Goal: Information Seeking & Learning: Find specific fact

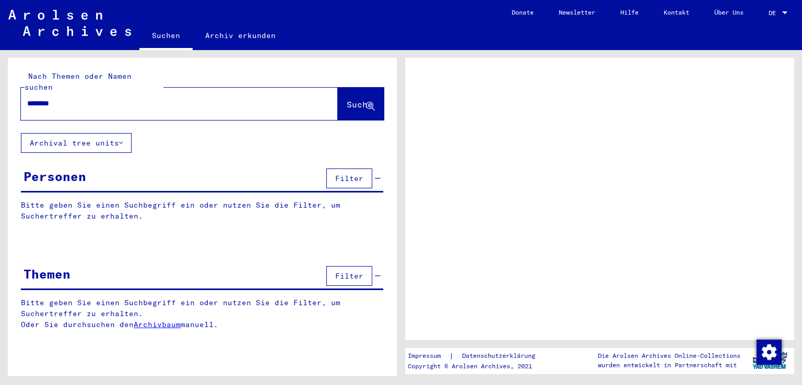
click at [349, 99] on span "Suche" at bounding box center [360, 104] width 26 height 10
click at [773, 13] on span "DE" at bounding box center [774, 12] width 11 height 7
click at [773, 12] on span "DE" at bounding box center [774, 12] width 11 height 7
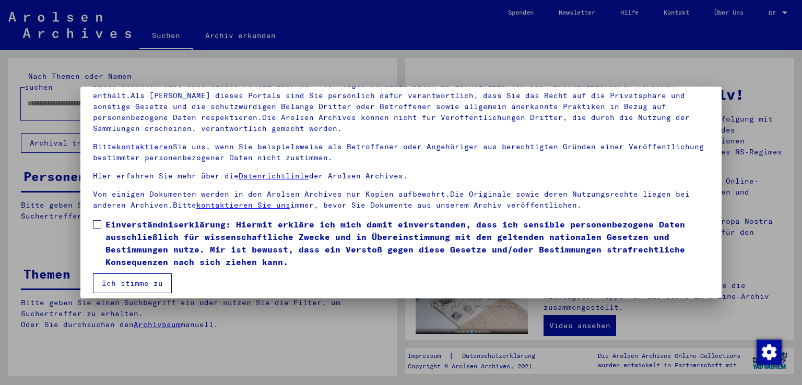
scroll to position [90, 0]
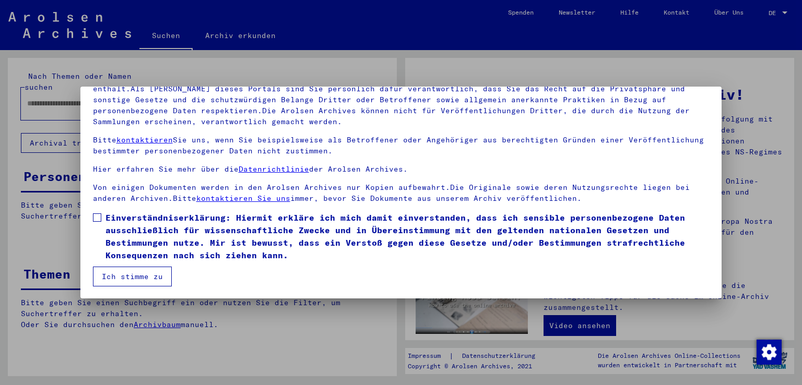
click at [96, 214] on span at bounding box center [97, 218] width 8 height 8
click at [148, 273] on button "Ich stimme zu" at bounding box center [132, 277] width 79 height 20
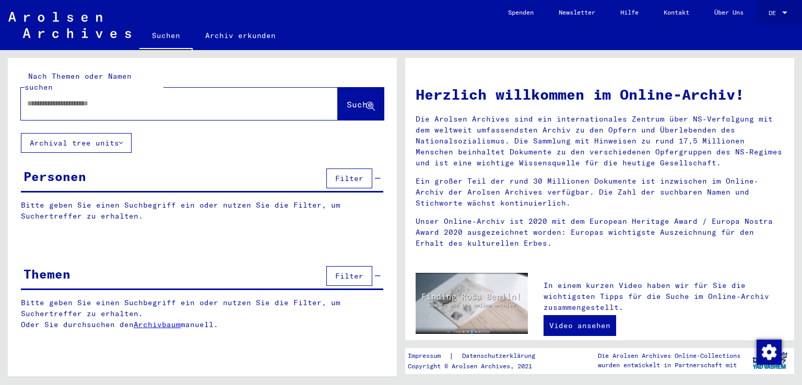
click at [788, 16] on div at bounding box center [784, 12] width 9 height 7
click at [754, 21] on span "English" at bounding box center [759, 19] width 26 height 8
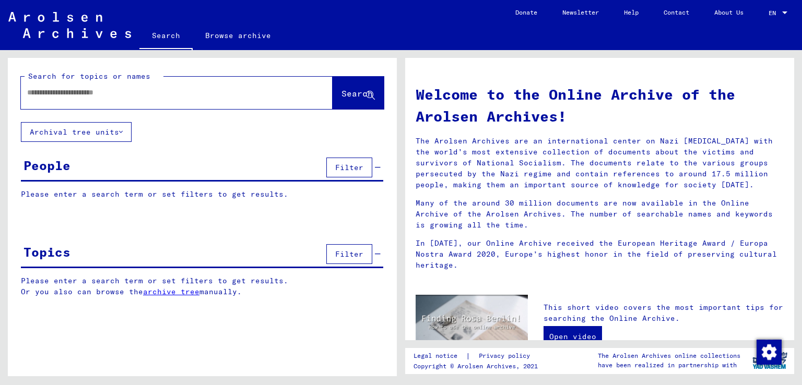
click at [154, 100] on div at bounding box center [161, 92] width 280 height 23
click at [154, 99] on div at bounding box center [161, 92] width 280 height 23
click at [90, 93] on input "text" at bounding box center [164, 92] width 274 height 11
type input "********"
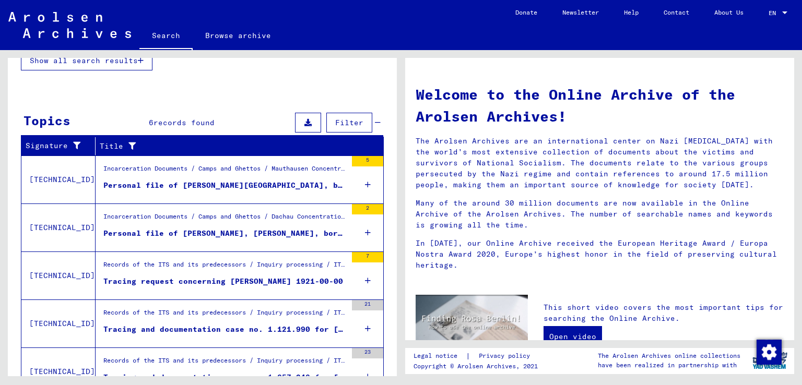
scroll to position [313, 0]
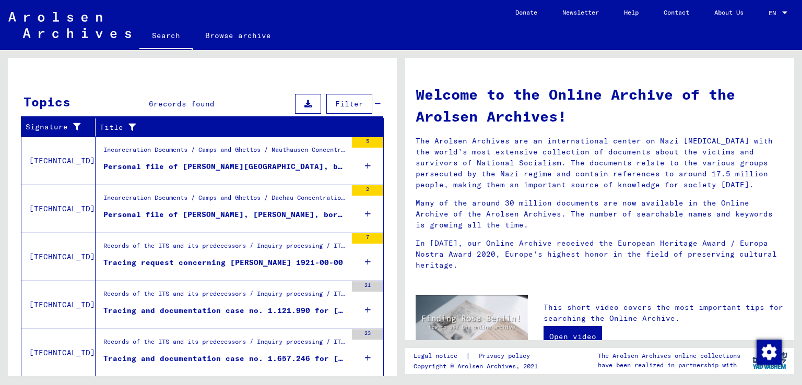
click at [190, 161] on div "Personal file of [PERSON_NAME][GEOGRAPHIC_DATA], born on [DEMOGRAPHIC_DATA]" at bounding box center [224, 166] width 243 height 11
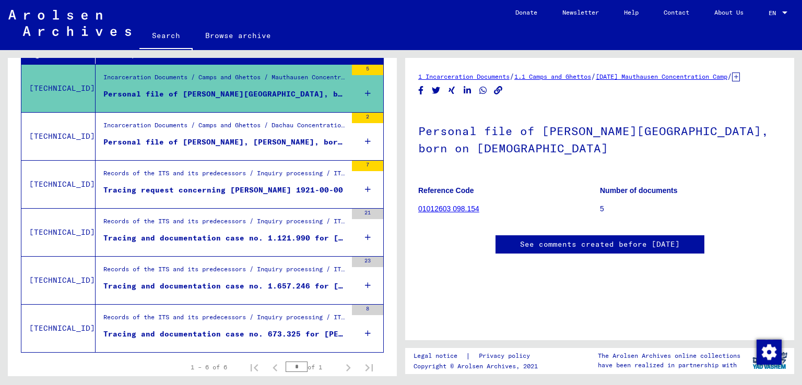
scroll to position [179, 0]
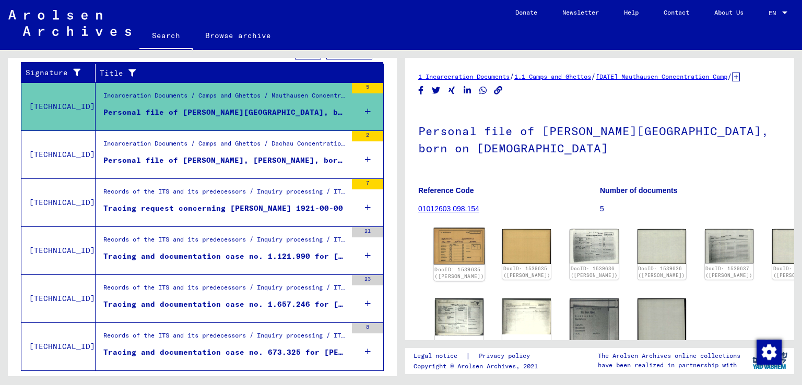
click at [443, 244] on img at bounding box center [459, 246] width 51 height 37
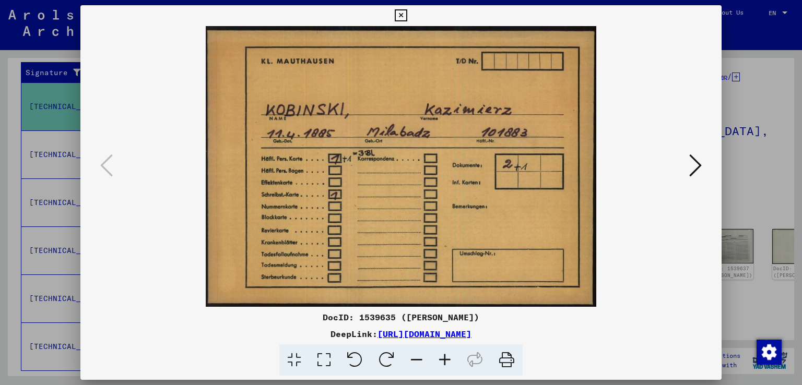
click at [692, 163] on icon at bounding box center [695, 165] width 13 height 25
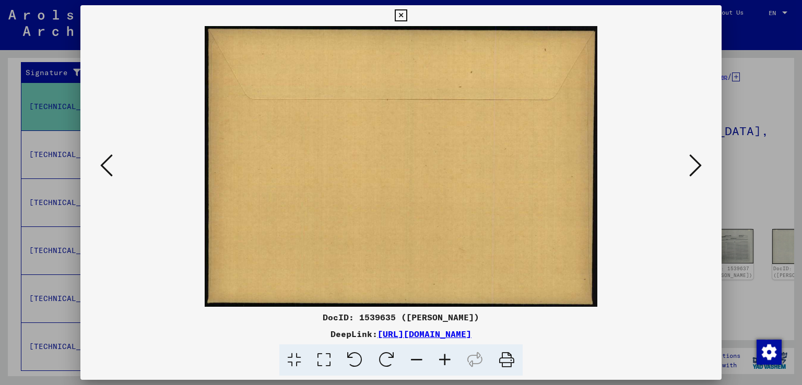
click at [692, 163] on icon at bounding box center [695, 165] width 13 height 25
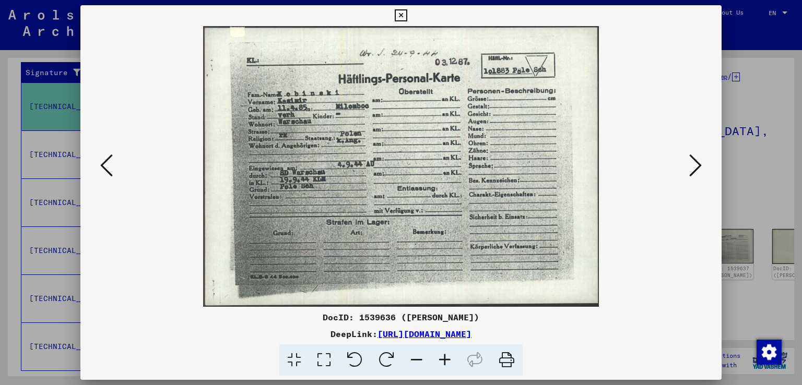
click at [692, 163] on icon at bounding box center [695, 165] width 13 height 25
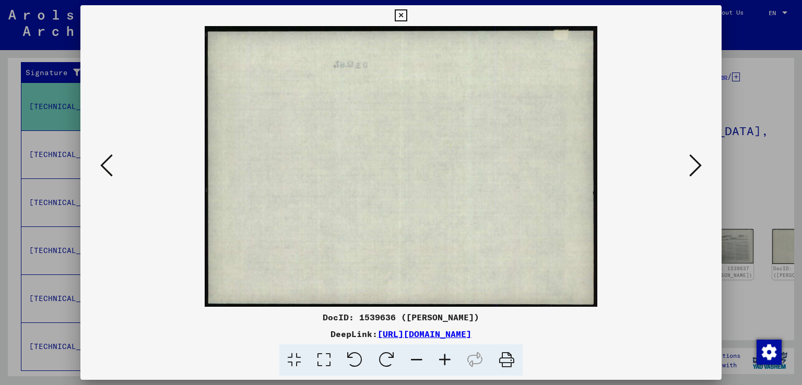
click at [692, 163] on icon at bounding box center [695, 165] width 13 height 25
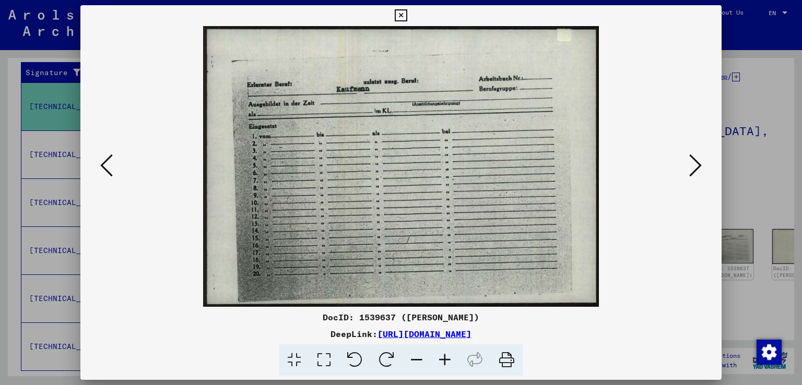
click at [691, 161] on icon at bounding box center [695, 165] width 13 height 25
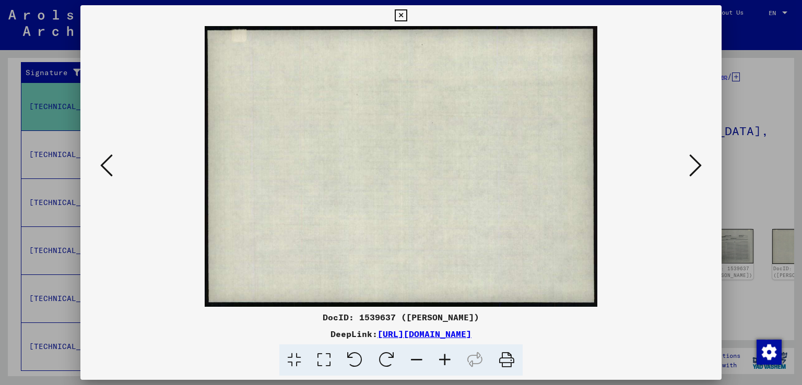
click at [691, 161] on icon at bounding box center [695, 165] width 13 height 25
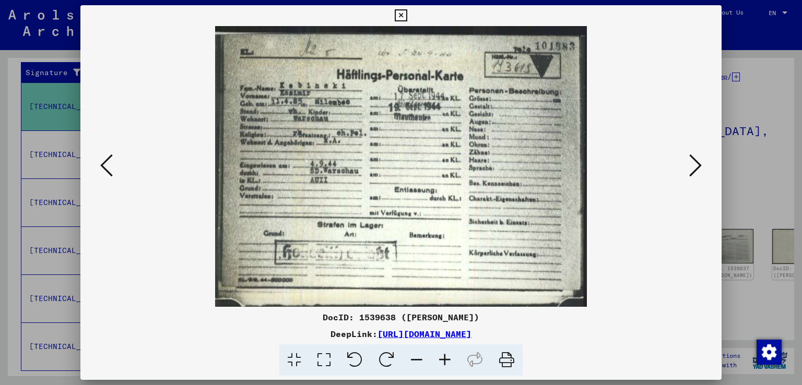
click at [691, 161] on icon at bounding box center [695, 165] width 13 height 25
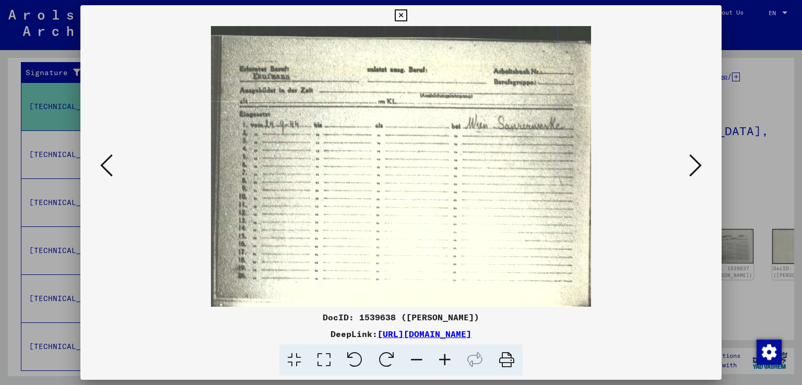
click at [691, 159] on icon at bounding box center [695, 165] width 13 height 25
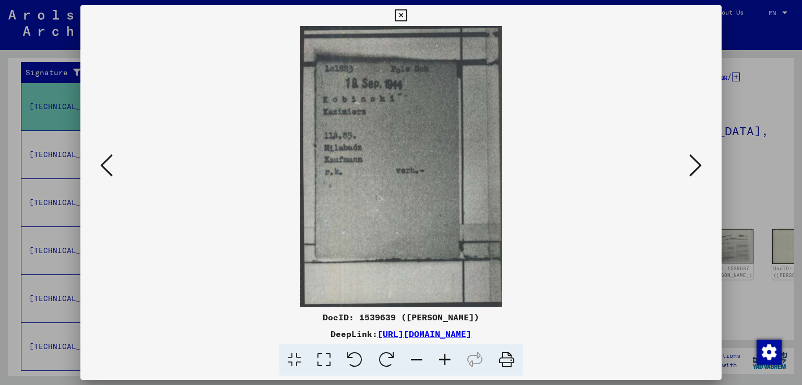
click at [691, 159] on icon at bounding box center [695, 165] width 13 height 25
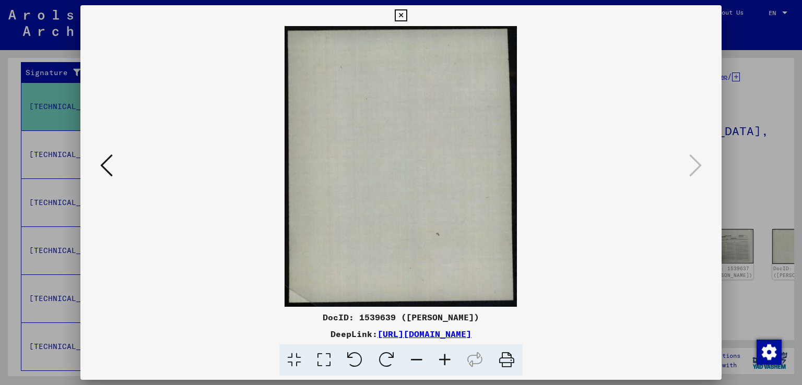
click at [17, 124] on div at bounding box center [401, 192] width 802 height 385
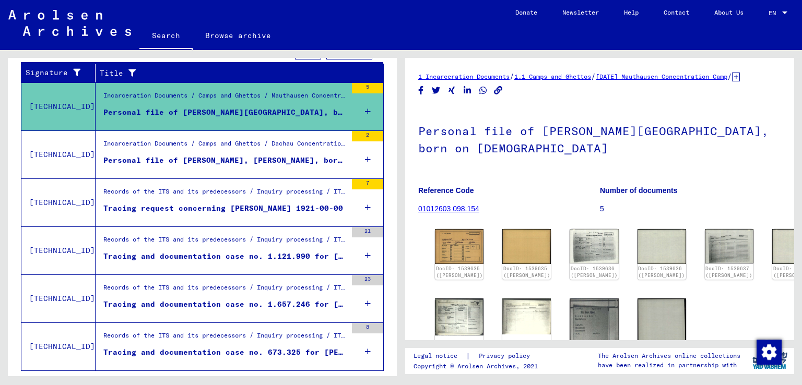
scroll to position [231, 0]
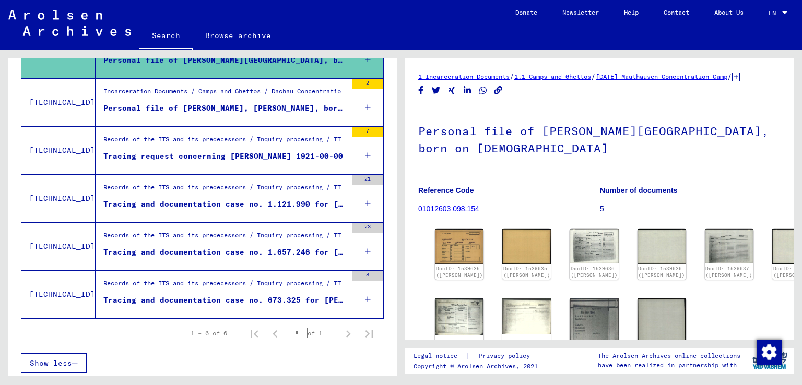
click at [321, 141] on div "Records of the ITS and its predecessors / Inquiry processing / ITS case files a…" at bounding box center [224, 142] width 243 height 15
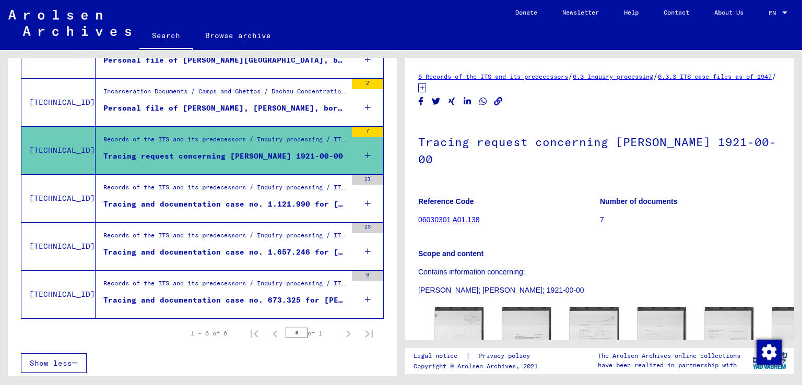
click at [305, 114] on figure "Personal file of [PERSON_NAME], [PERSON_NAME], born on [DEMOGRAPHIC_DATA]" at bounding box center [224, 111] width 243 height 16
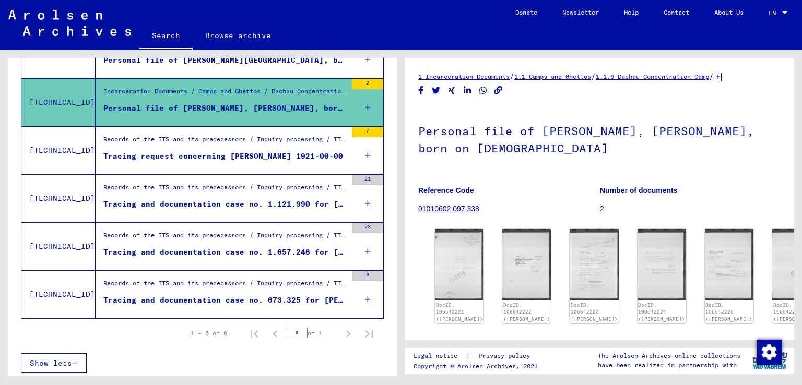
click at [266, 243] on div "Records of the ITS and its predecessors / Inquiry processing / ITS case files a…" at bounding box center [224, 238] width 243 height 15
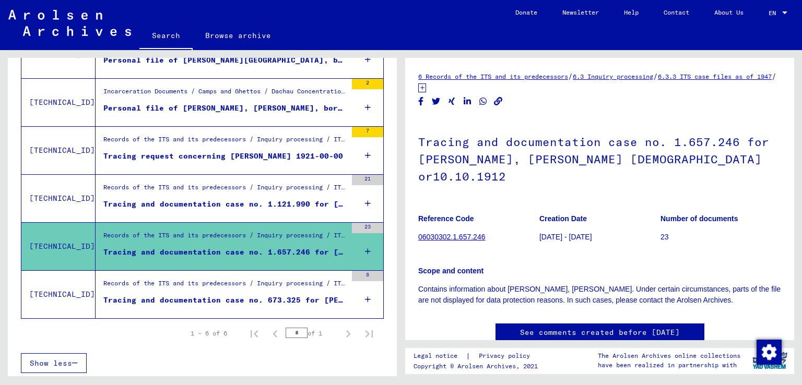
click at [294, 291] on div "Records of the ITS and its predecessors / Inquiry processing / ITS case files a…" at bounding box center [224, 286] width 243 height 15
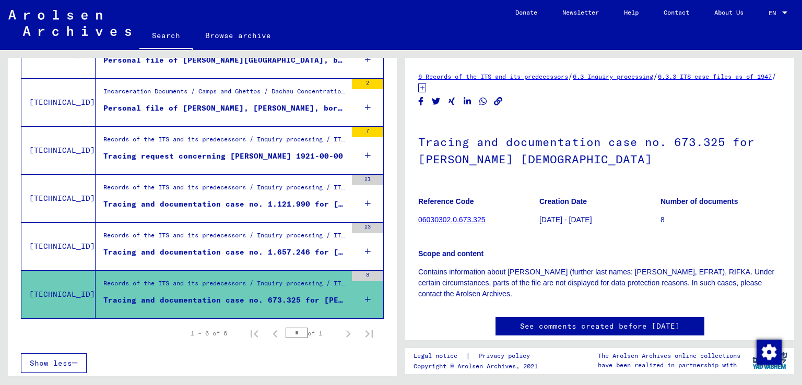
click at [233, 111] on div "Personal file of [PERSON_NAME], [PERSON_NAME], born on [DEMOGRAPHIC_DATA]" at bounding box center [224, 108] width 243 height 11
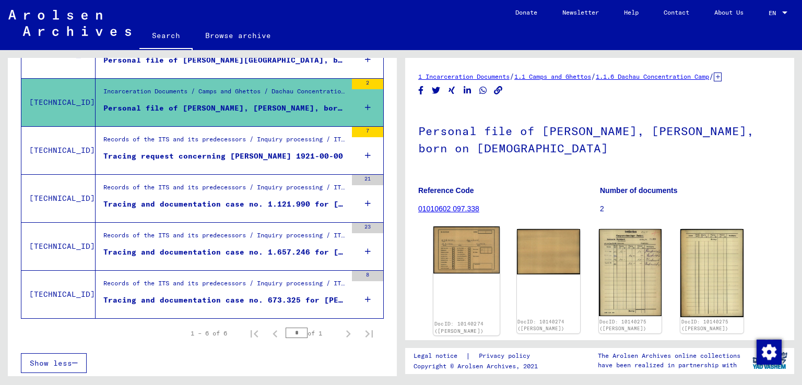
click at [472, 249] on img at bounding box center [466, 250] width 66 height 47
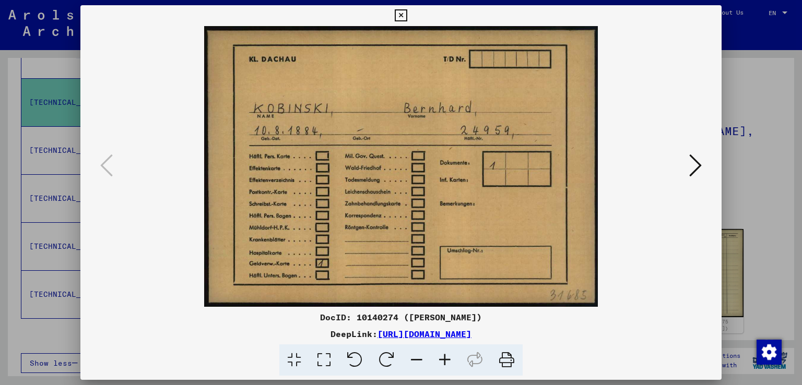
click at [731, 35] on div at bounding box center [401, 192] width 802 height 385
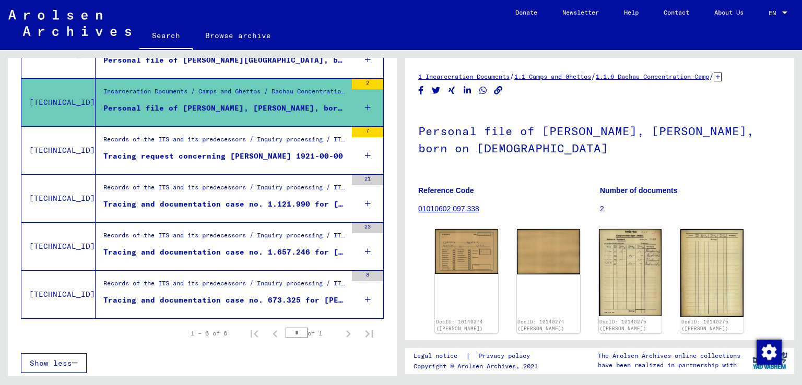
click at [250, 153] on div "Tracing request concerning [PERSON_NAME] 1921-00-00" at bounding box center [223, 156] width 240 height 11
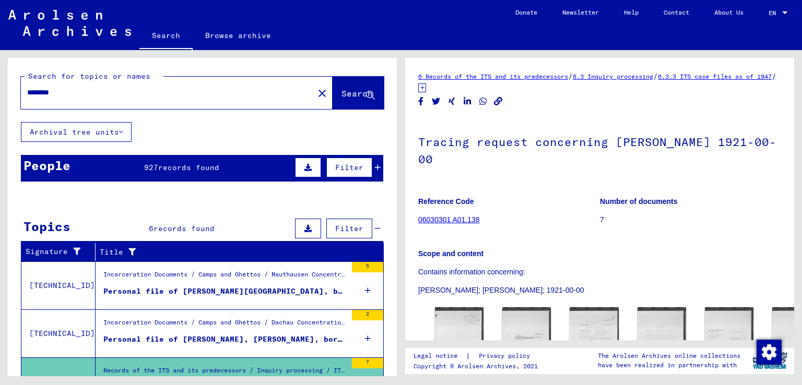
click at [107, 131] on button "Archival tree units" at bounding box center [76, 132] width 111 height 20
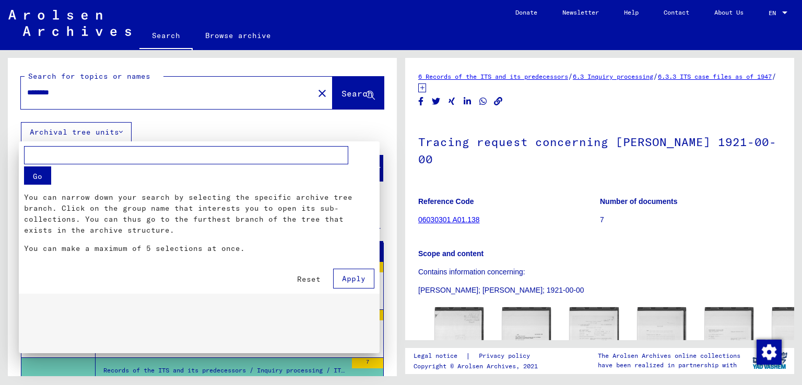
click at [364, 276] on span "Apply" at bounding box center [353, 278] width 23 height 9
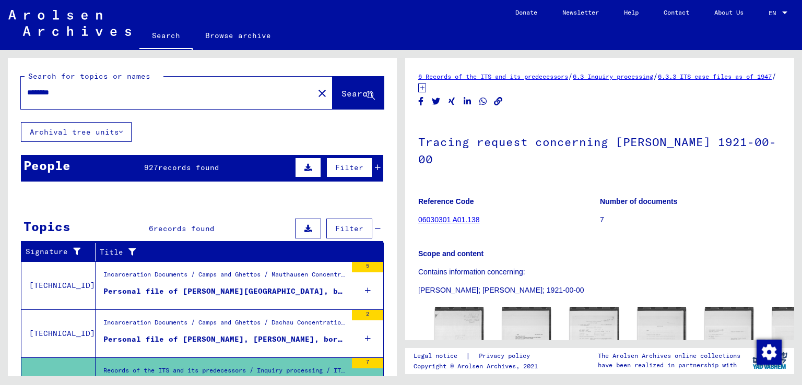
click at [211, 158] on div "People 927 records found Filter" at bounding box center [202, 168] width 362 height 27
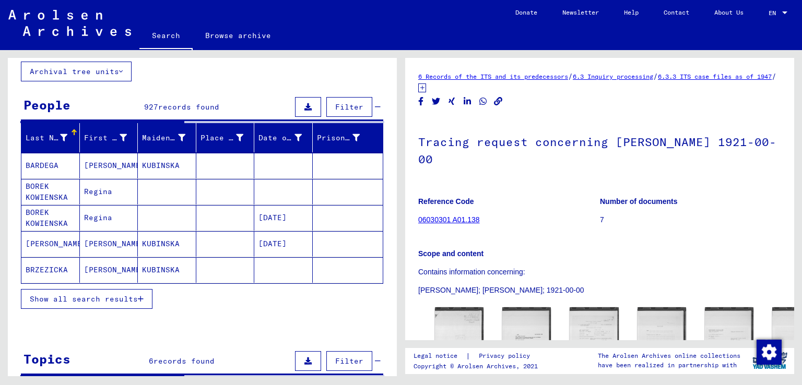
scroll to position [59, 0]
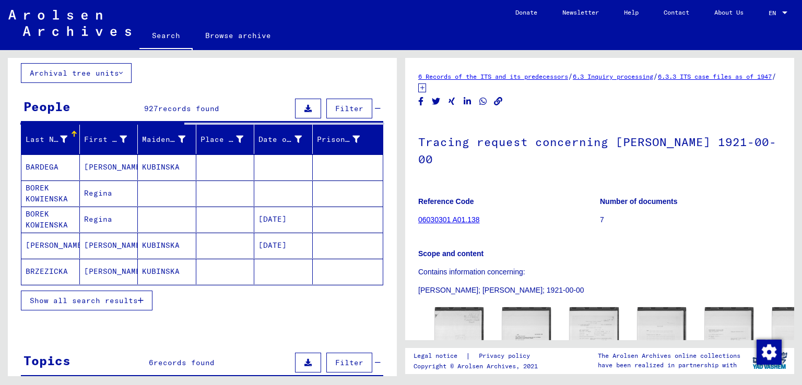
click at [81, 301] on span "Show all search results" at bounding box center [84, 300] width 108 height 9
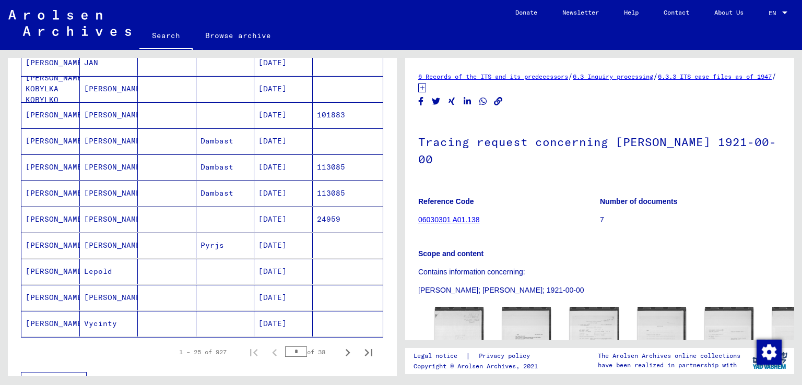
scroll to position [581, 0]
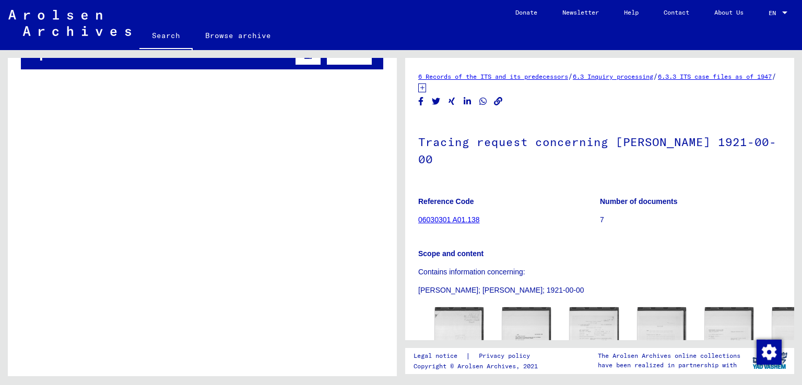
click at [340, 295] on td "Records of the ITS and its predecessors / Inquiry processing / ITS case files a…" at bounding box center [240, 304] width 288 height 48
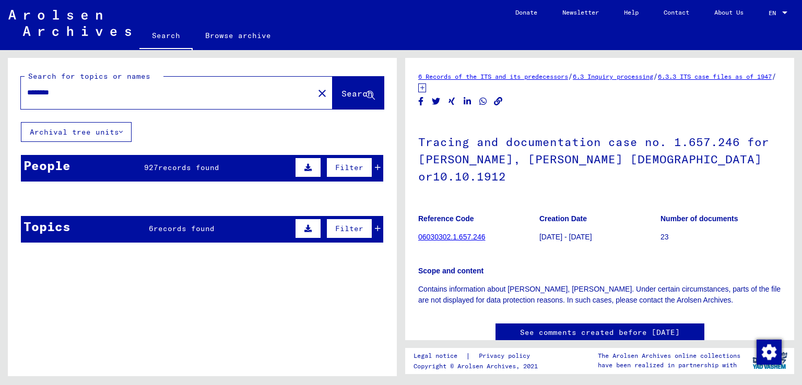
click at [153, 157] on div "People 927 records found Filter" at bounding box center [202, 168] width 362 height 27
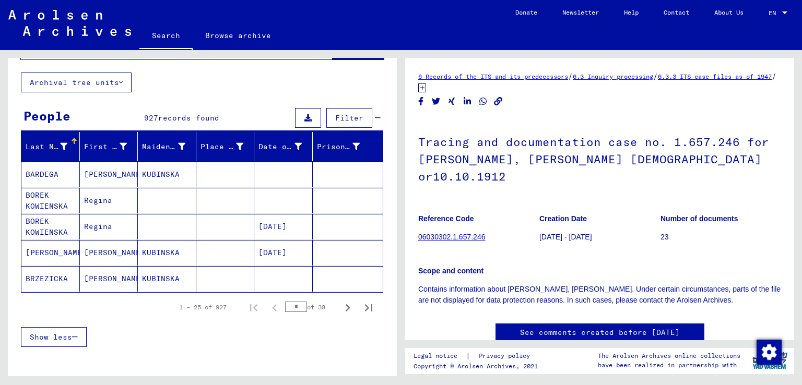
scroll to position [104, 0]
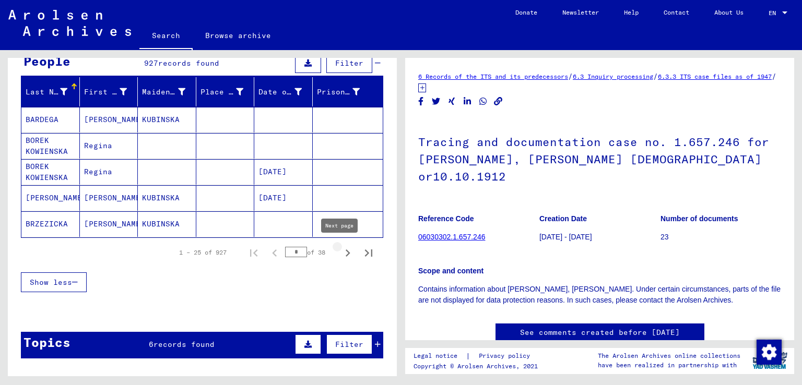
click at [340, 256] on icon "Next page" at bounding box center [347, 253] width 15 height 15
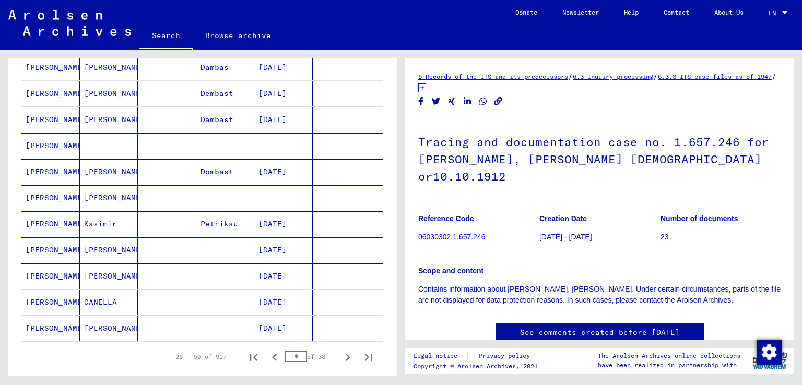
scroll to position [574, 0]
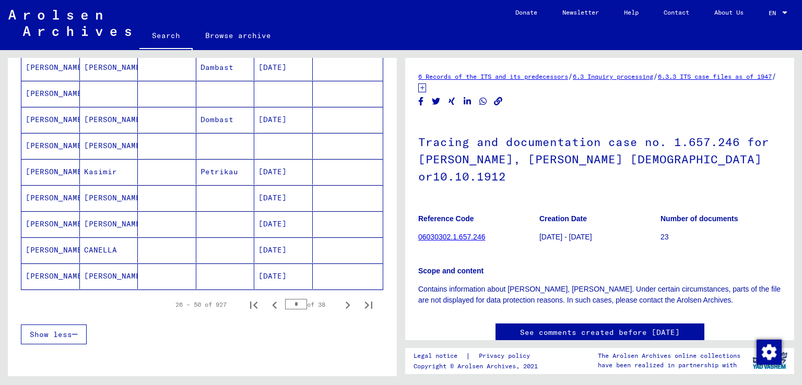
click at [227, 278] on mat-cell at bounding box center [225, 277] width 58 height 26
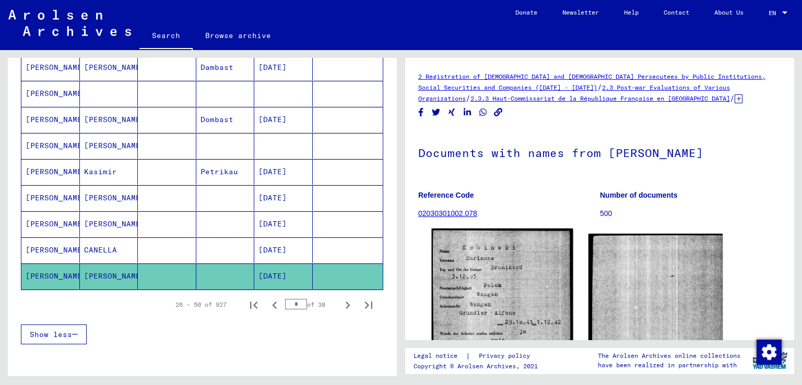
click at [515, 296] on img at bounding box center [502, 323] width 141 height 189
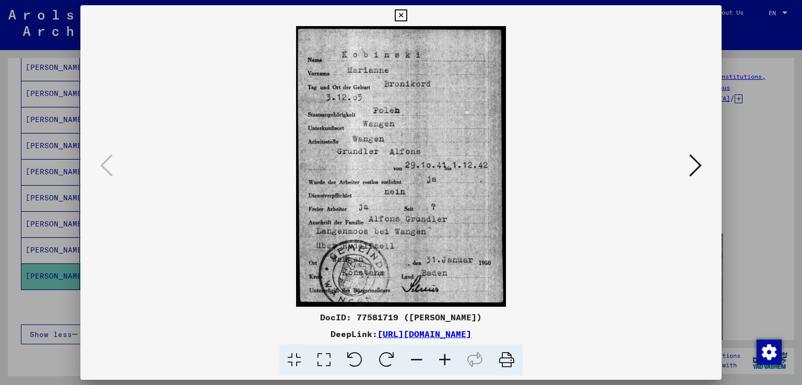
click at [6, 102] on div at bounding box center [401, 192] width 802 height 385
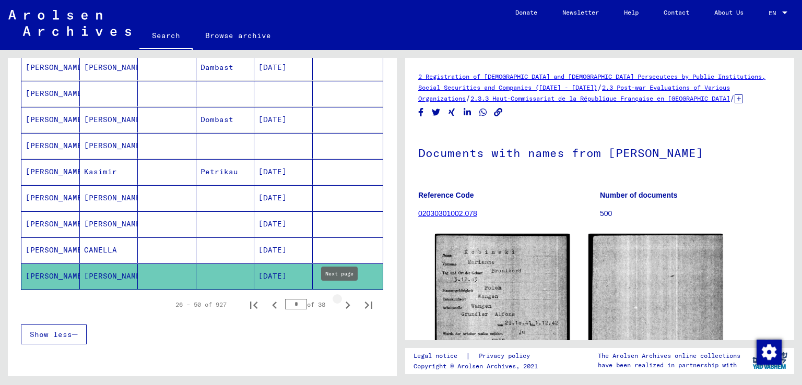
click at [340, 299] on icon "Next page" at bounding box center [347, 305] width 15 height 15
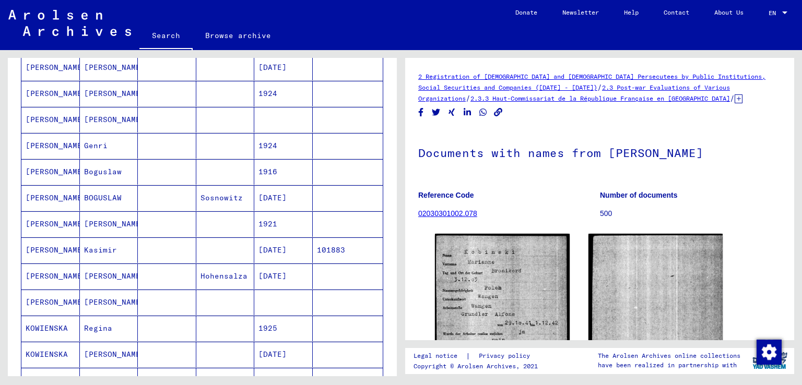
scroll to position [52, 0]
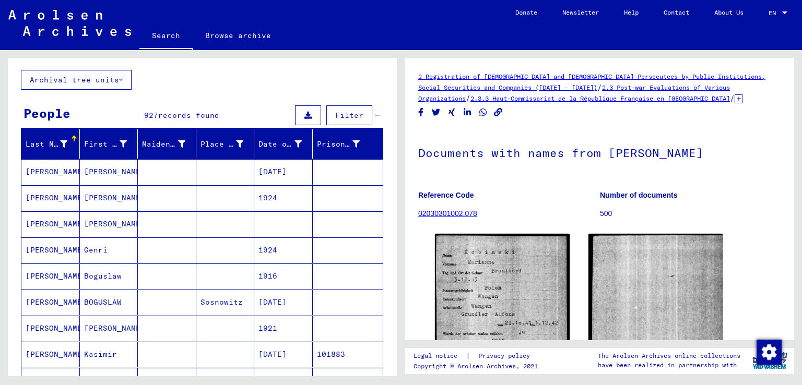
click at [217, 170] on mat-cell at bounding box center [225, 172] width 58 height 26
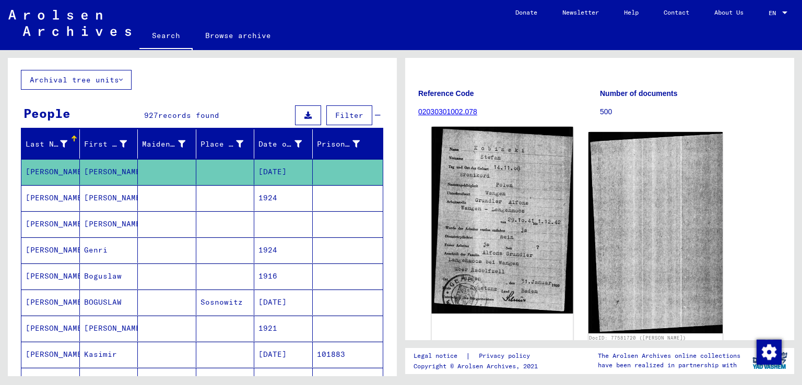
scroll to position [104, 0]
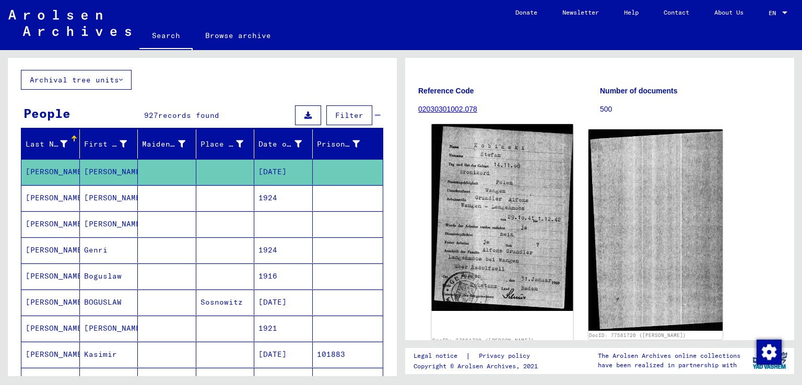
click at [478, 202] on img at bounding box center [502, 217] width 141 height 187
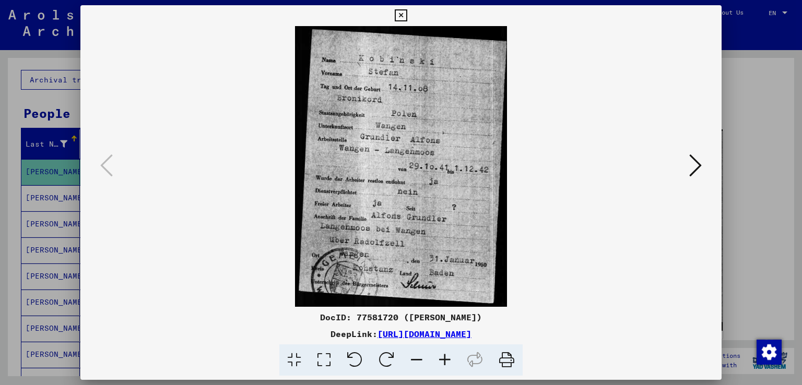
click at [752, 133] on div at bounding box center [401, 192] width 802 height 385
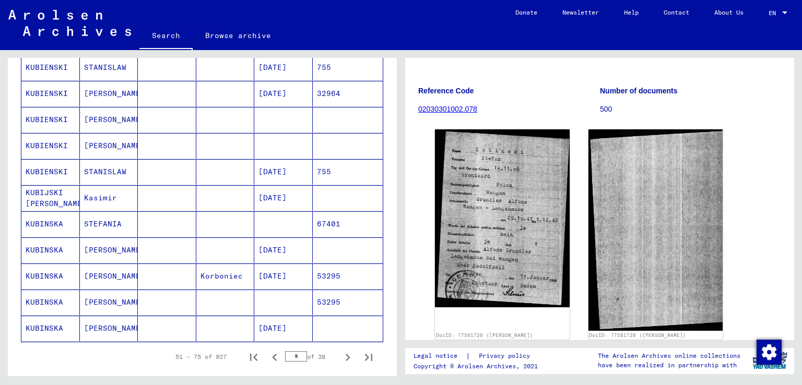
scroll to position [574, 0]
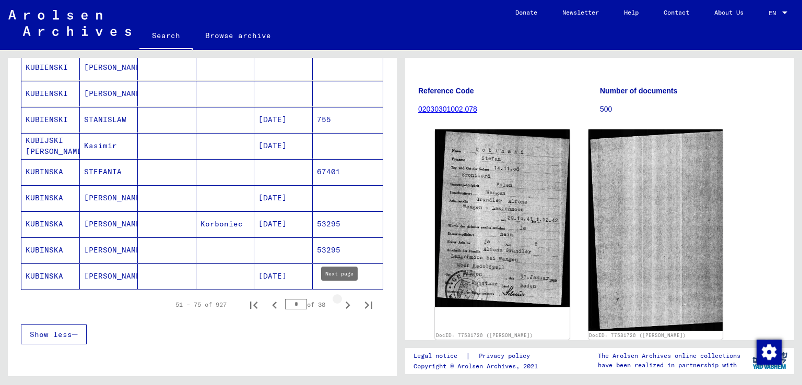
click at [340, 298] on icon "Next page" at bounding box center [347, 305] width 15 height 15
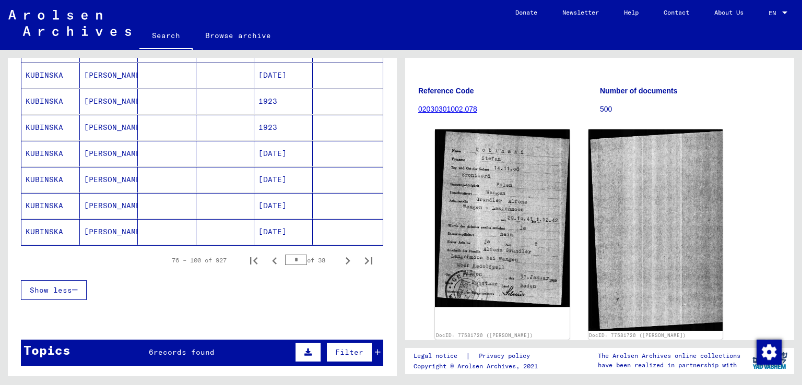
scroll to position [679, 0]
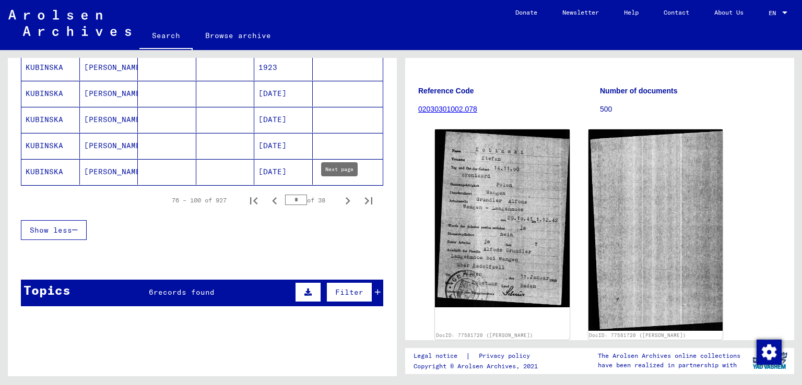
click at [337, 190] on button "Next page" at bounding box center [347, 200] width 21 height 21
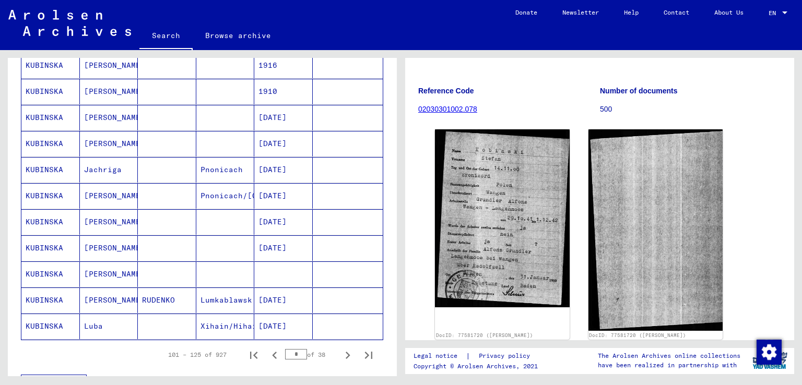
scroll to position [522, 0]
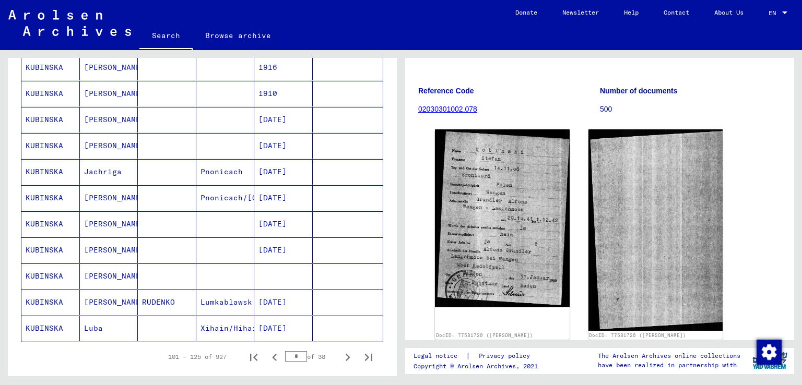
click at [196, 168] on mat-cell "Pnonicach" at bounding box center [225, 172] width 58 height 26
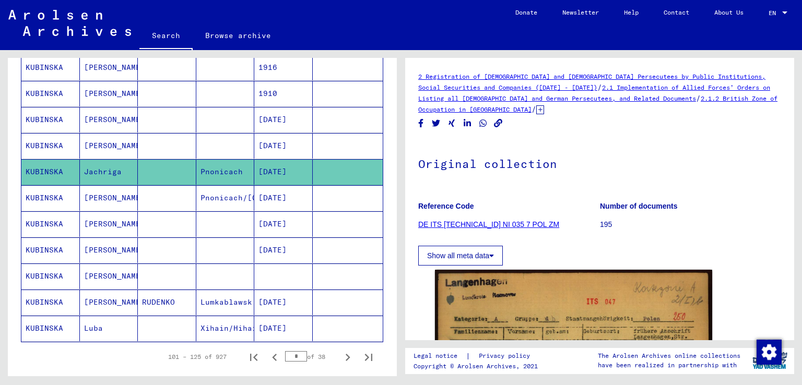
click at [206, 195] on mat-cell "Pnonicach/[GEOGRAPHIC_DATA]" at bounding box center [225, 198] width 58 height 26
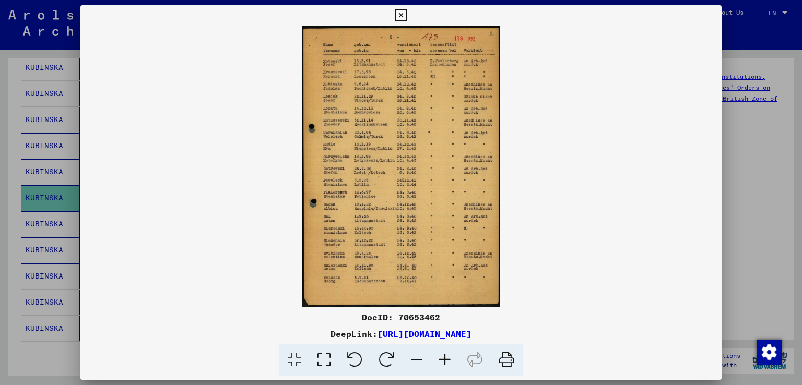
click at [442, 356] on icon at bounding box center [445, 361] width 28 height 32
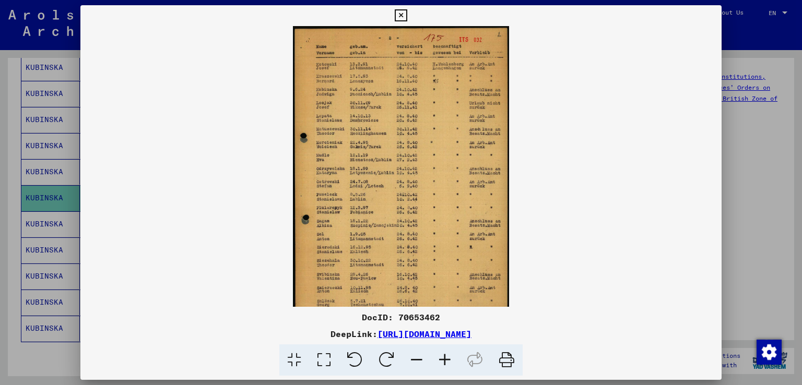
click at [442, 356] on icon at bounding box center [445, 361] width 28 height 32
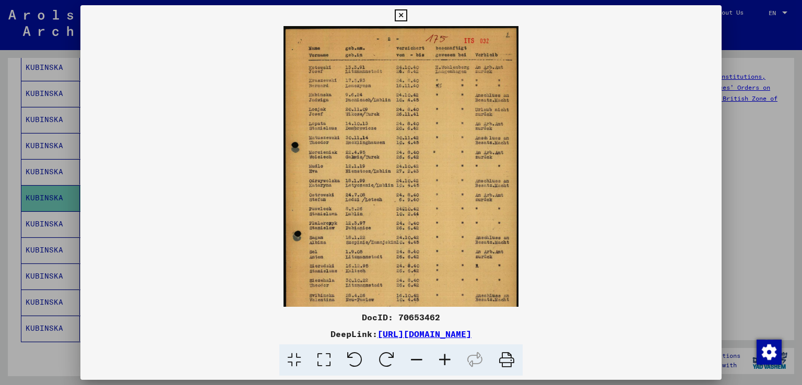
click at [442, 356] on icon at bounding box center [445, 361] width 28 height 32
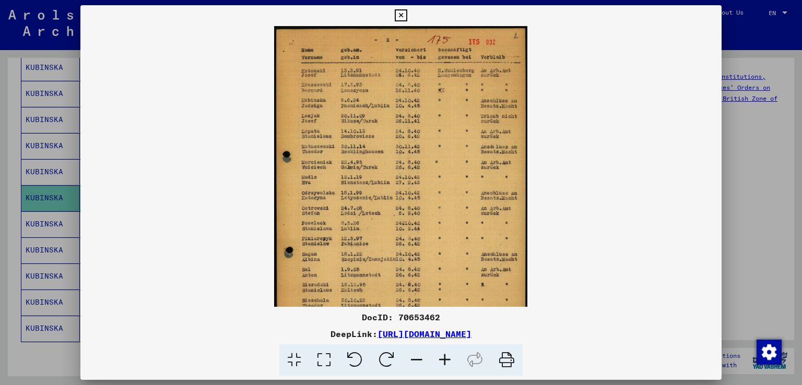
click at [442, 356] on icon at bounding box center [445, 361] width 28 height 32
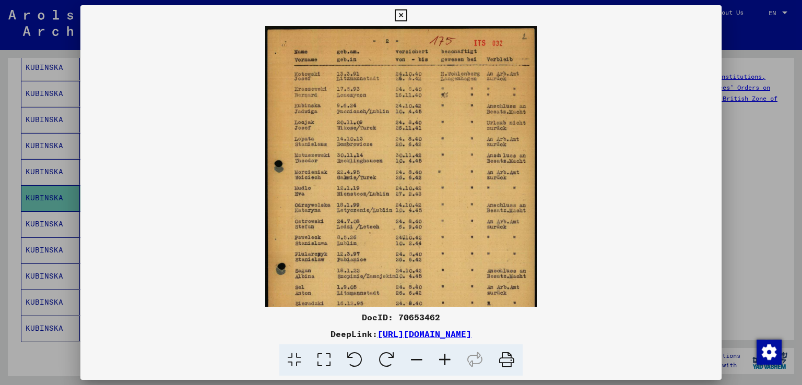
click at [442, 356] on icon at bounding box center [445, 361] width 28 height 32
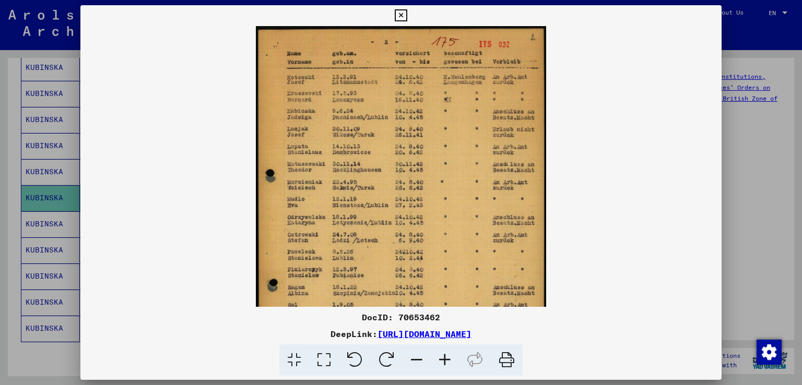
click at [442, 356] on icon at bounding box center [445, 361] width 28 height 32
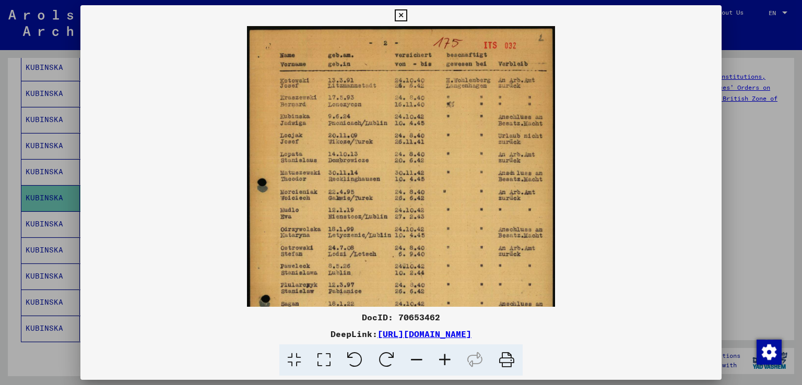
click at [442, 356] on icon at bounding box center [445, 361] width 28 height 32
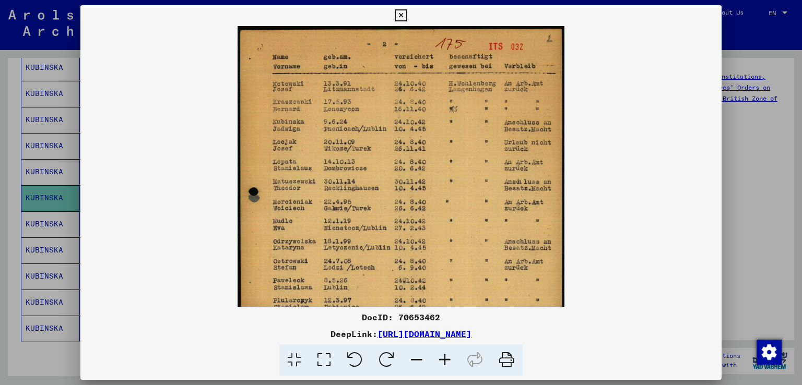
click at [442, 356] on icon at bounding box center [445, 361] width 28 height 32
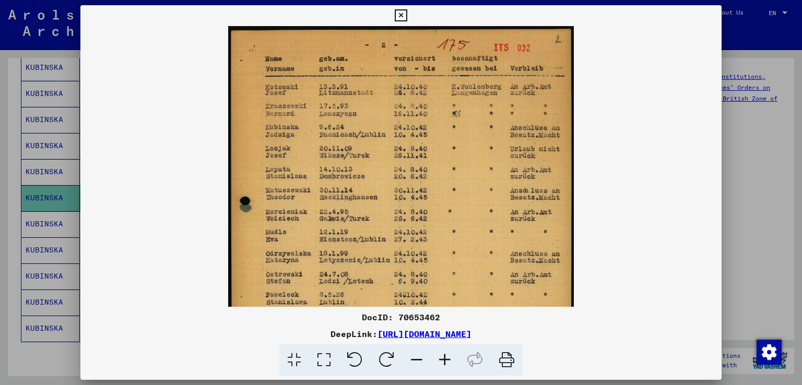
click at [442, 356] on icon at bounding box center [445, 361] width 28 height 32
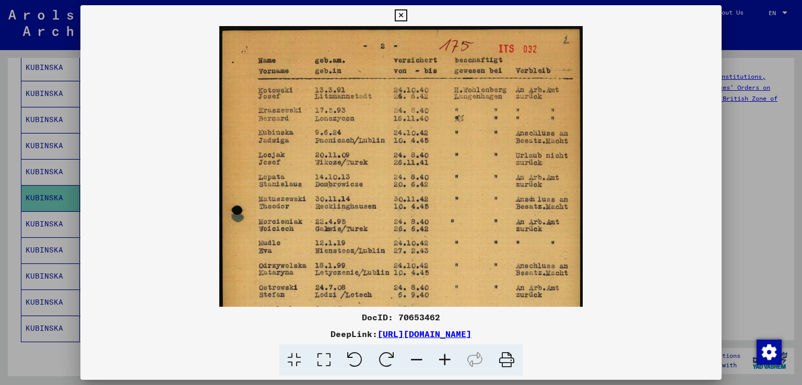
click at [442, 356] on icon at bounding box center [445, 361] width 28 height 32
click at [442, 355] on icon at bounding box center [445, 361] width 28 height 32
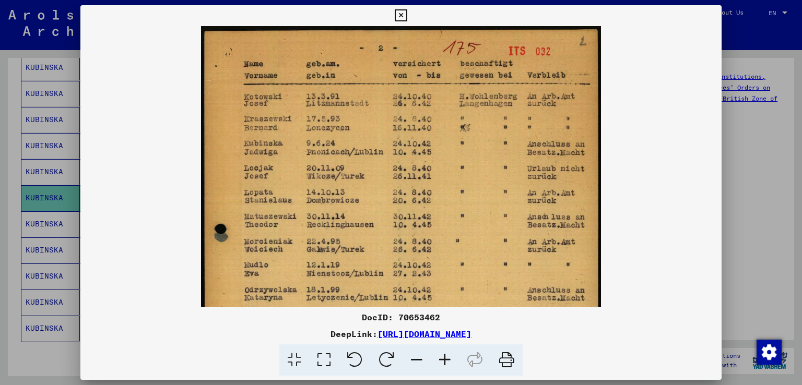
click at [443, 353] on icon at bounding box center [445, 361] width 28 height 32
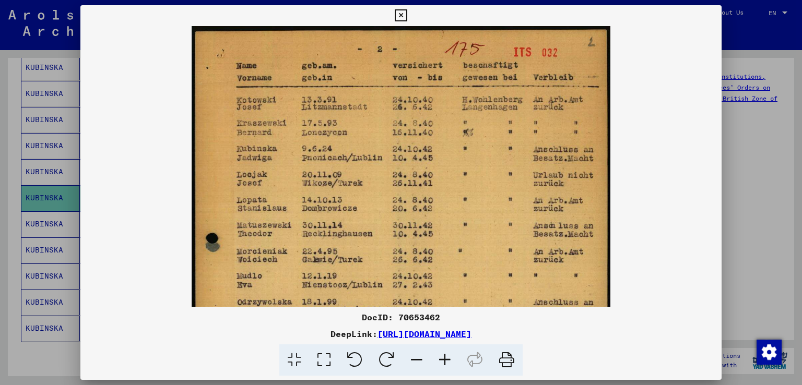
click at [750, 81] on div at bounding box center [401, 192] width 802 height 385
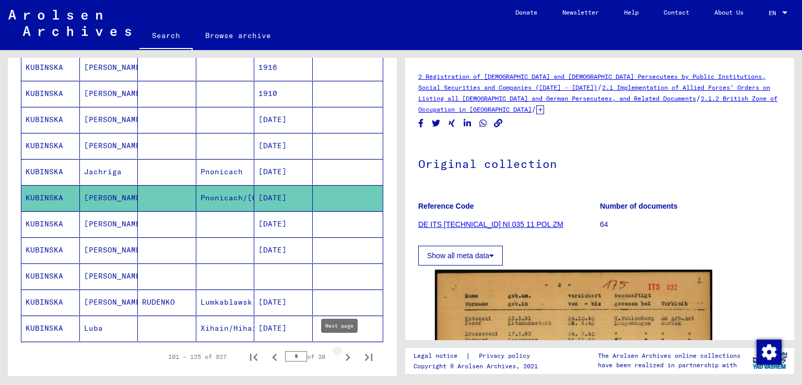
click at [340, 352] on icon "Next page" at bounding box center [347, 357] width 15 height 15
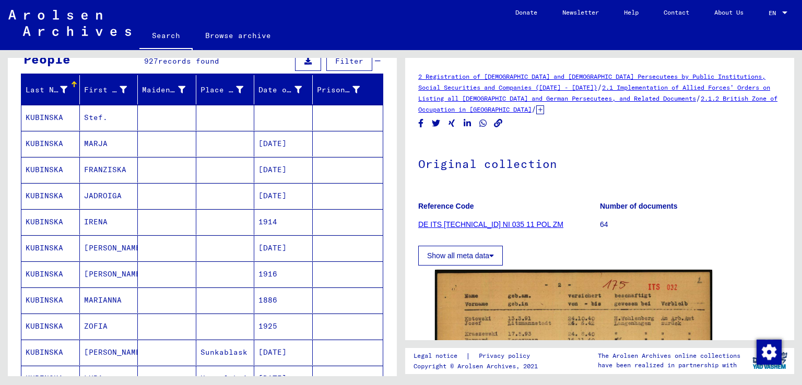
scroll to position [104, 0]
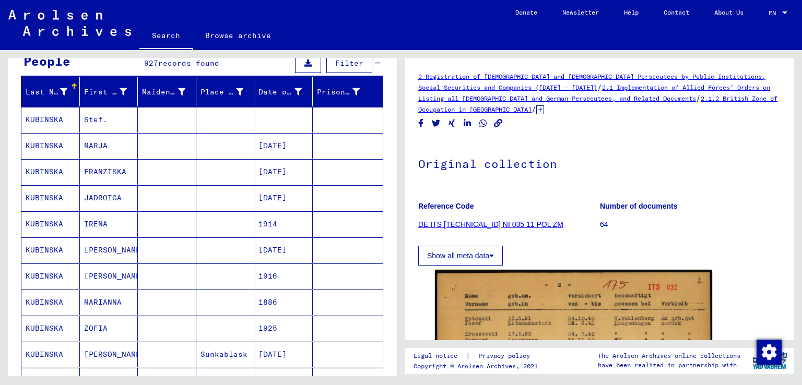
click at [95, 180] on mat-cell "FRANZISKA" at bounding box center [109, 172] width 58 height 26
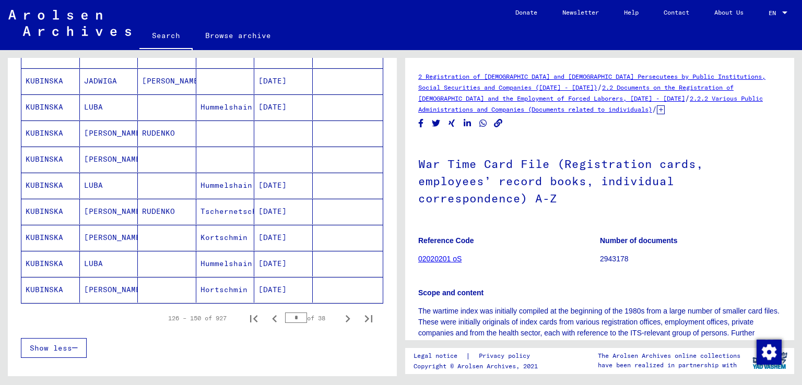
scroll to position [574, 0]
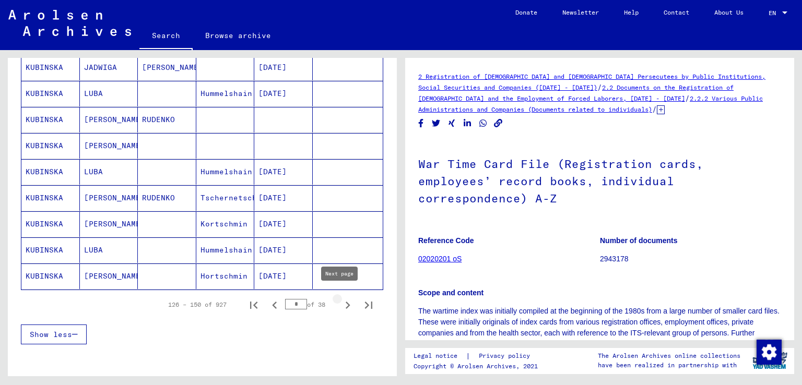
click at [340, 299] on icon "Next page" at bounding box center [347, 305] width 15 height 15
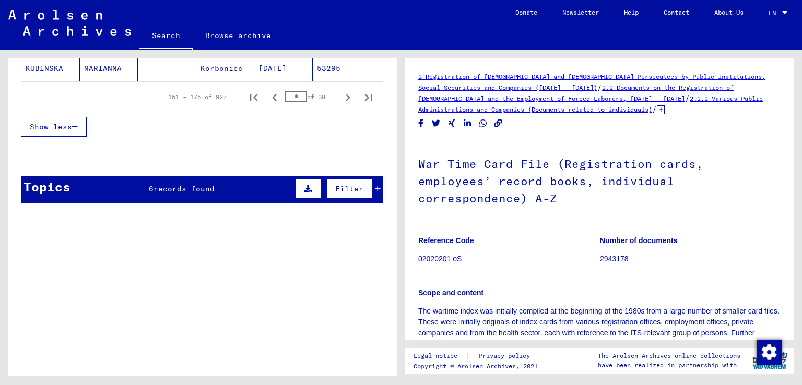
scroll to position [783, 0]
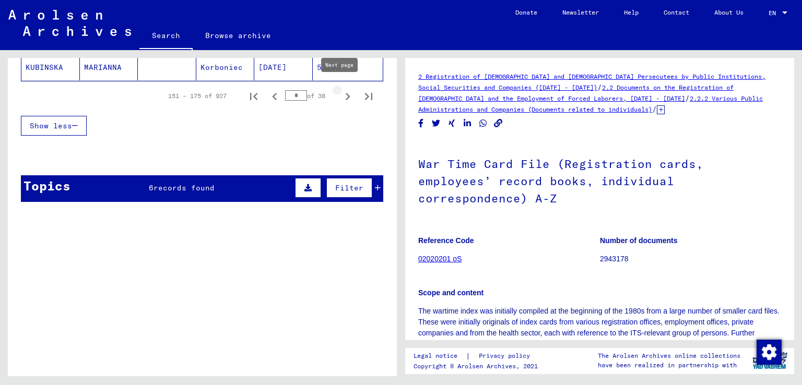
click at [340, 89] on icon "Next page" at bounding box center [347, 96] width 15 height 15
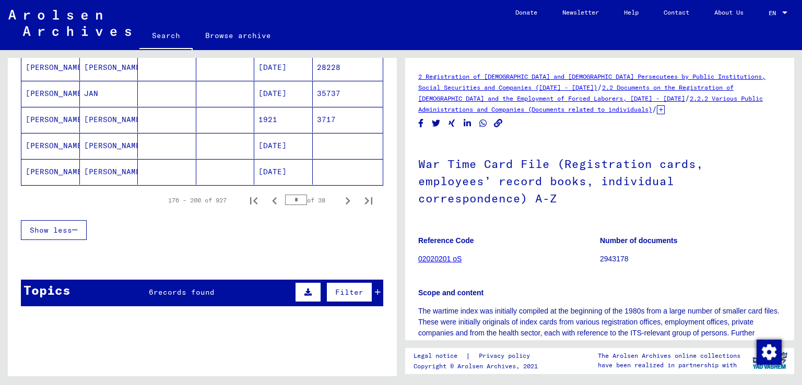
scroll to position [627, 0]
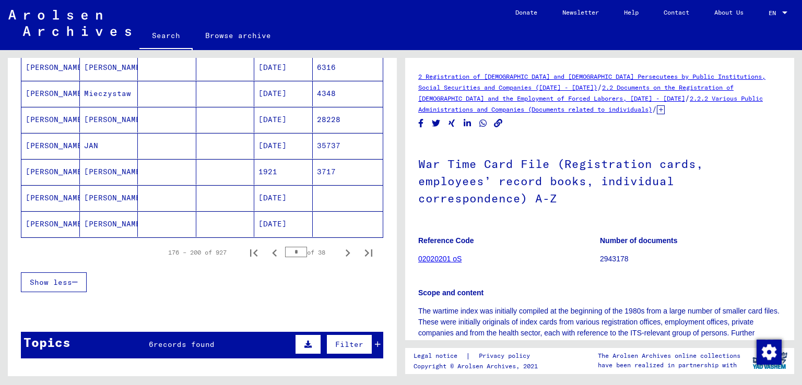
click at [258, 172] on mat-cell "1921" at bounding box center [283, 172] width 58 height 26
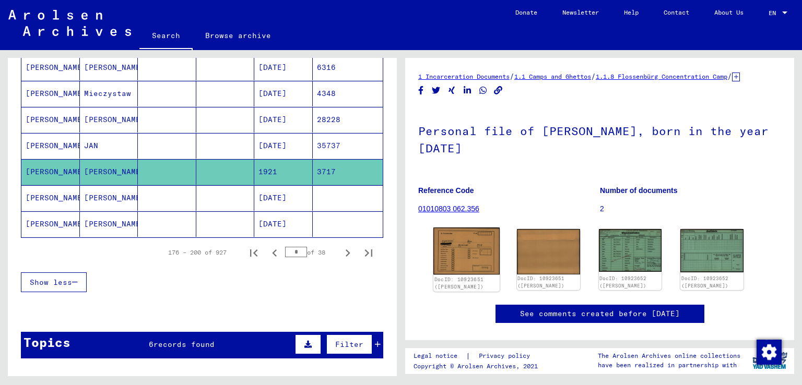
click at [445, 275] on img at bounding box center [466, 251] width 66 height 47
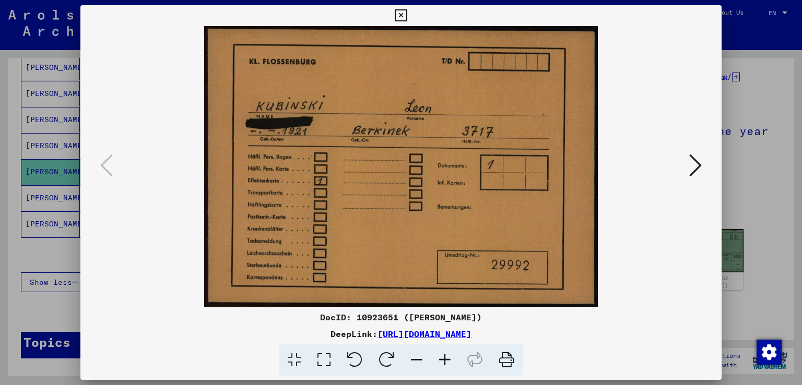
click at [737, 192] on div at bounding box center [401, 192] width 802 height 385
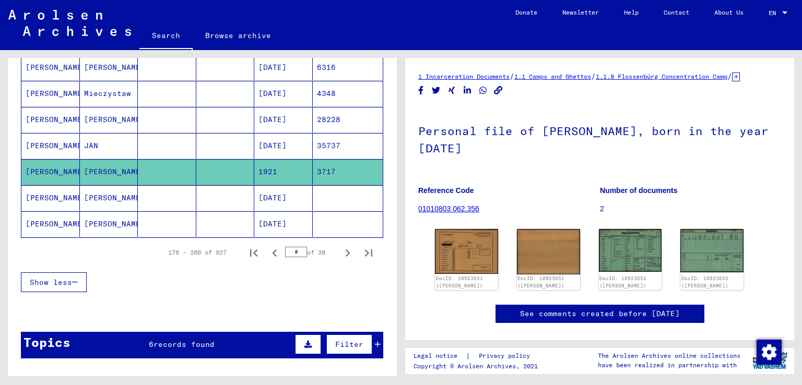
click at [286, 200] on mat-cell "[DATE]" at bounding box center [283, 198] width 58 height 26
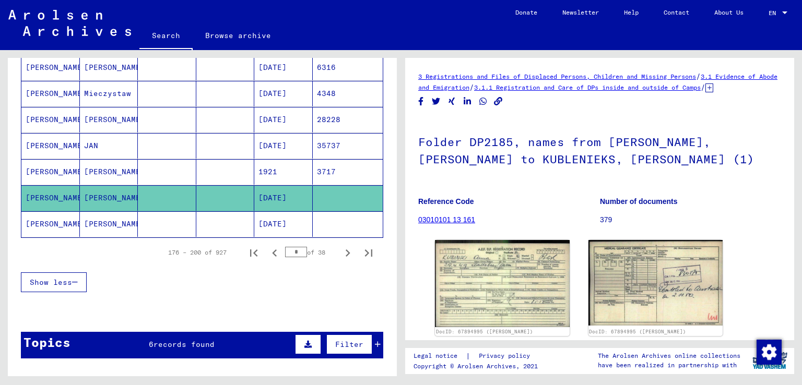
click at [286, 198] on mat-cell "[DATE]" at bounding box center [283, 198] width 58 height 26
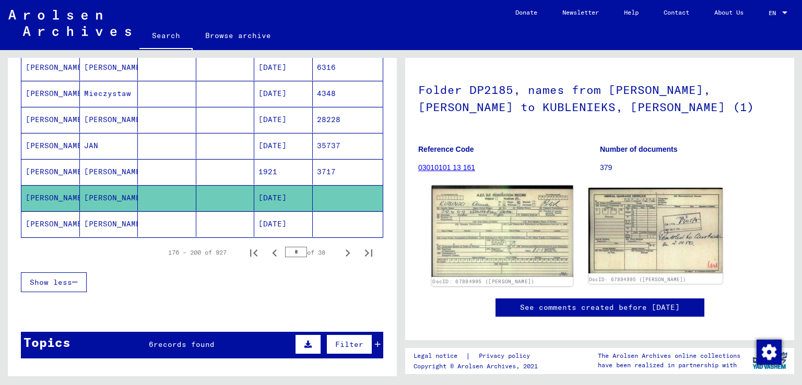
click at [513, 228] on img at bounding box center [502, 231] width 141 height 91
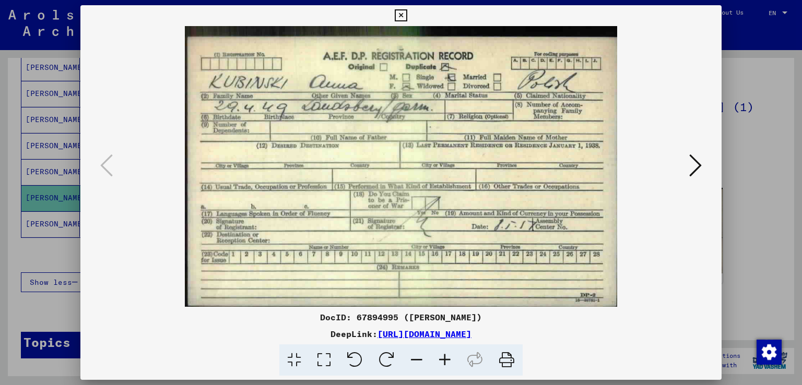
click at [762, 127] on div at bounding box center [401, 192] width 802 height 385
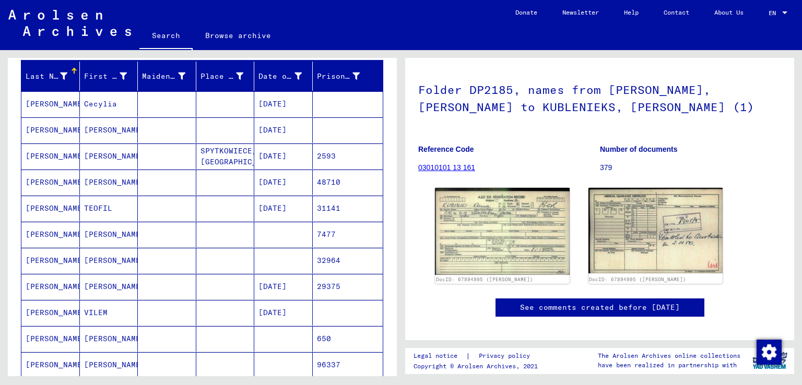
scroll to position [104, 0]
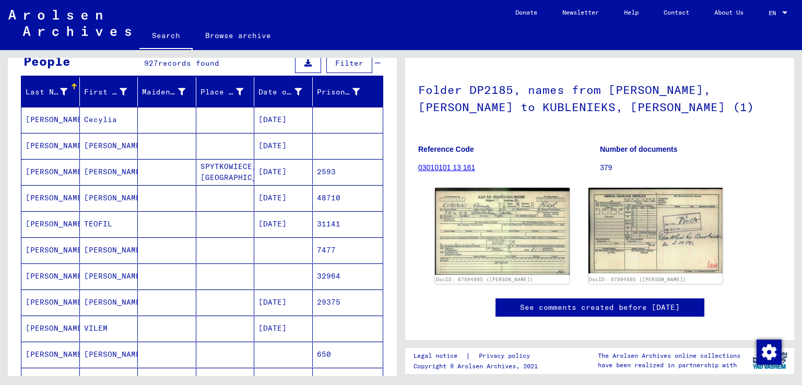
click at [292, 174] on mat-cell "[DATE]" at bounding box center [283, 172] width 58 height 26
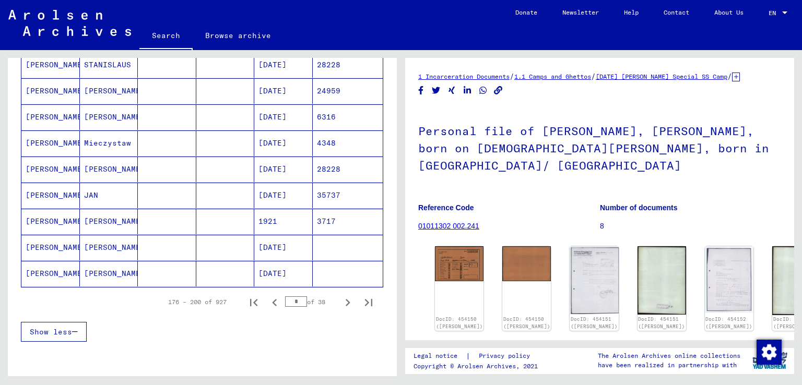
scroll to position [627, 0]
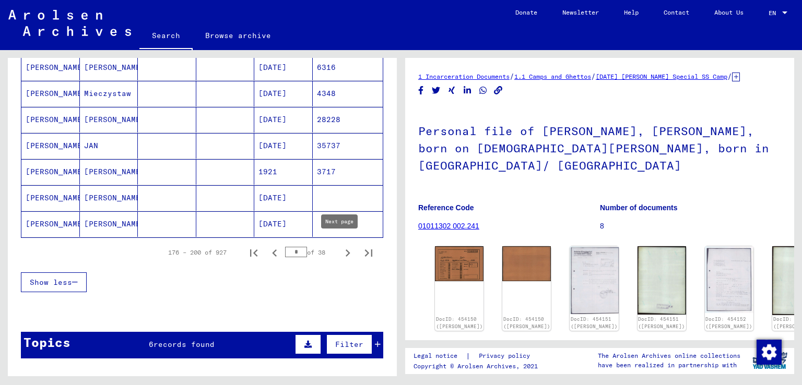
click at [340, 252] on icon "Next page" at bounding box center [347, 253] width 15 height 15
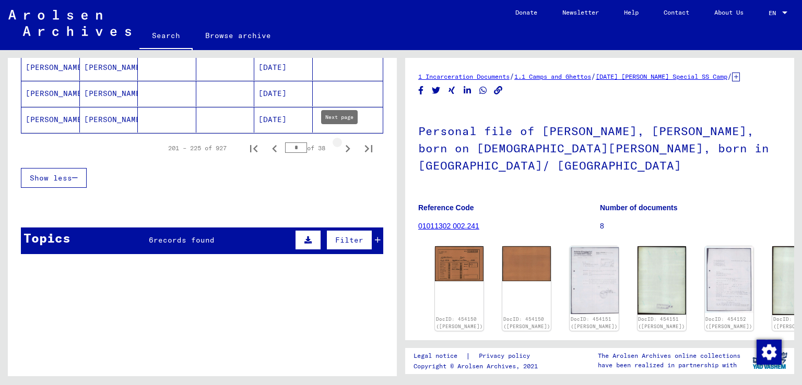
click at [345, 142] on icon "Next page" at bounding box center [347, 148] width 15 height 15
click at [340, 141] on icon "Next page" at bounding box center [347, 148] width 15 height 15
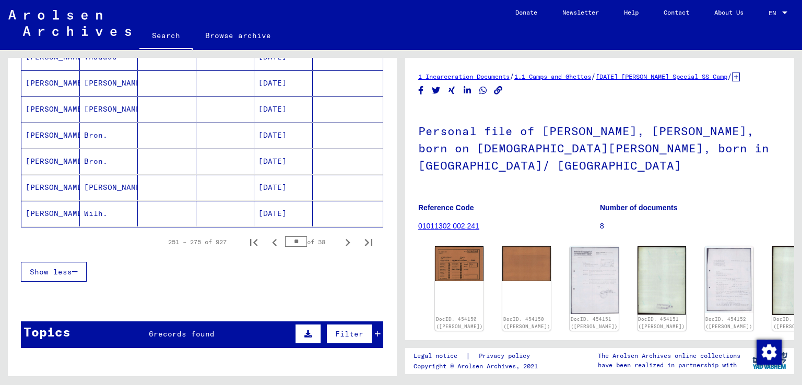
scroll to position [679, 0]
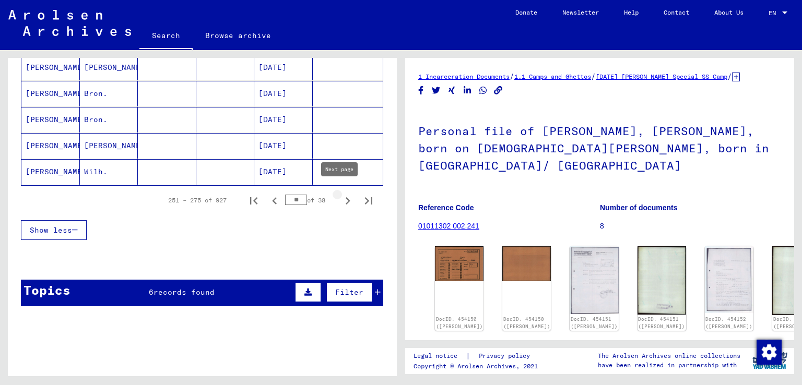
click at [340, 194] on icon "Next page" at bounding box center [347, 201] width 15 height 15
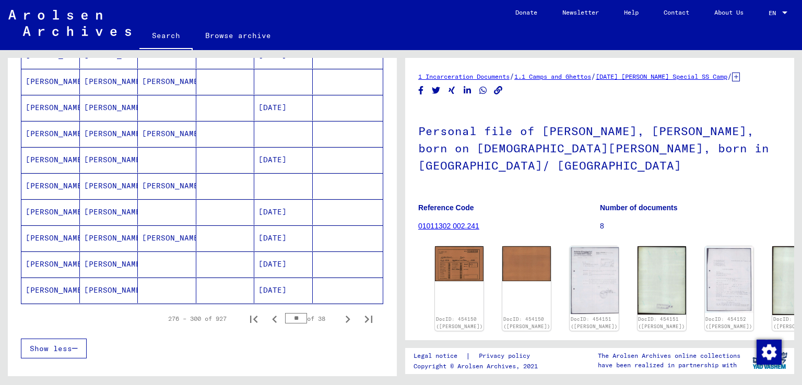
scroll to position [574, 0]
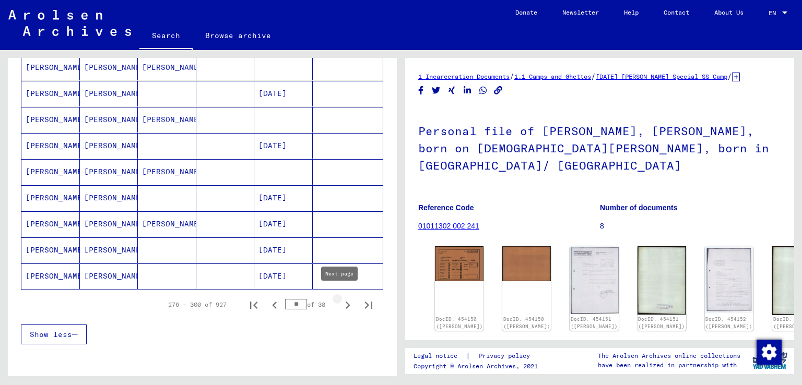
click at [340, 303] on icon "Next page" at bounding box center [347, 305] width 15 height 15
type input "**"
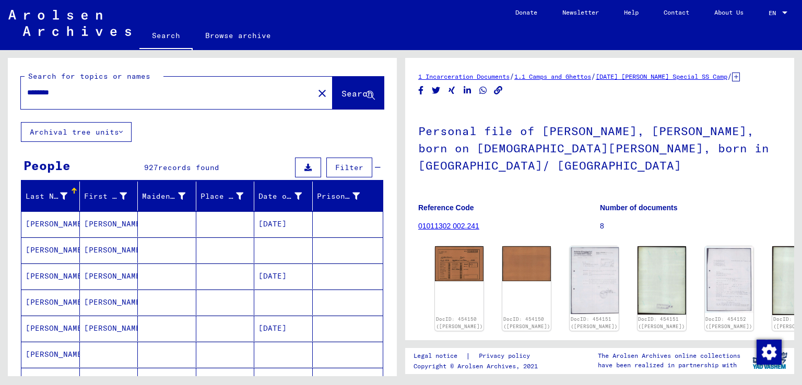
scroll to position [0, 0]
click at [157, 88] on input "********" at bounding box center [167, 92] width 280 height 11
type input "*"
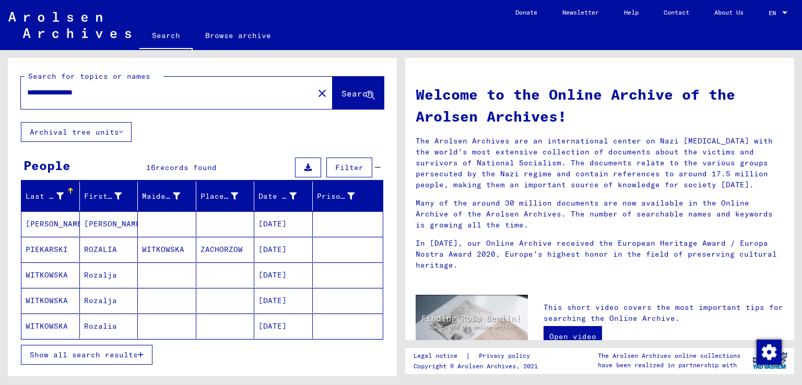
click at [215, 299] on mat-cell at bounding box center [225, 300] width 58 height 25
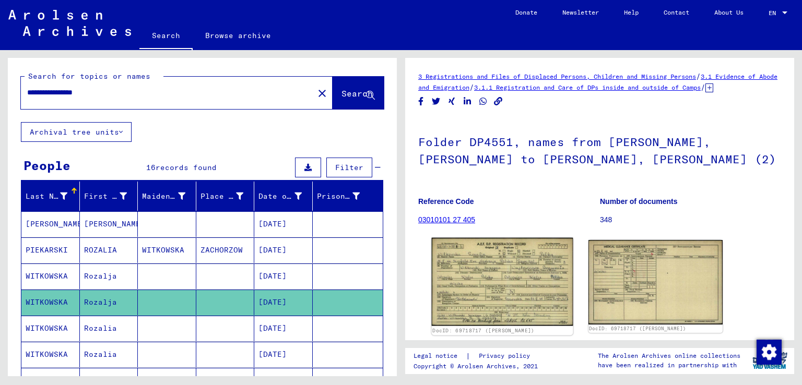
click at [539, 256] on img at bounding box center [502, 282] width 141 height 89
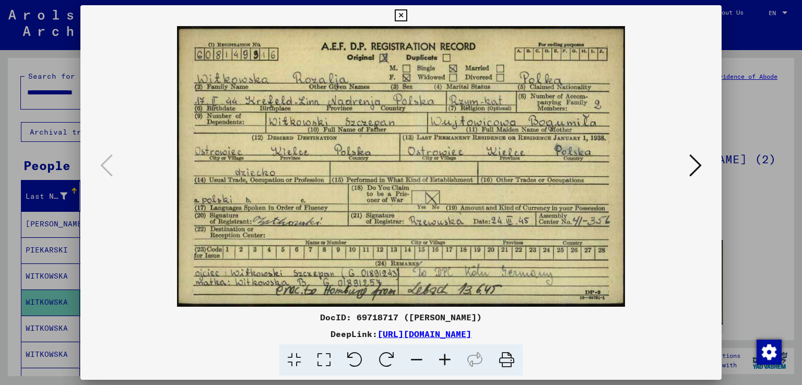
click at [770, 253] on div at bounding box center [401, 192] width 802 height 385
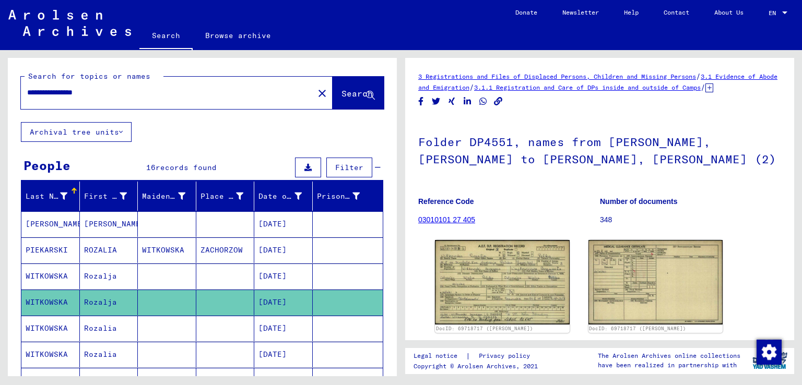
click at [196, 287] on mat-cell at bounding box center [225, 277] width 58 height 26
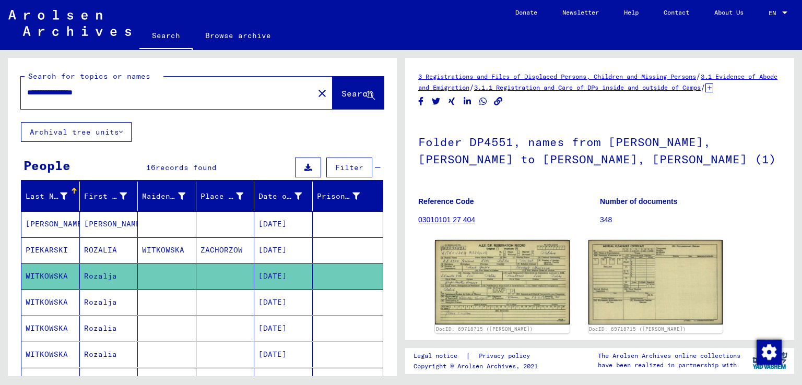
click at [196, 304] on mat-cell at bounding box center [225, 303] width 58 height 26
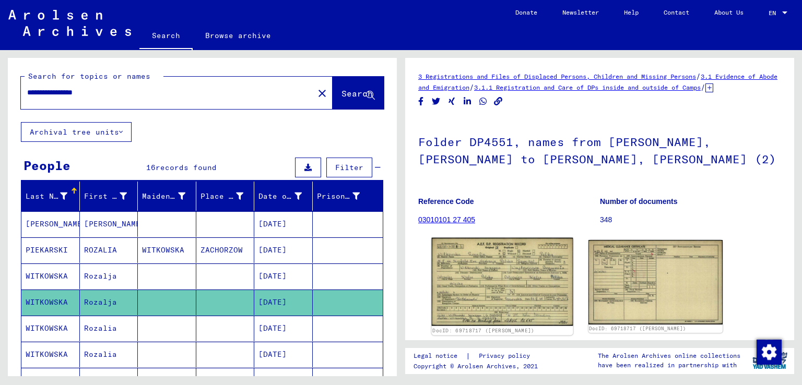
click at [496, 300] on img at bounding box center [502, 282] width 141 height 89
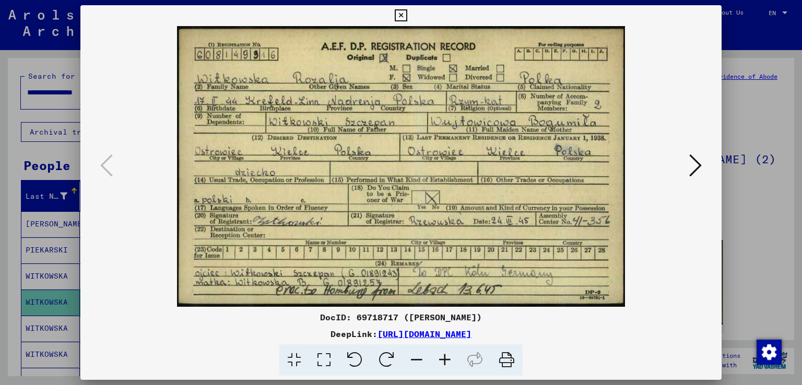
click at [771, 278] on div at bounding box center [401, 192] width 802 height 385
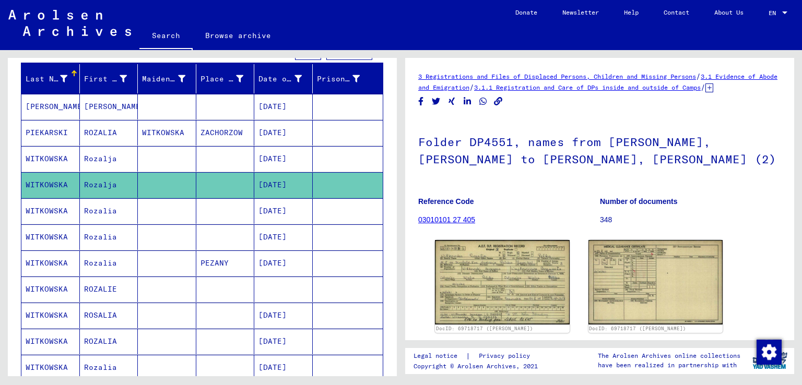
scroll to position [104, 0]
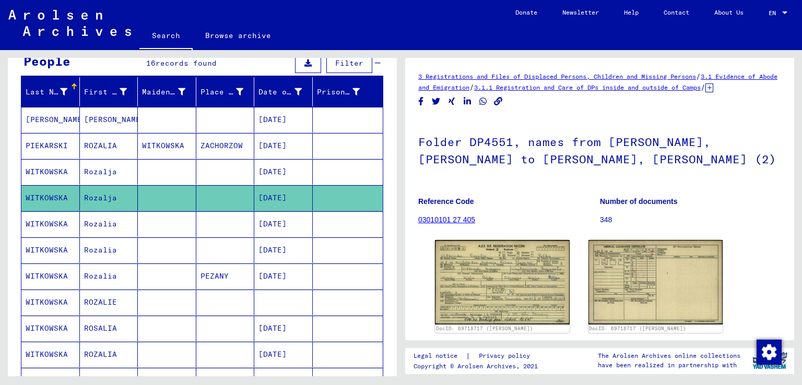
click at [115, 127] on mat-cell "[PERSON_NAME]" at bounding box center [109, 120] width 58 height 26
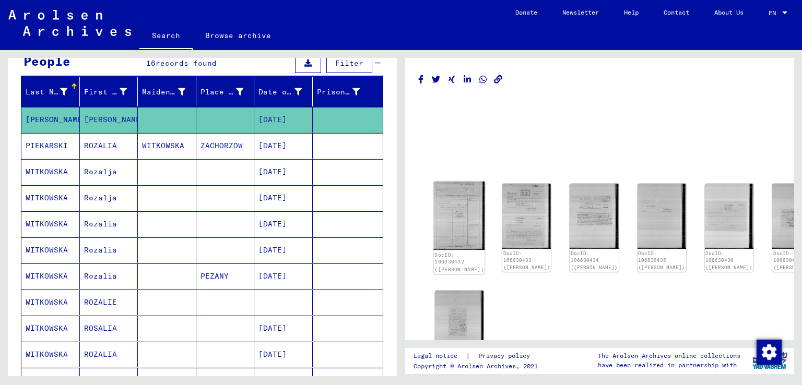
click at [455, 184] on img at bounding box center [459, 216] width 51 height 68
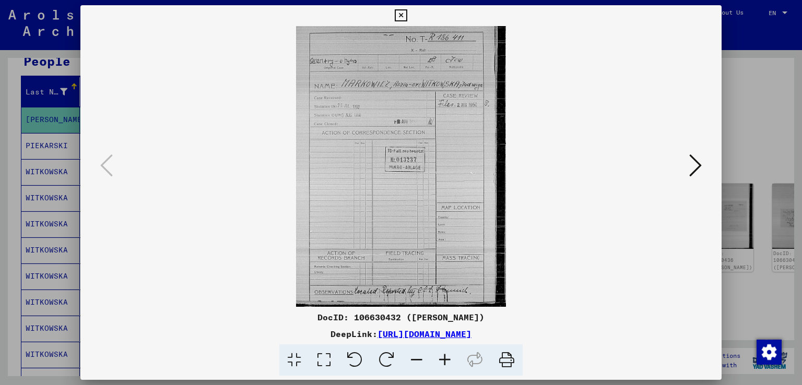
click at [764, 123] on div at bounding box center [401, 192] width 802 height 385
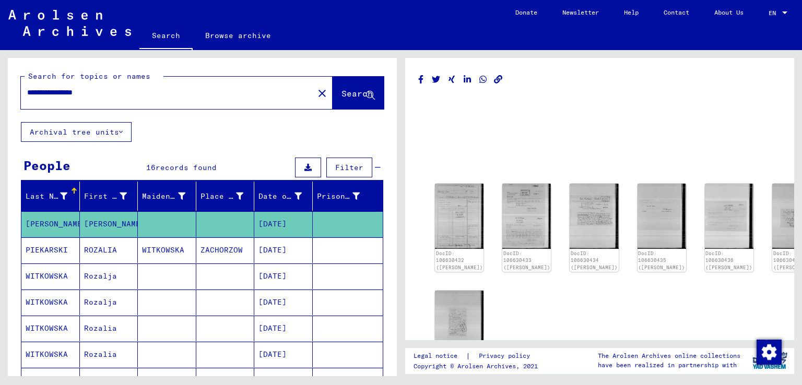
click at [184, 87] on input "**********" at bounding box center [167, 92] width 280 height 11
type input "*"
type input "**********"
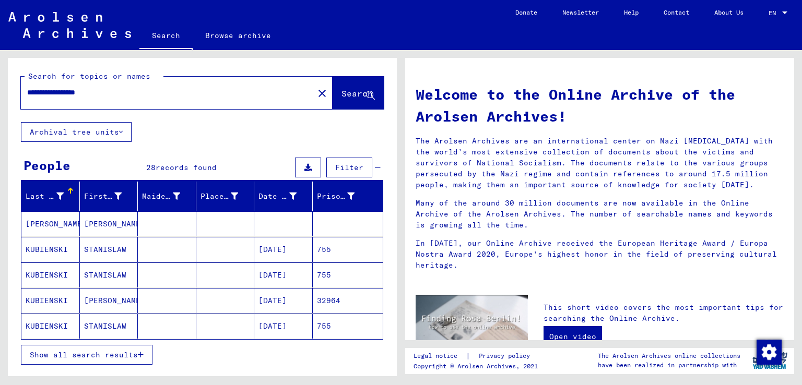
click at [184, 245] on mat-cell at bounding box center [167, 249] width 58 height 25
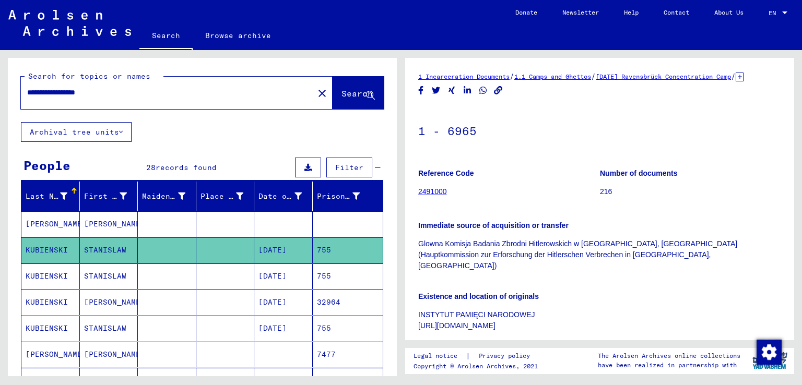
click at [161, 225] on mat-cell at bounding box center [167, 224] width 58 height 26
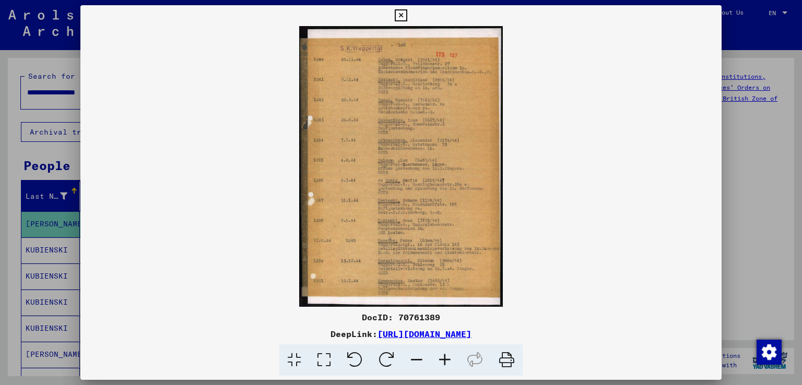
click at [449, 354] on icon at bounding box center [445, 361] width 28 height 32
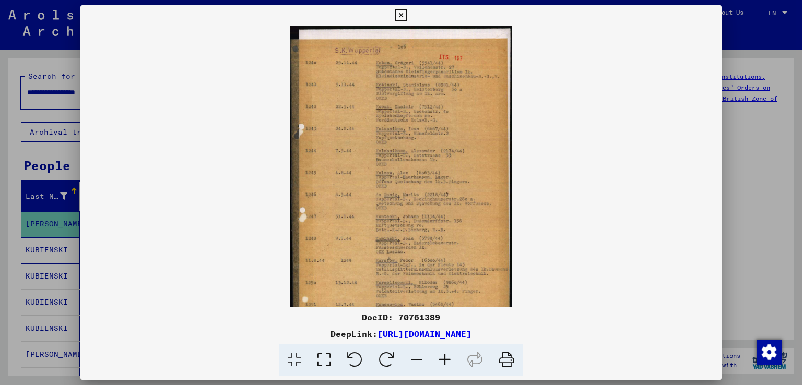
click at [449, 353] on icon at bounding box center [445, 361] width 28 height 32
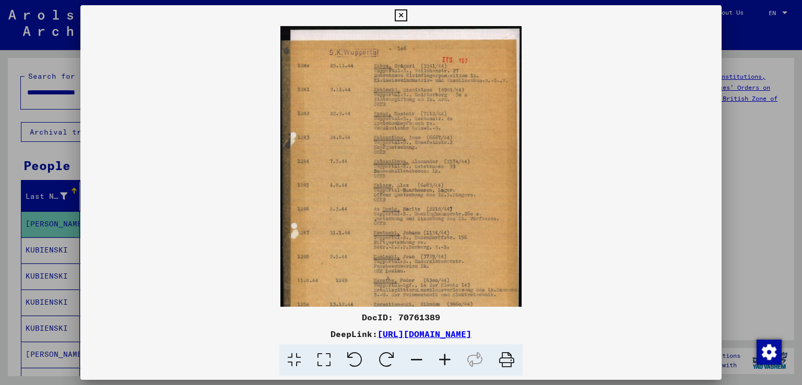
click at [449, 353] on icon at bounding box center [445, 361] width 28 height 32
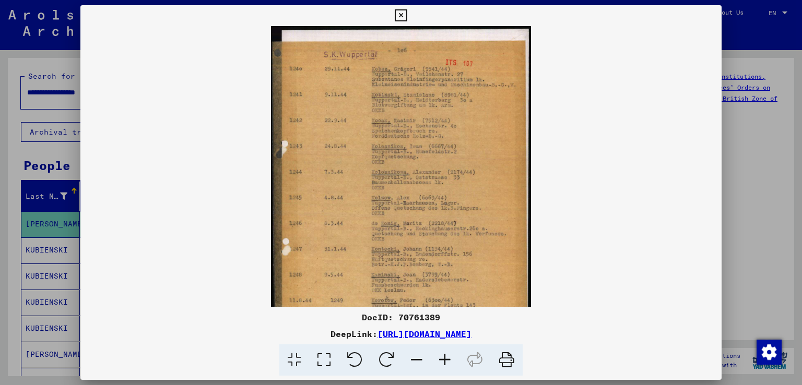
click at [449, 353] on icon at bounding box center [445, 361] width 28 height 32
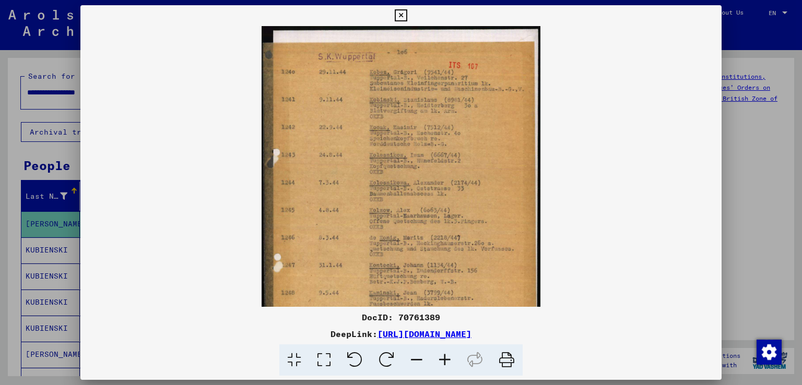
click at [449, 353] on icon at bounding box center [445, 361] width 28 height 32
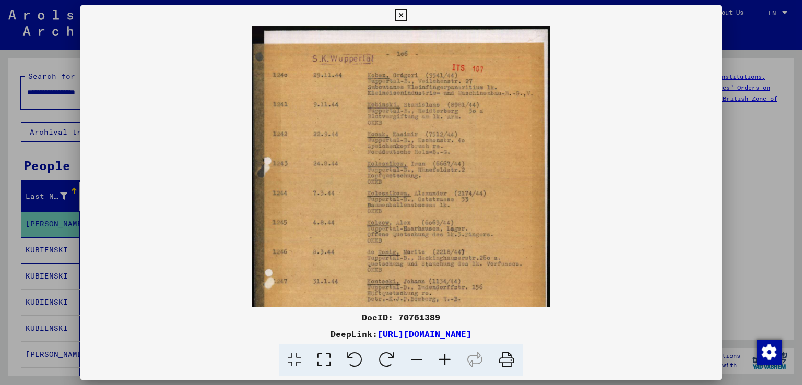
click at [449, 353] on icon at bounding box center [445, 361] width 28 height 32
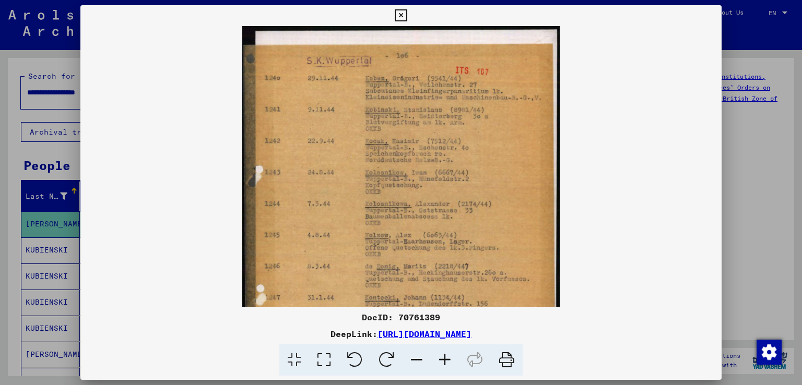
click at [449, 353] on icon at bounding box center [445, 361] width 28 height 32
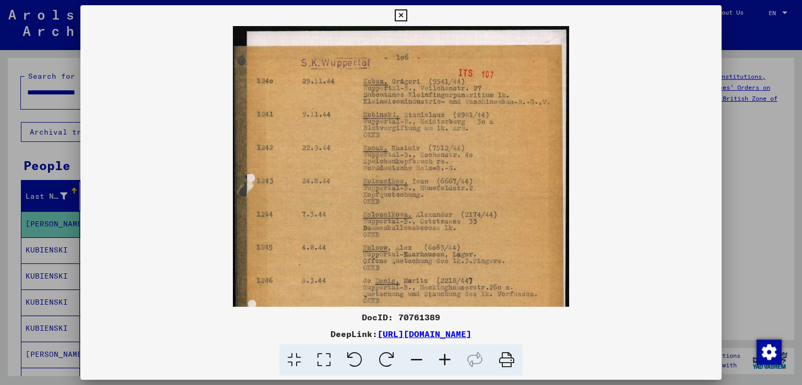
click at [449, 353] on icon at bounding box center [445, 361] width 28 height 32
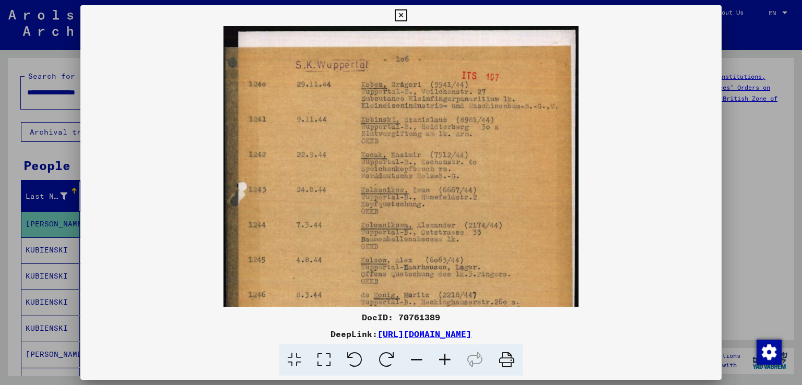
click at [449, 353] on icon at bounding box center [445, 361] width 28 height 32
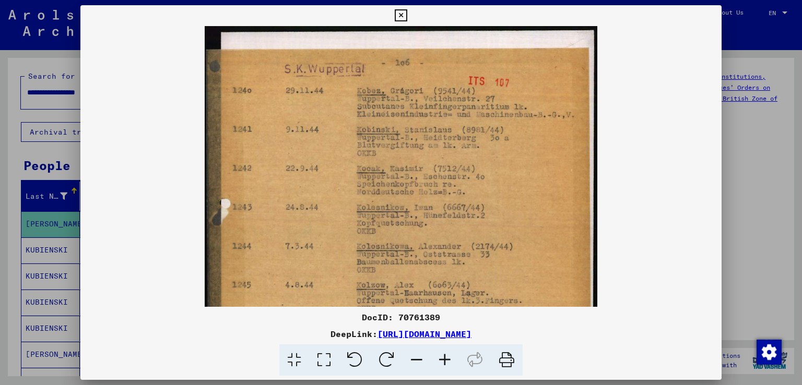
click at [449, 352] on icon at bounding box center [445, 361] width 28 height 32
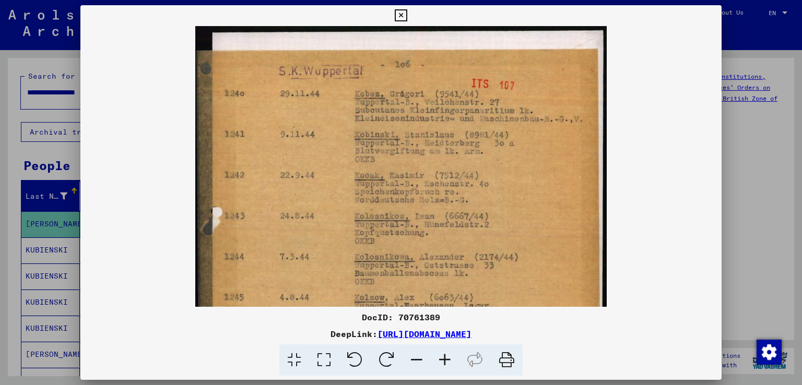
click at [449, 352] on icon at bounding box center [445, 361] width 28 height 32
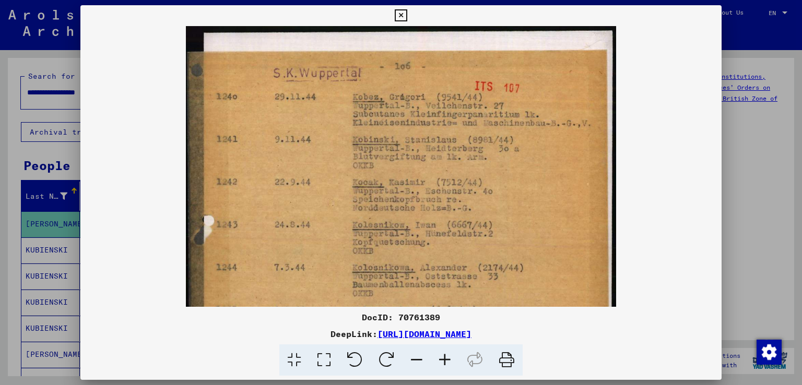
click at [449, 352] on icon at bounding box center [445, 361] width 28 height 32
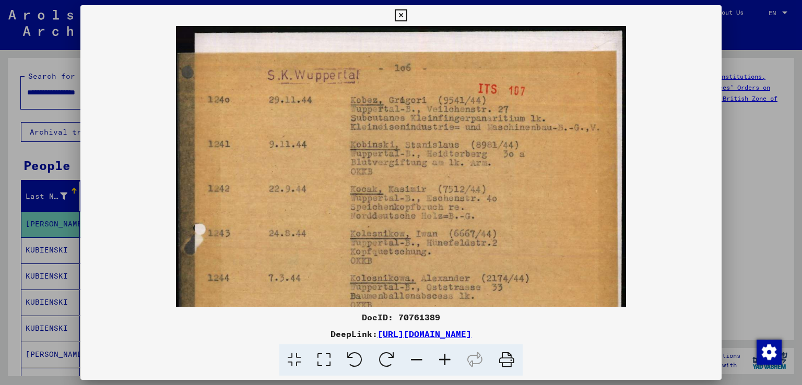
click at [449, 352] on icon at bounding box center [445, 361] width 28 height 32
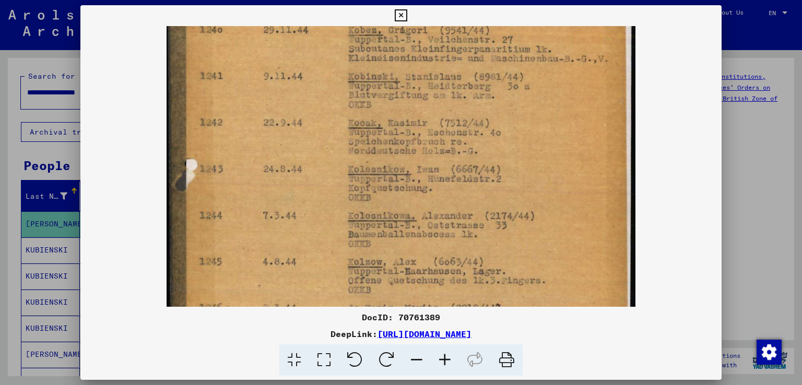
scroll to position [112, 0]
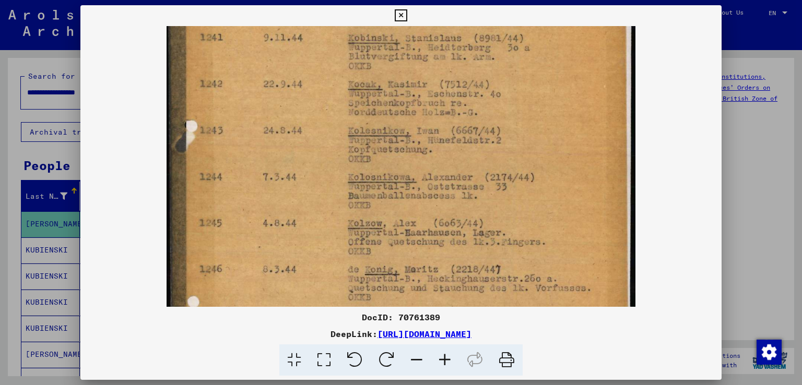
drag, startPoint x: 583, startPoint y: 109, endPoint x: 570, endPoint y: -2, distance: 111.5
click at [570, 0] on html "**********" at bounding box center [401, 192] width 802 height 385
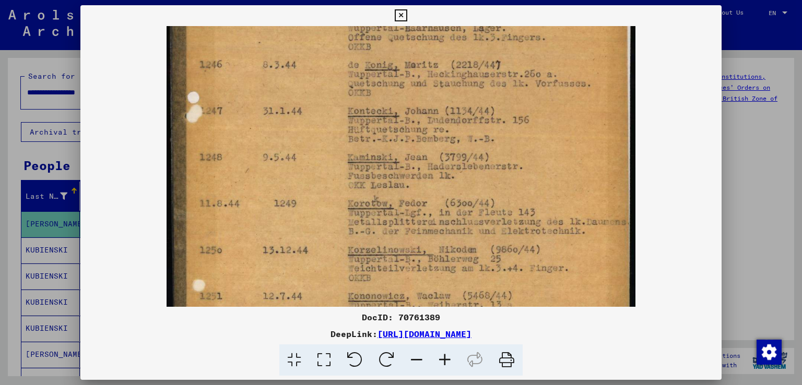
scroll to position [317, 0]
drag, startPoint x: 345, startPoint y: 268, endPoint x: 290, endPoint y: 64, distance: 211.3
click at [290, 64] on img at bounding box center [401, 32] width 468 height 646
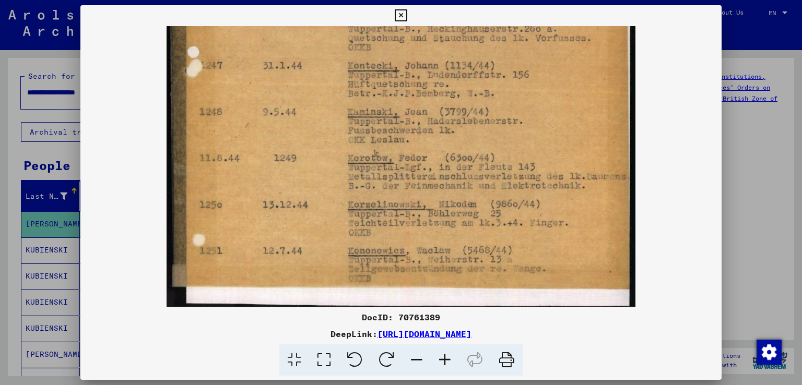
scroll to position [365, 0]
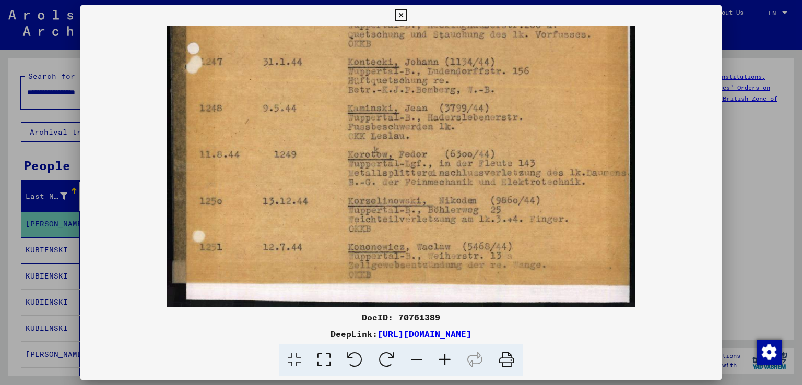
drag, startPoint x: 322, startPoint y: 261, endPoint x: 318, endPoint y: 163, distance: 97.2
click at [756, 277] on div at bounding box center [401, 192] width 802 height 385
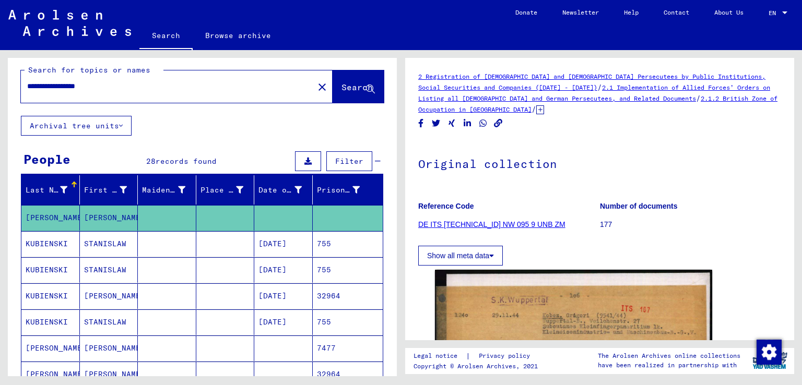
scroll to position [0, 0]
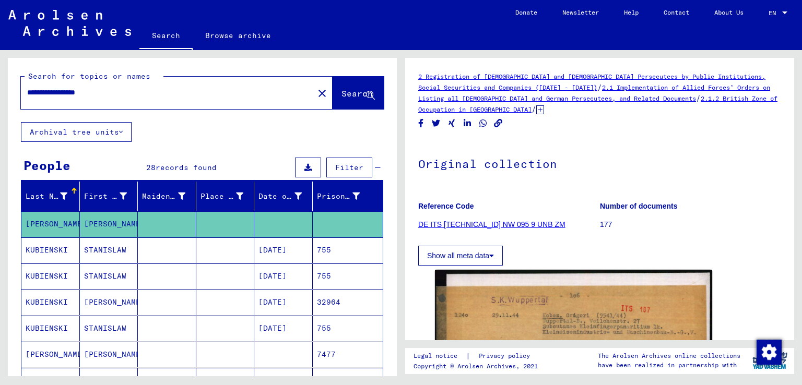
click at [121, 136] on button "Archival tree units" at bounding box center [76, 132] width 111 height 20
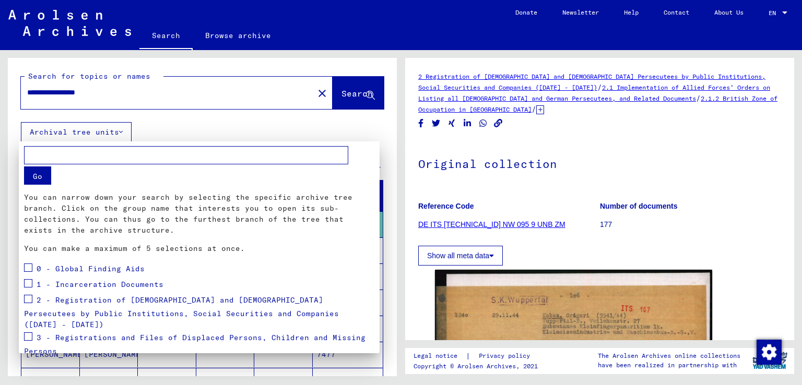
click at [42, 174] on button "Go" at bounding box center [37, 176] width 27 height 18
click at [781, 11] on div at bounding box center [401, 192] width 802 height 385
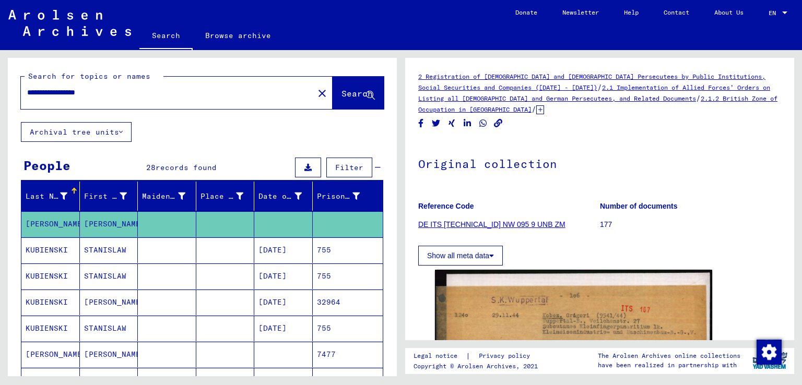
click at [781, 10] on div at bounding box center [784, 12] width 9 height 7
drag, startPoint x: 747, startPoint y: 220, endPoint x: 746, endPoint y: 144, distance: 76.2
click at [747, 220] on div at bounding box center [401, 192] width 802 height 385
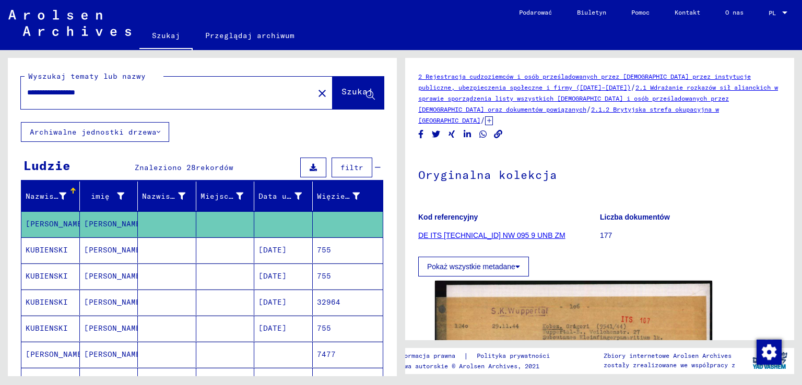
click at [332, 170] on button "filtr" at bounding box center [352, 168] width 41 height 20
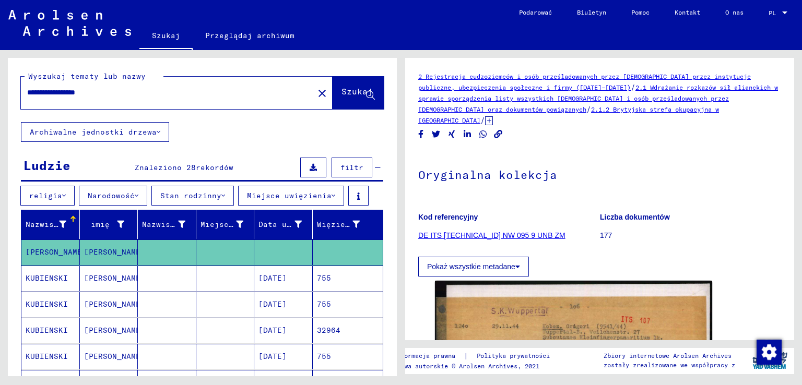
click at [332, 170] on button "filtr" at bounding box center [352, 168] width 41 height 20
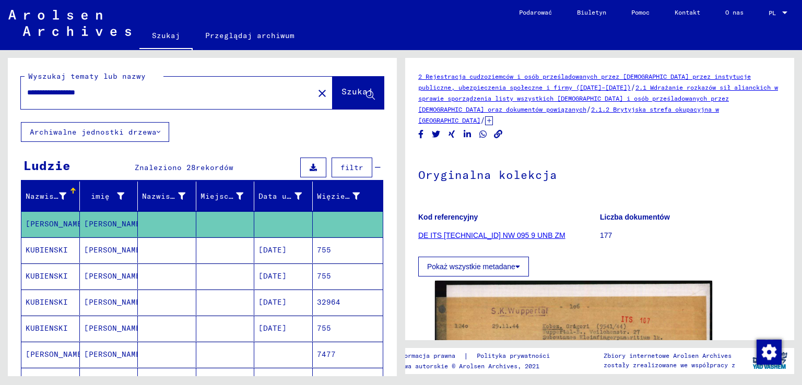
click at [332, 170] on button "filtr" at bounding box center [352, 168] width 41 height 20
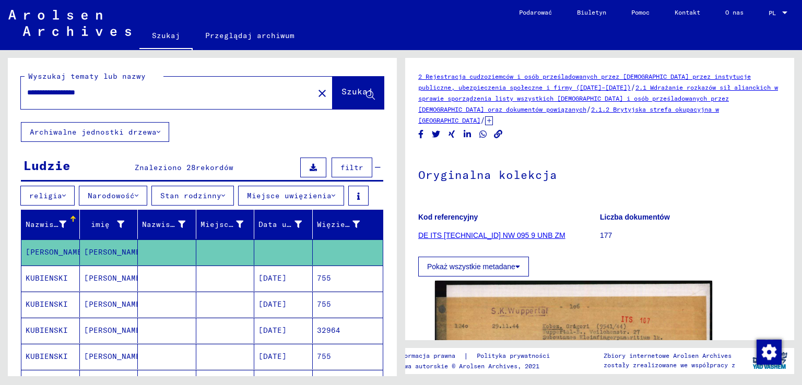
click at [332, 170] on button "filtr" at bounding box center [352, 168] width 41 height 20
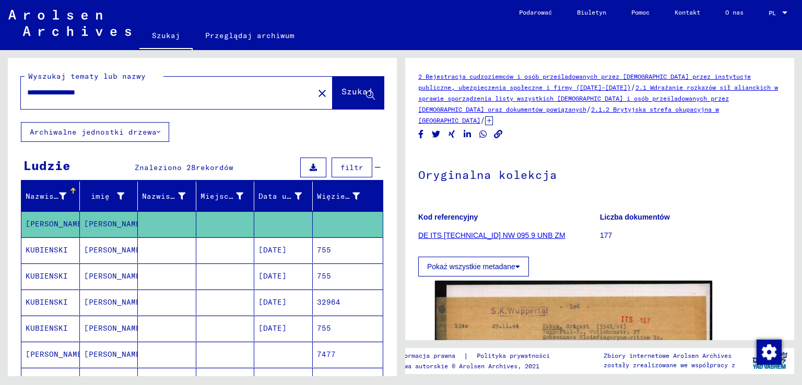
click at [332, 170] on button "filtr" at bounding box center [352, 168] width 41 height 20
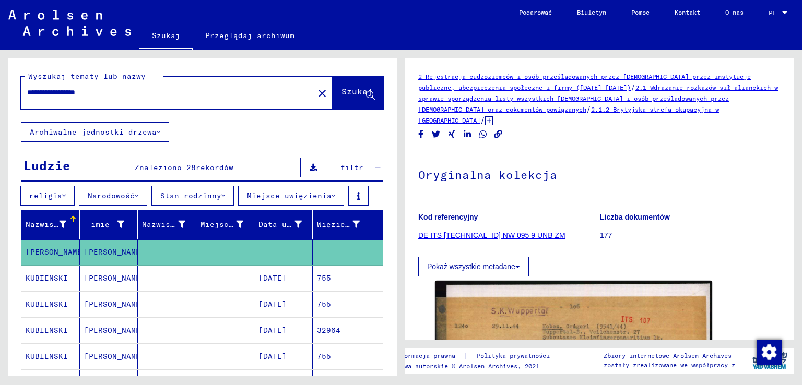
click at [321, 197] on font "Miejsce uwięzienia" at bounding box center [289, 195] width 85 height 9
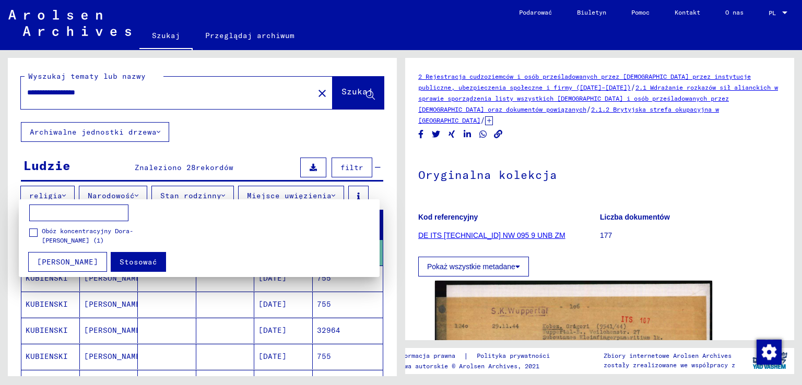
click at [338, 149] on div at bounding box center [401, 192] width 802 height 385
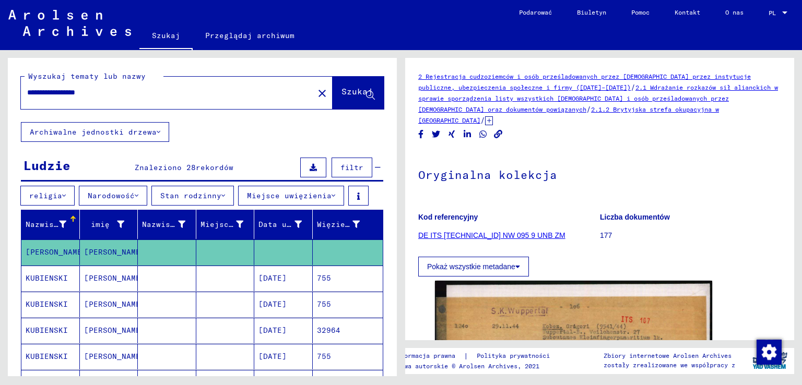
click at [149, 132] on font "Archiwalne jednostki drzewa" at bounding box center [93, 131] width 127 height 9
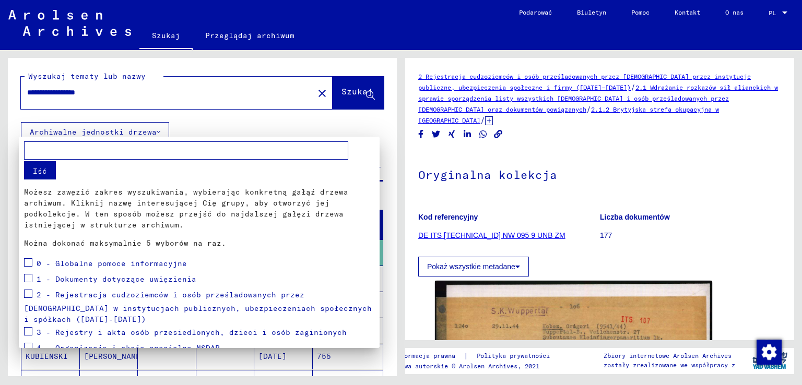
click at [203, 128] on div at bounding box center [401, 192] width 802 height 385
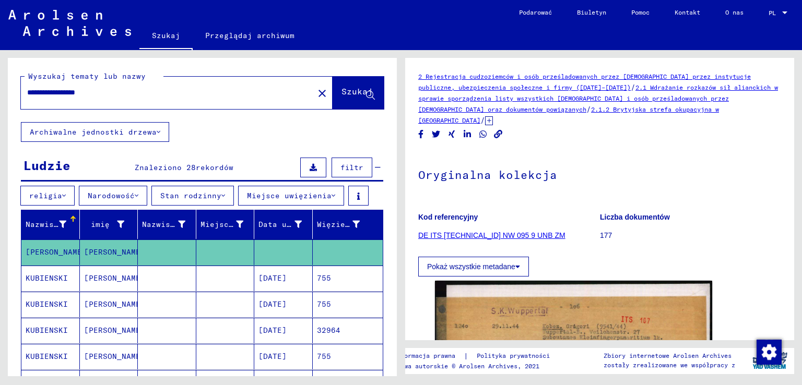
click at [115, 300] on font "[PERSON_NAME]" at bounding box center [114, 304] width 61 height 9
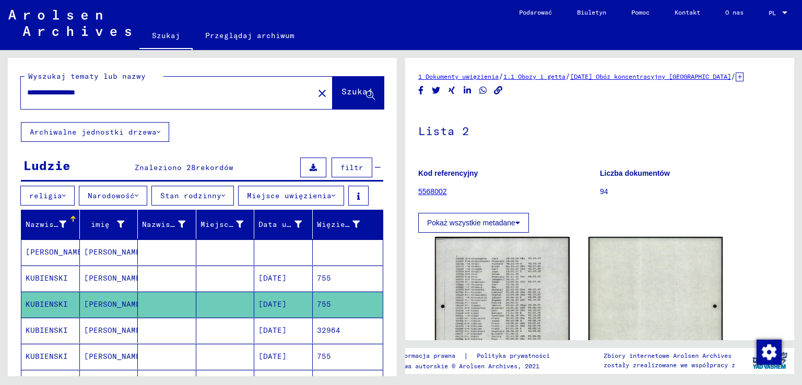
click at [103, 326] on font "[PERSON_NAME]" at bounding box center [114, 330] width 61 height 9
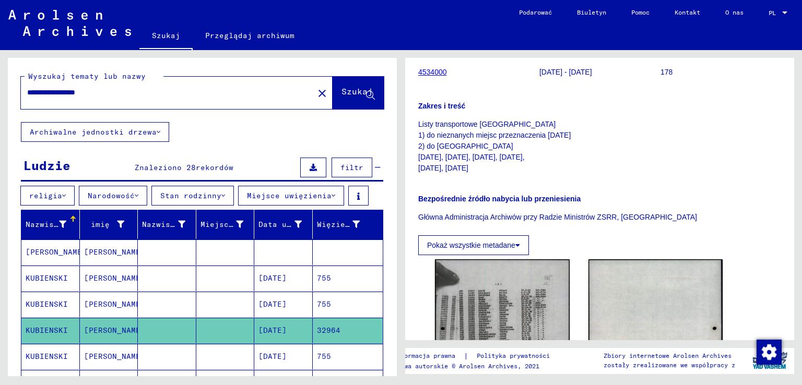
scroll to position [209, 0]
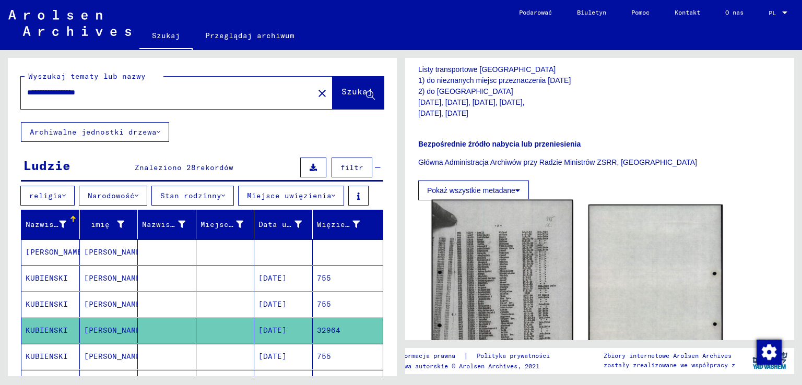
click at [514, 241] on img at bounding box center [502, 299] width 141 height 198
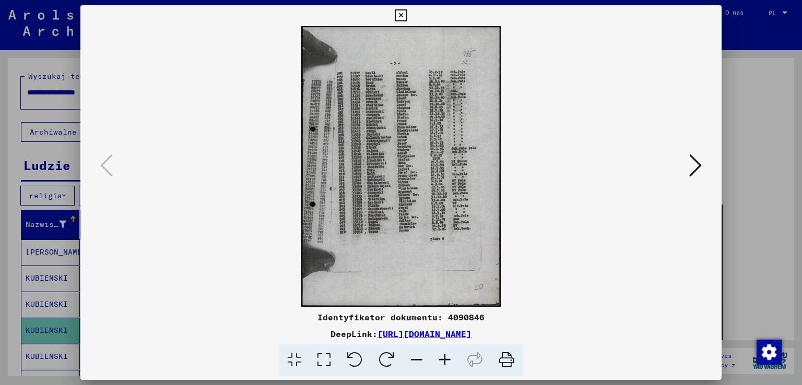
click at [444, 350] on icon at bounding box center [445, 361] width 28 height 32
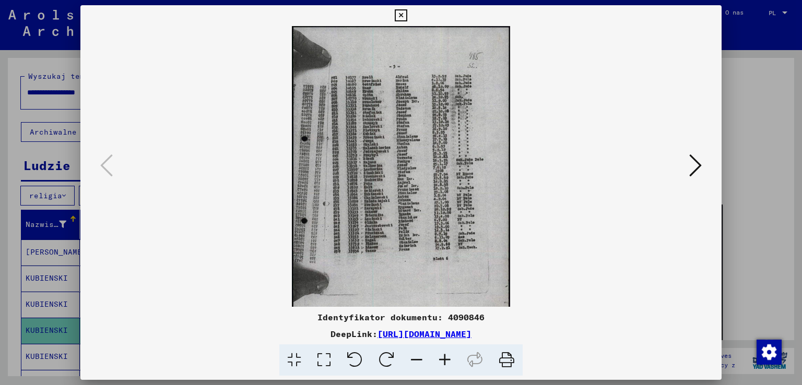
click at [444, 350] on icon at bounding box center [445, 361] width 28 height 32
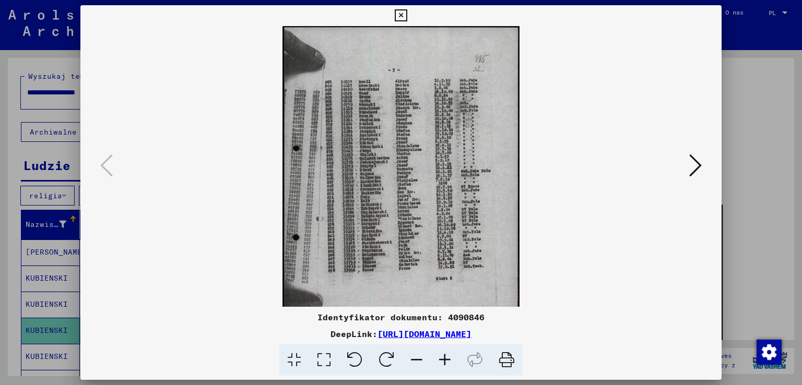
click at [444, 350] on icon at bounding box center [445, 361] width 28 height 32
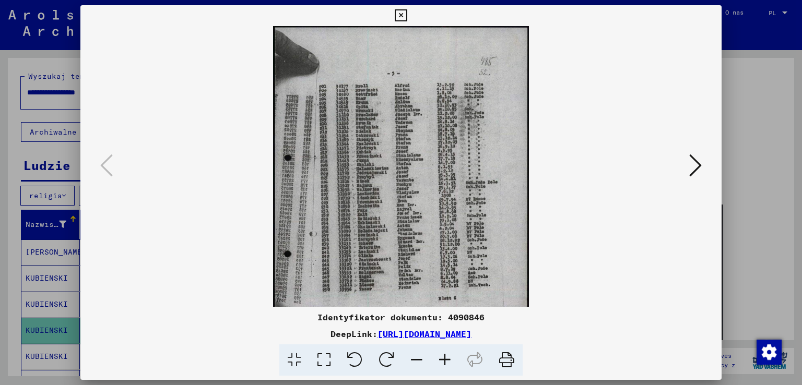
click at [444, 350] on icon at bounding box center [445, 361] width 28 height 32
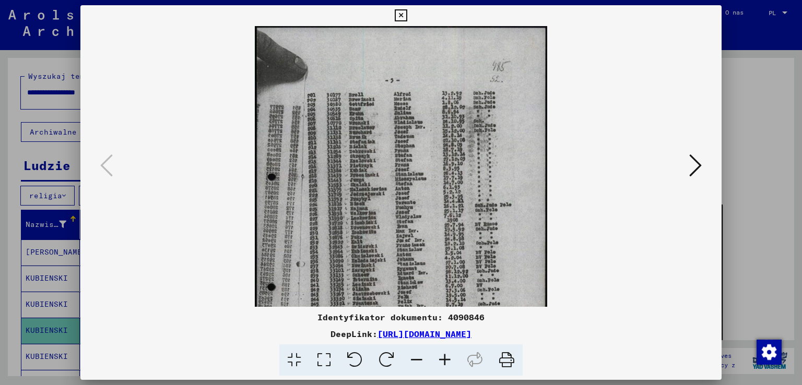
click at [444, 350] on icon at bounding box center [445, 361] width 28 height 32
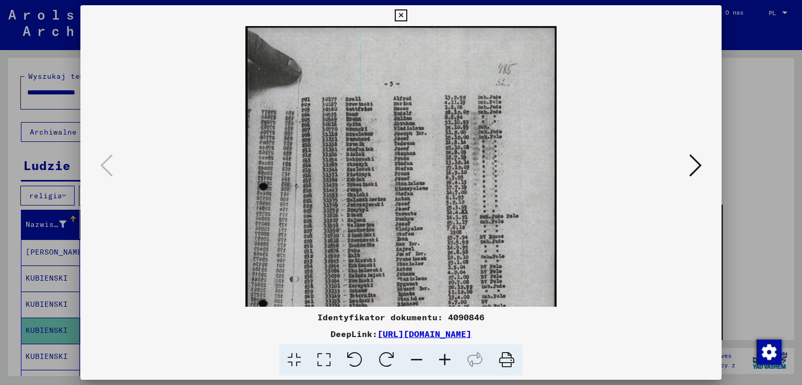
click at [444, 350] on icon at bounding box center [445, 361] width 28 height 32
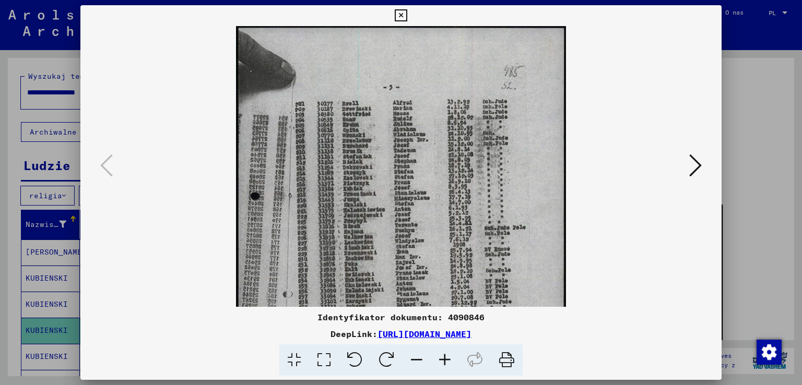
click at [444, 350] on icon at bounding box center [445, 361] width 28 height 32
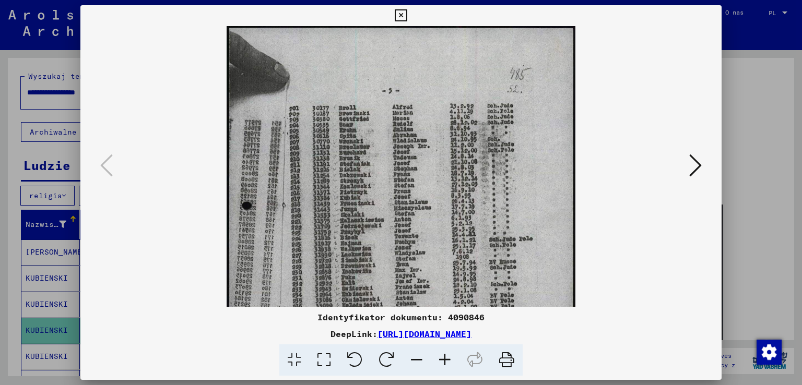
click at [444, 350] on icon at bounding box center [445, 361] width 28 height 32
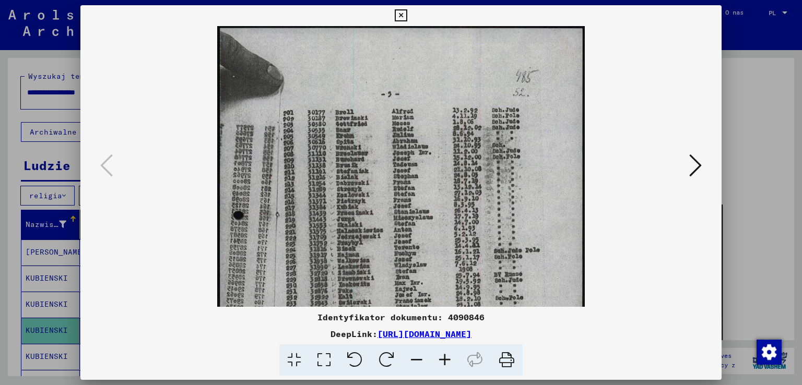
click at [444, 350] on icon at bounding box center [445, 361] width 28 height 32
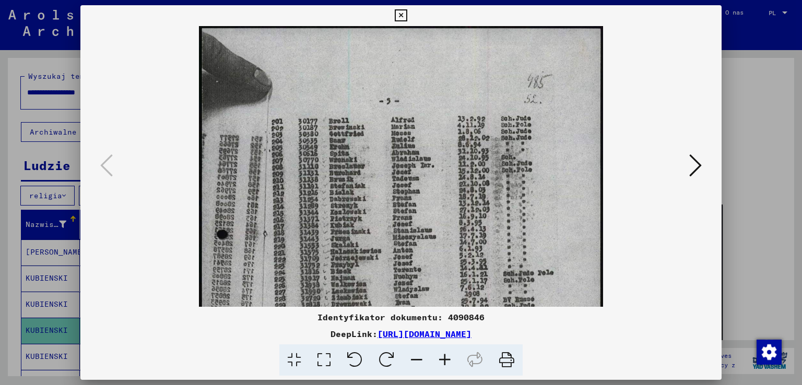
click at [444, 350] on icon at bounding box center [445, 361] width 28 height 32
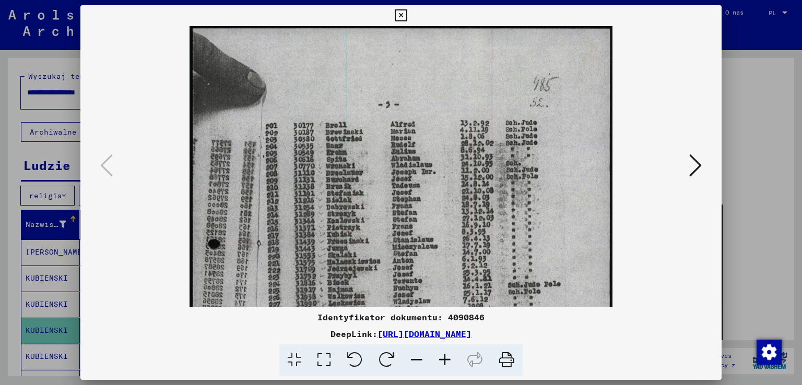
click at [444, 349] on icon at bounding box center [445, 361] width 28 height 32
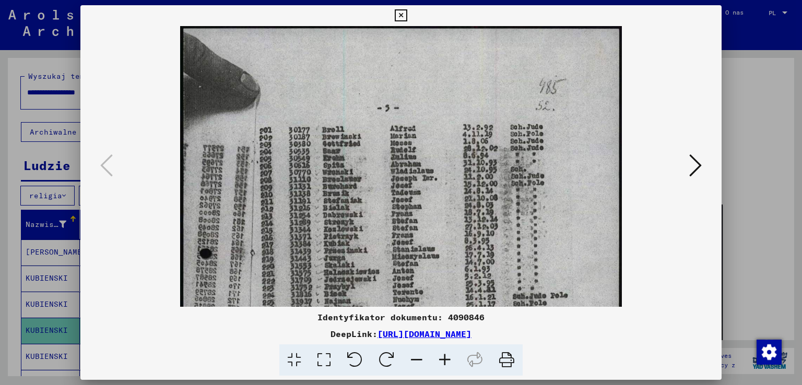
click at [444, 349] on icon at bounding box center [445, 361] width 28 height 32
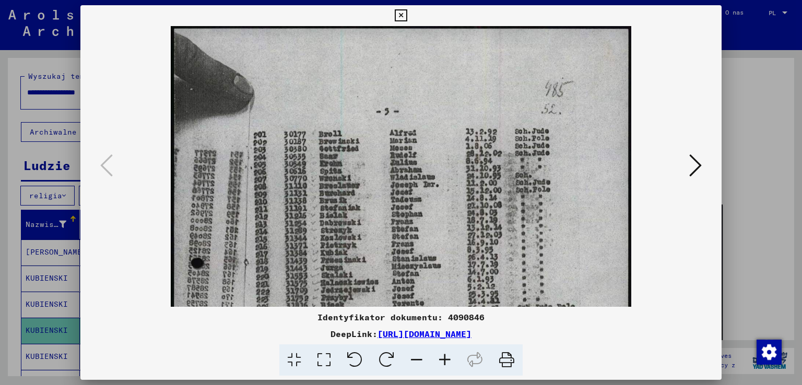
click at [444, 349] on icon at bounding box center [445, 361] width 28 height 32
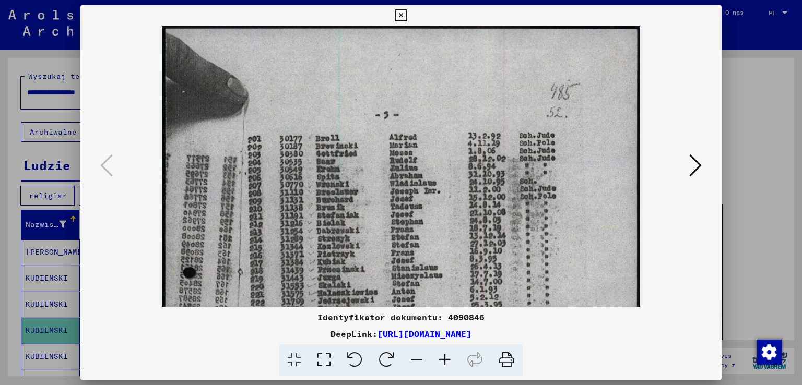
click at [443, 349] on icon at bounding box center [445, 361] width 28 height 32
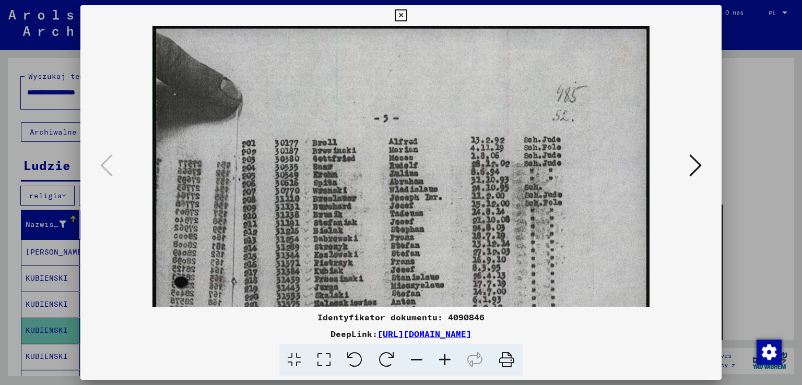
click at [443, 349] on icon at bounding box center [445, 361] width 28 height 32
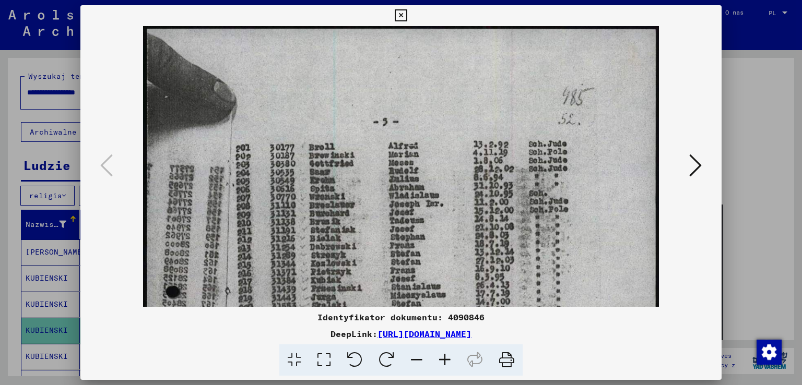
click at [443, 348] on icon at bounding box center [445, 361] width 28 height 32
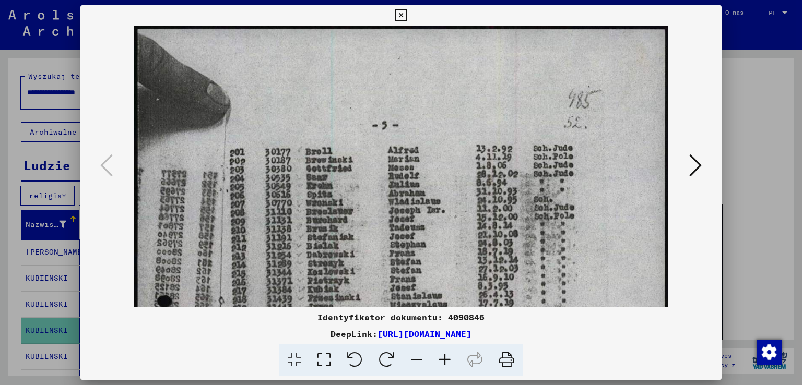
scroll to position [0, 0]
drag, startPoint x: 570, startPoint y: 163, endPoint x: 576, endPoint y: 197, distance: 34.5
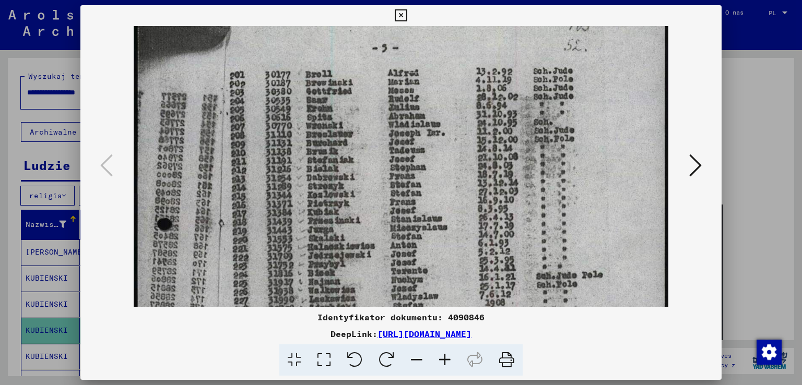
drag, startPoint x: 571, startPoint y: 245, endPoint x: 561, endPoint y: 155, distance: 90.9
click at [565, 168] on img at bounding box center [401, 324] width 535 height 751
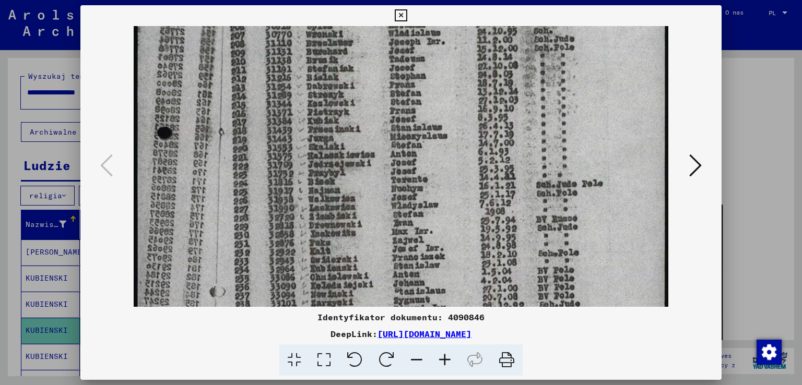
drag, startPoint x: 310, startPoint y: 282, endPoint x: 290, endPoint y: 177, distance: 106.7
click at [292, 185] on img at bounding box center [401, 232] width 535 height 751
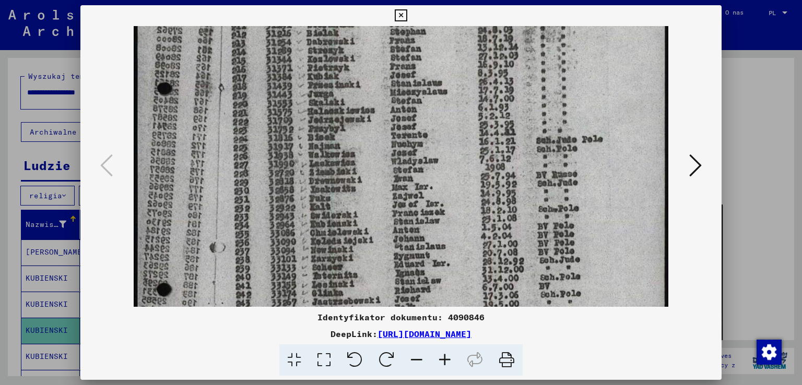
scroll to position [228, 0]
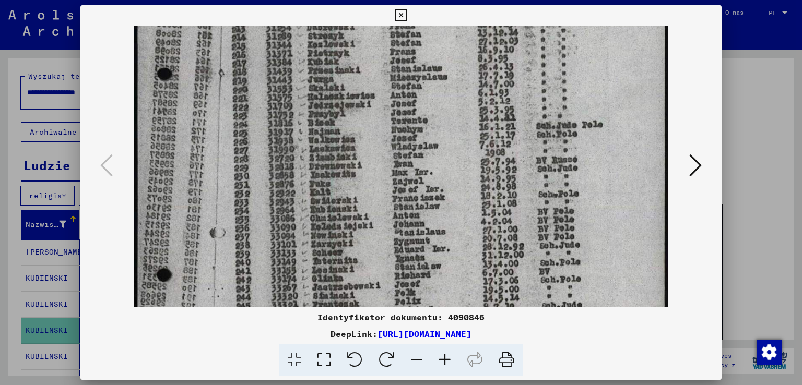
drag, startPoint x: 258, startPoint y: 254, endPoint x: 262, endPoint y: 202, distance: 52.9
click at [262, 202] on img at bounding box center [401, 173] width 535 height 751
click at [34, 152] on div at bounding box center [401, 192] width 802 height 385
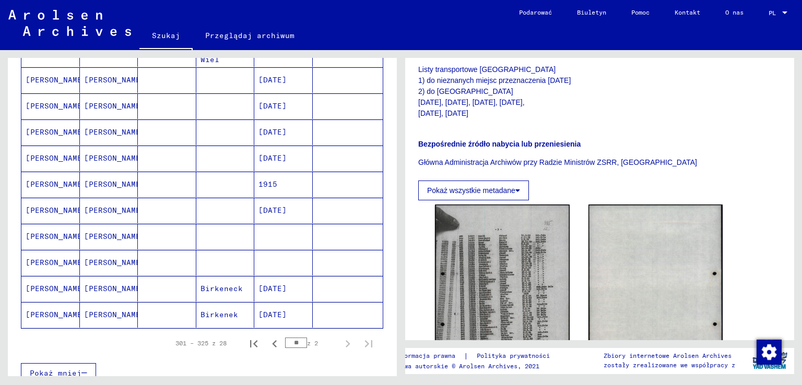
scroll to position [627, 0]
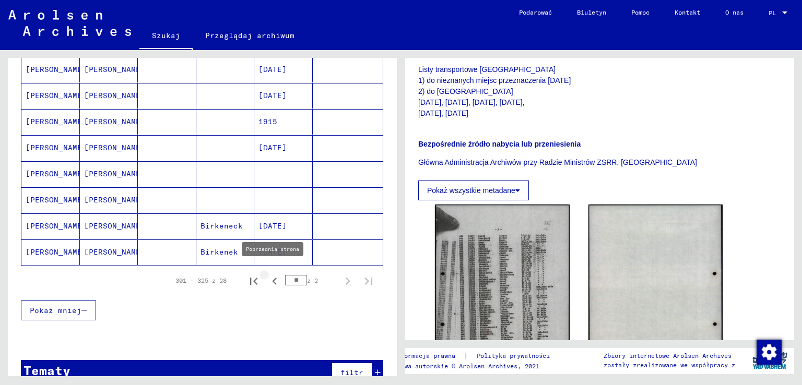
click at [267, 274] on icon "Poprzednia strona" at bounding box center [274, 281] width 15 height 15
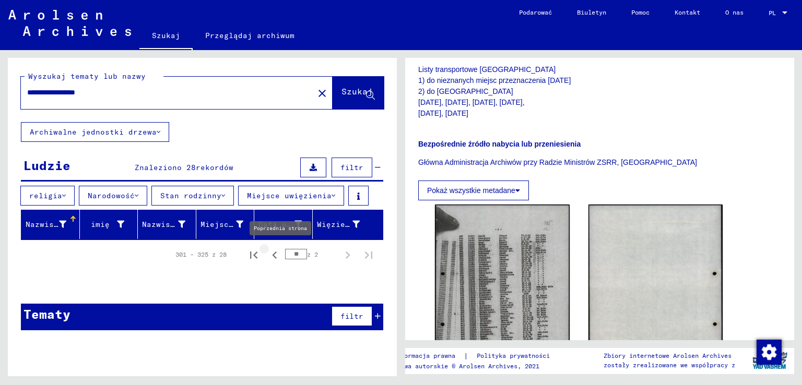
click at [272, 257] on icon "Poprzednia strona" at bounding box center [274, 255] width 15 height 15
click at [124, 127] on font "Archiwalne jednostki drzewa" at bounding box center [93, 131] width 127 height 9
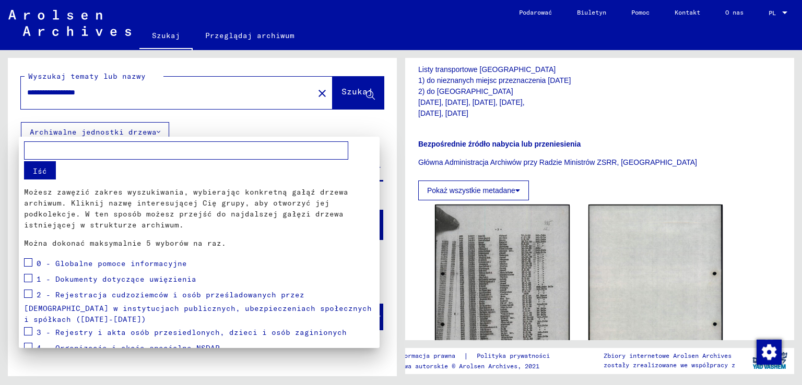
click at [276, 117] on div at bounding box center [401, 192] width 802 height 385
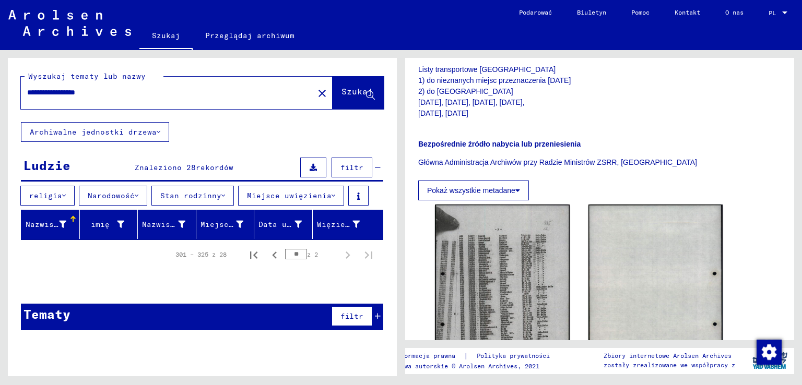
click at [348, 172] on button "filtr" at bounding box center [352, 168] width 41 height 20
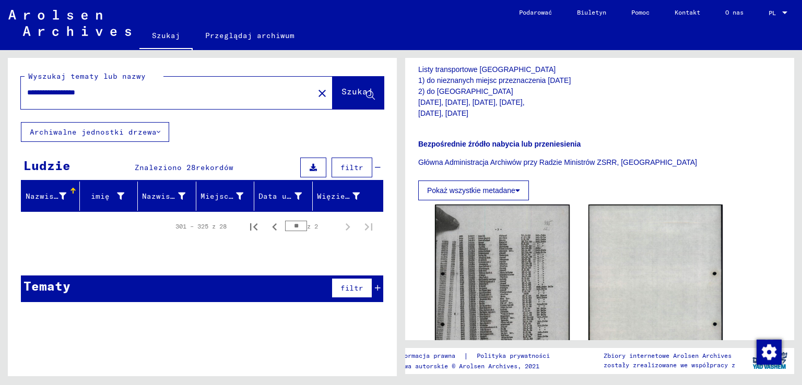
click at [123, 100] on div "**********" at bounding box center [164, 92] width 287 height 23
click at [123, 99] on div "**********" at bounding box center [164, 92] width 287 height 23
click at [341, 95] on font "Szukaj" at bounding box center [356, 91] width 31 height 10
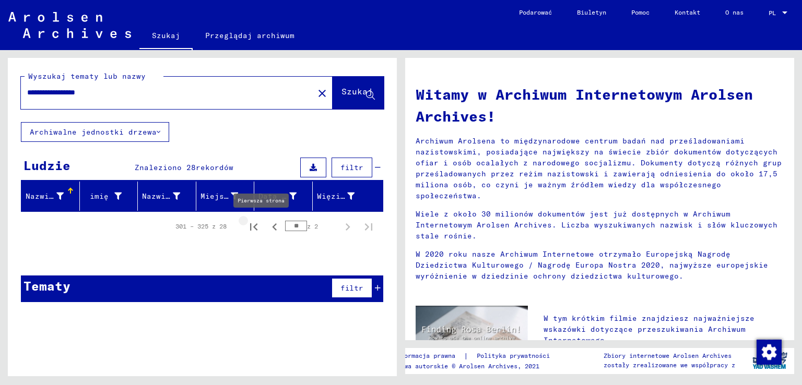
click at [255, 220] on icon "Pierwsza strona" at bounding box center [253, 227] width 15 height 15
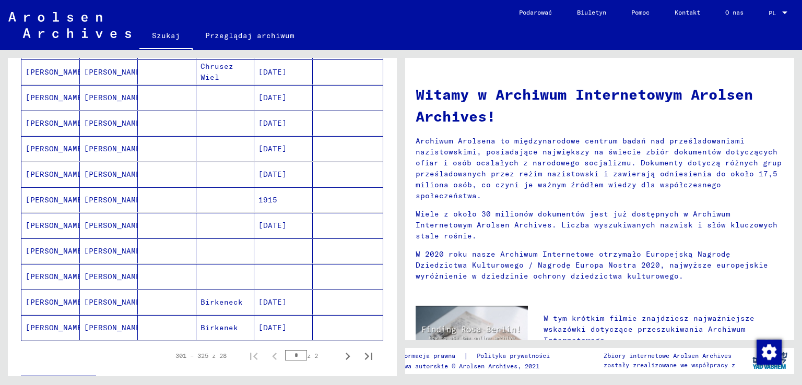
scroll to position [574, 0]
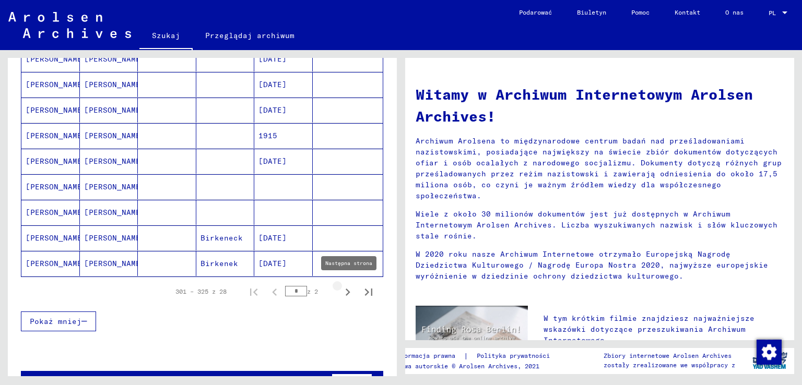
click at [340, 289] on icon "Następna strona" at bounding box center [347, 292] width 15 height 15
type input "*"
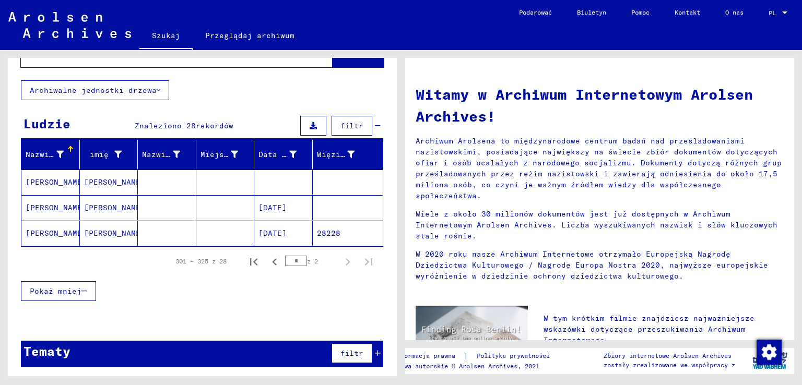
click at [96, 229] on font "[PERSON_NAME]" at bounding box center [114, 233] width 61 height 9
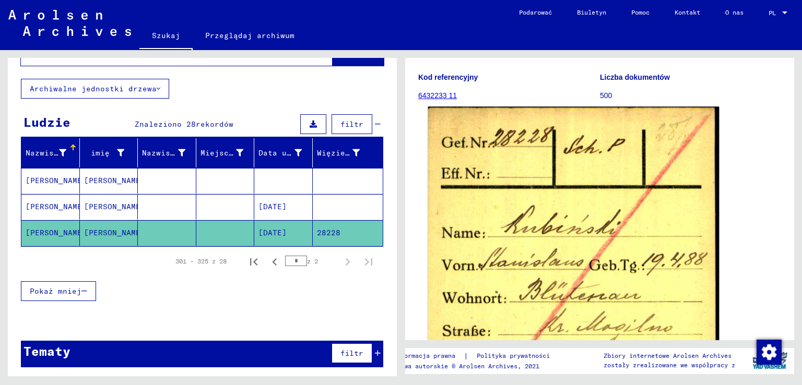
scroll to position [157, 0]
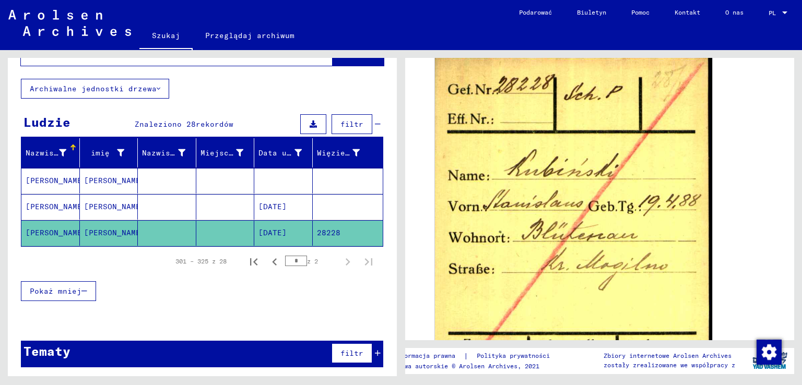
click at [287, 210] on font "[DATE]" at bounding box center [272, 206] width 28 height 9
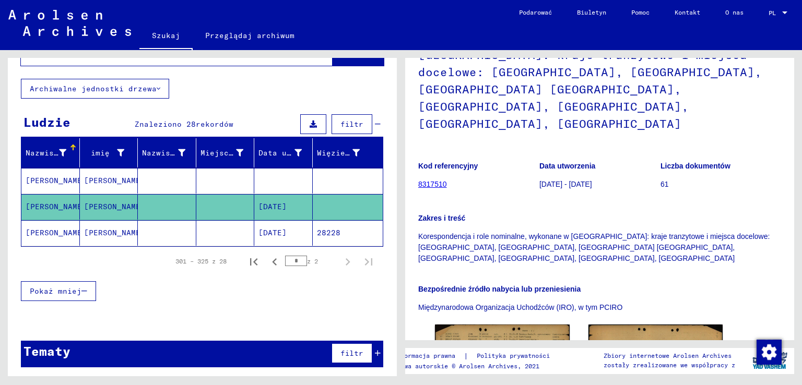
scroll to position [209, 0]
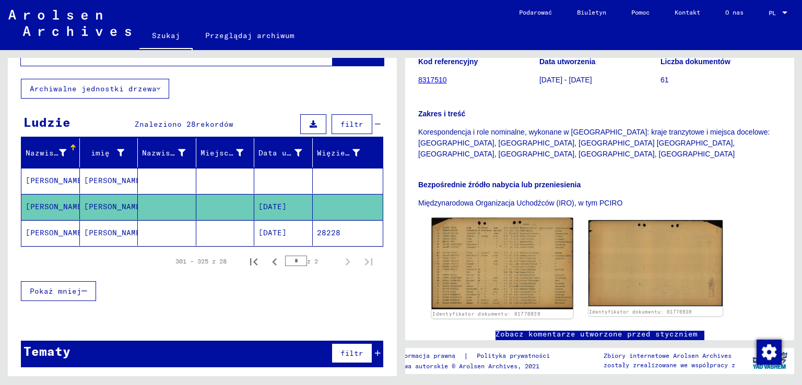
click at [532, 218] on img at bounding box center [502, 263] width 141 height 91
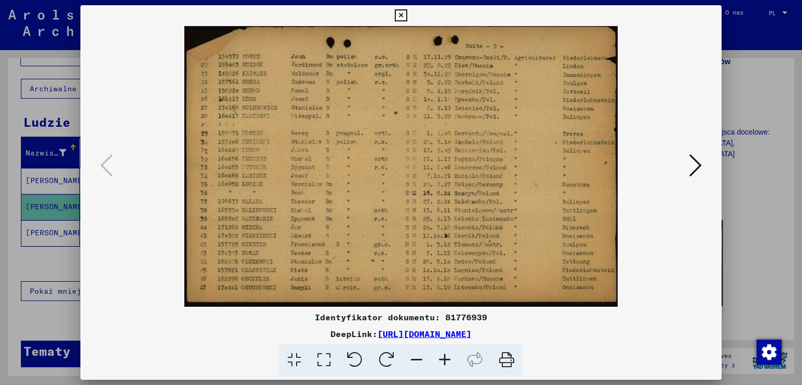
click at [437, 359] on icon at bounding box center [445, 361] width 28 height 32
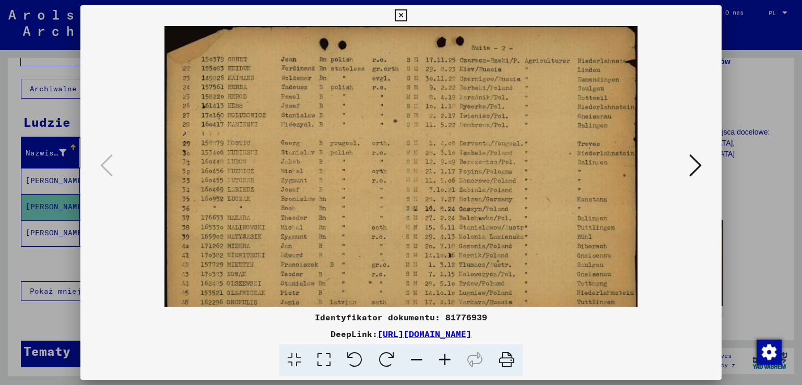
click at [437, 359] on icon at bounding box center [445, 361] width 28 height 32
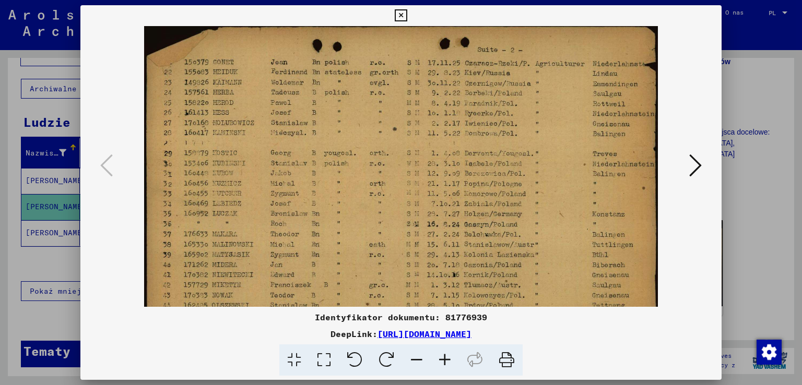
click at [437, 359] on icon at bounding box center [445, 361] width 28 height 32
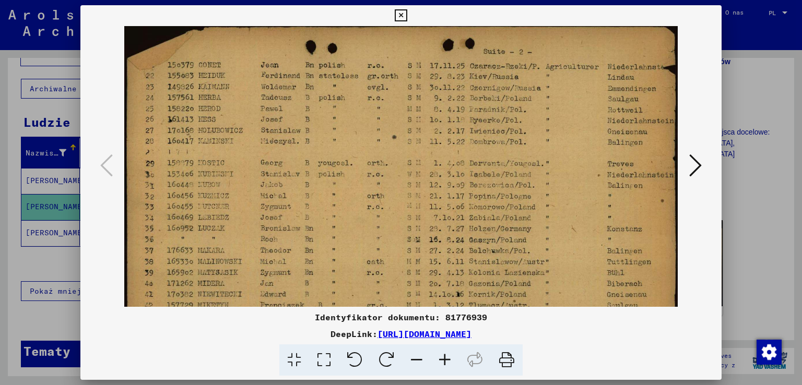
click at [437, 359] on icon at bounding box center [445, 361] width 28 height 32
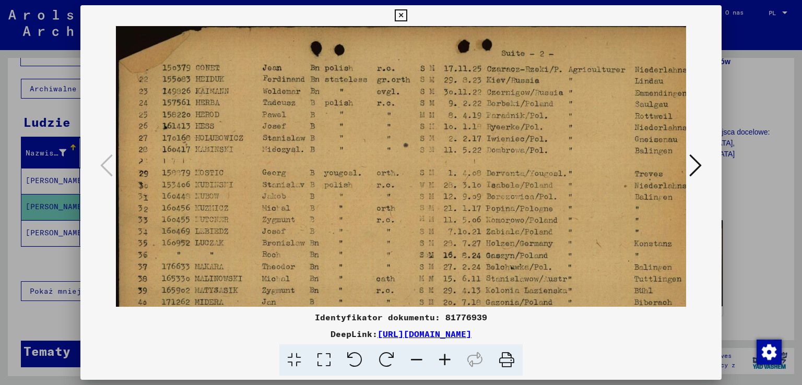
click at [371, 199] on img at bounding box center [413, 218] width 594 height 385
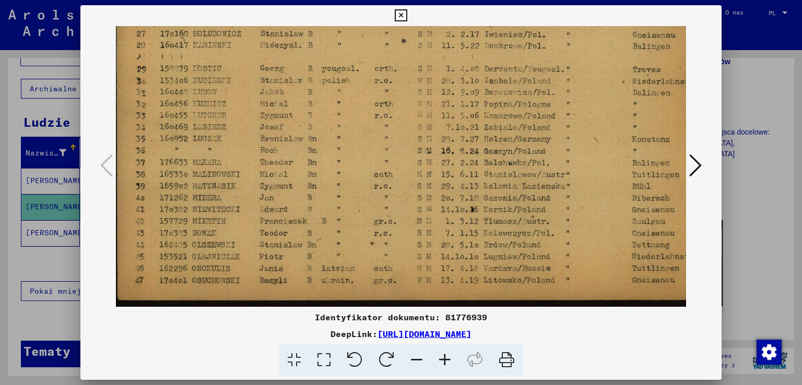
scroll to position [104, 0]
drag, startPoint x: 372, startPoint y: 198, endPoint x: 385, endPoint y: 28, distance: 170.2
click at [385, 32] on img at bounding box center [413, 114] width 594 height 385
click at [13, 271] on div at bounding box center [401, 192] width 802 height 385
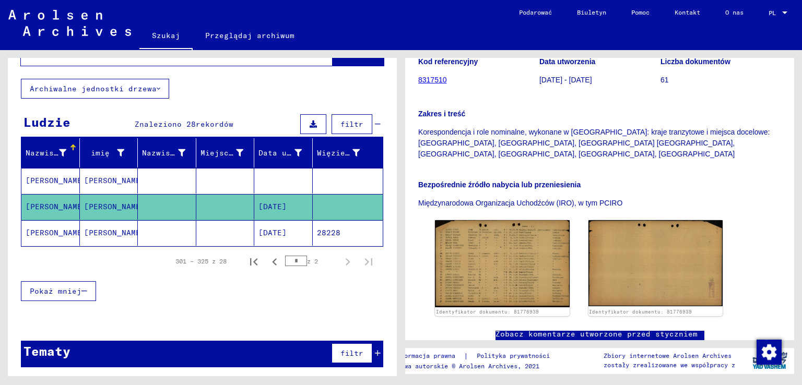
click at [111, 180] on font "[PERSON_NAME]" at bounding box center [114, 180] width 61 height 9
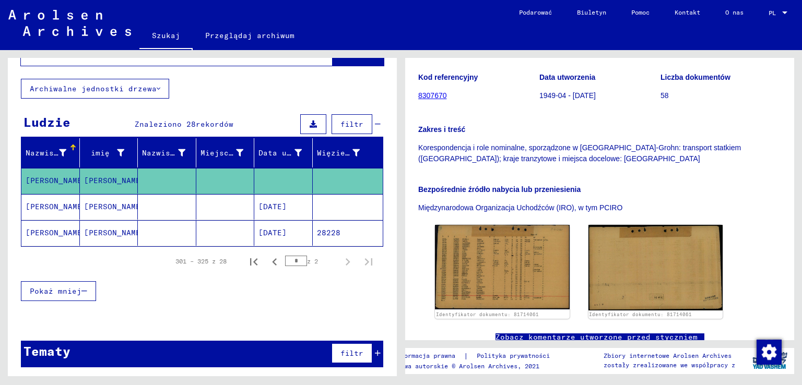
scroll to position [209, 0]
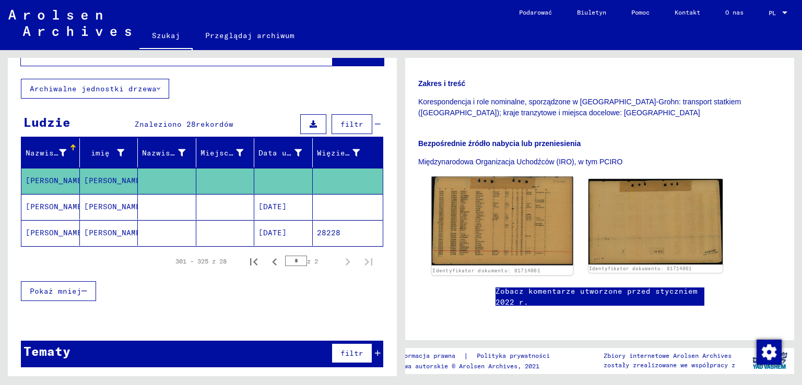
click at [479, 180] on img at bounding box center [502, 221] width 141 height 89
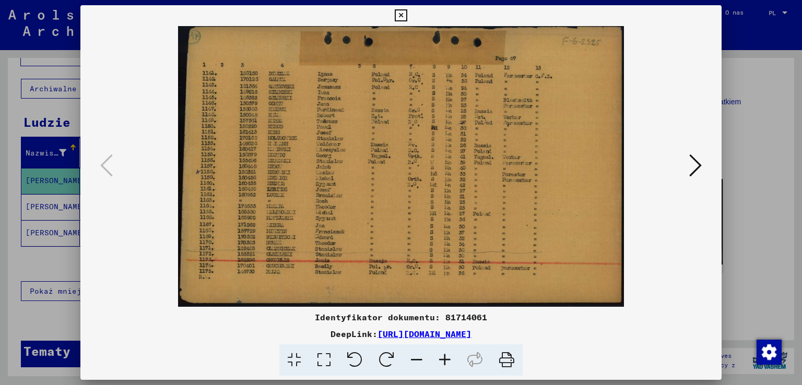
click at [441, 363] on icon at bounding box center [445, 361] width 28 height 32
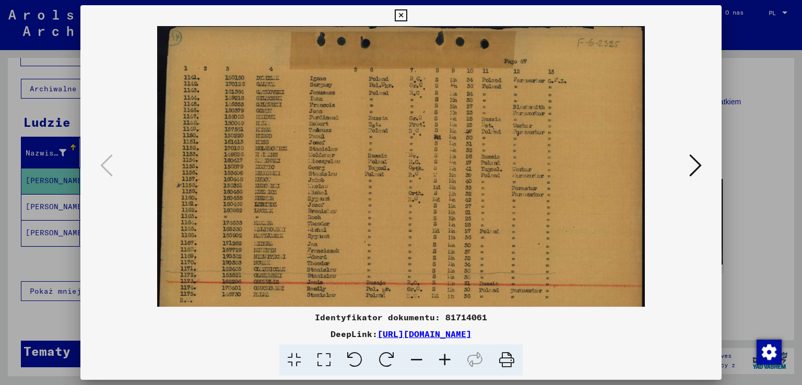
click at [441, 363] on icon at bounding box center [445, 361] width 28 height 32
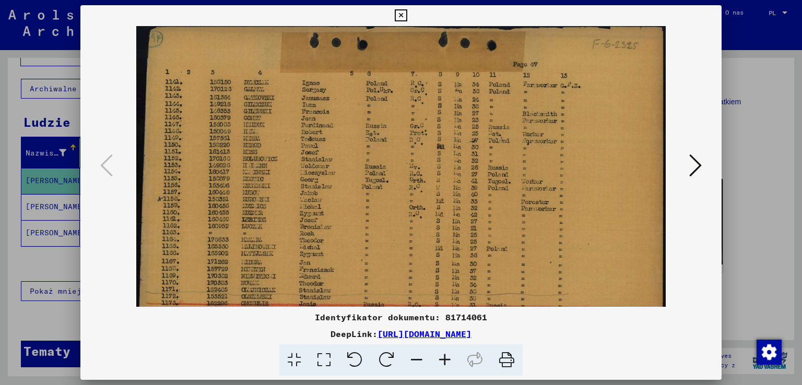
click at [441, 363] on icon at bounding box center [445, 361] width 28 height 32
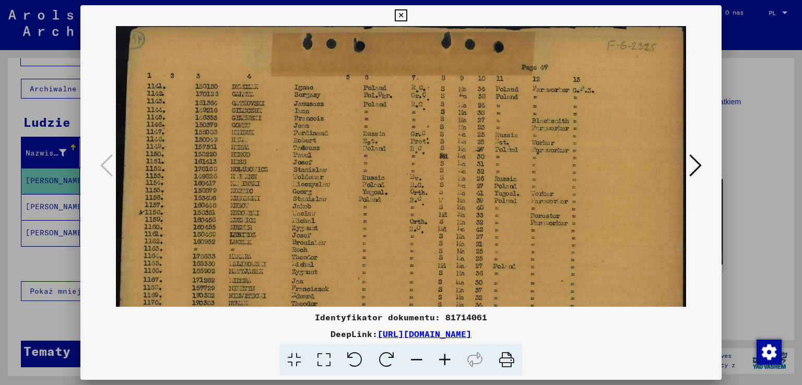
click at [441, 363] on icon at bounding box center [445, 361] width 28 height 32
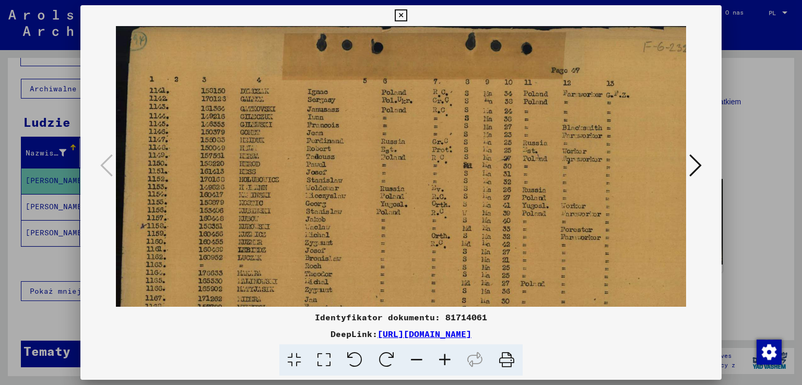
click at [441, 363] on icon at bounding box center [445, 361] width 28 height 32
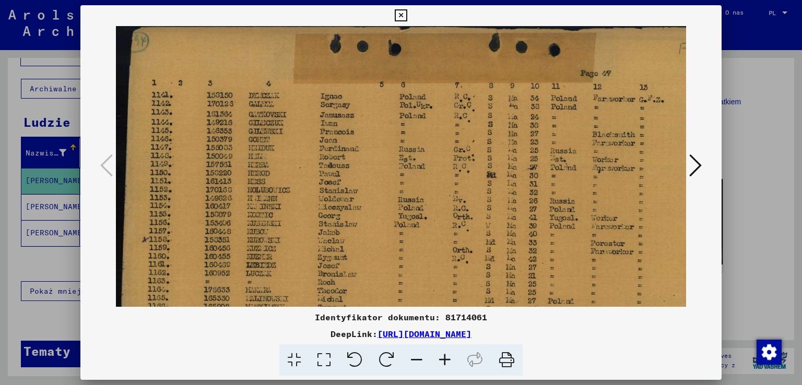
click at [744, 141] on div at bounding box center [401, 192] width 802 height 385
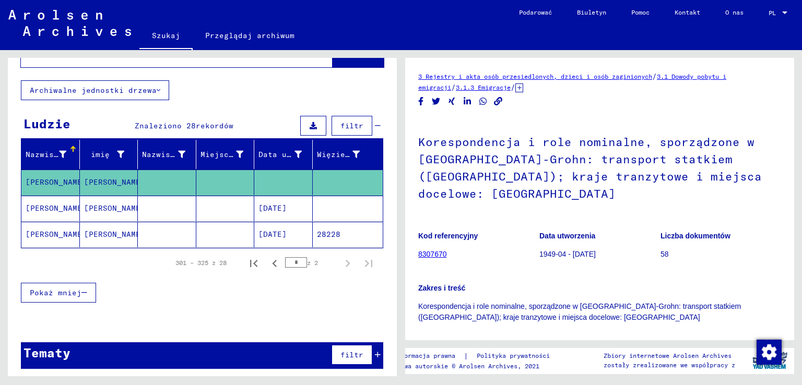
scroll to position [0, 0]
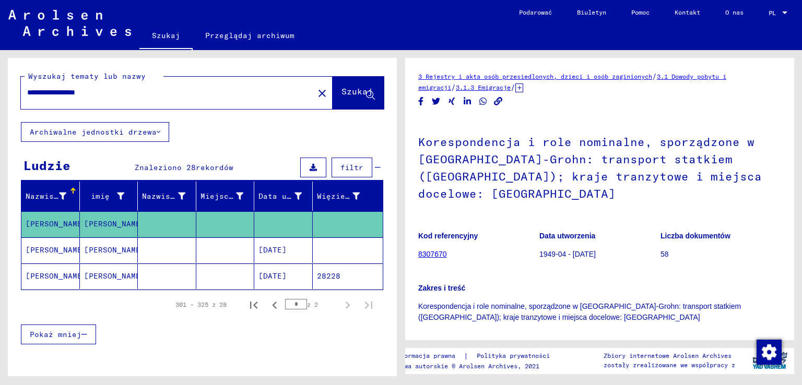
click at [138, 91] on input "**********" at bounding box center [167, 92] width 280 height 11
type input "*"
click at [213, 98] on input "text" at bounding box center [167, 92] width 280 height 11
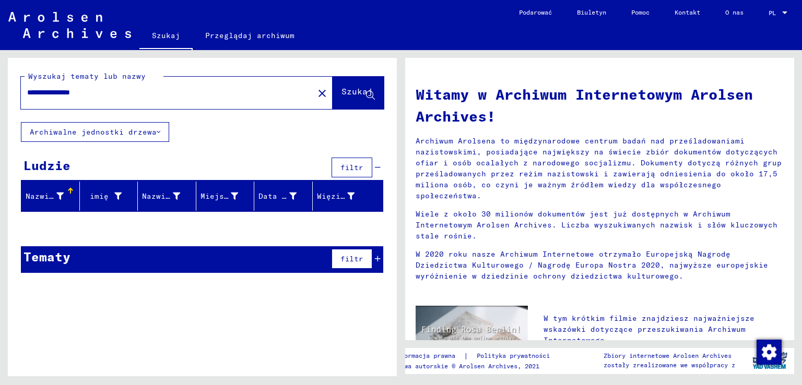
click at [126, 124] on button "Archiwalne jednostki drzewa" at bounding box center [95, 132] width 148 height 20
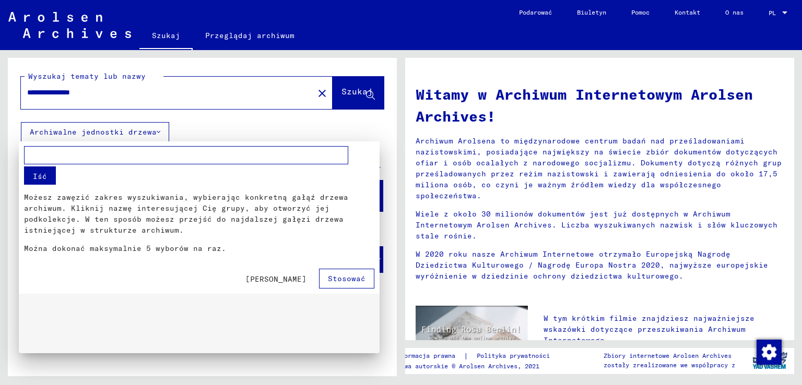
click at [230, 133] on div at bounding box center [401, 192] width 802 height 385
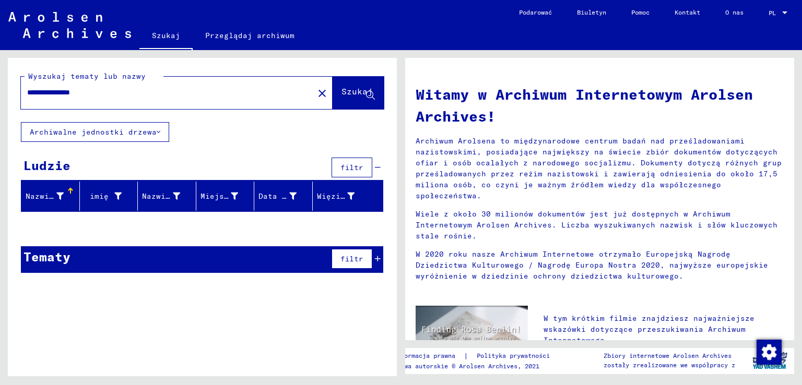
click at [144, 90] on input "**********" at bounding box center [164, 92] width 274 height 11
type input "********"
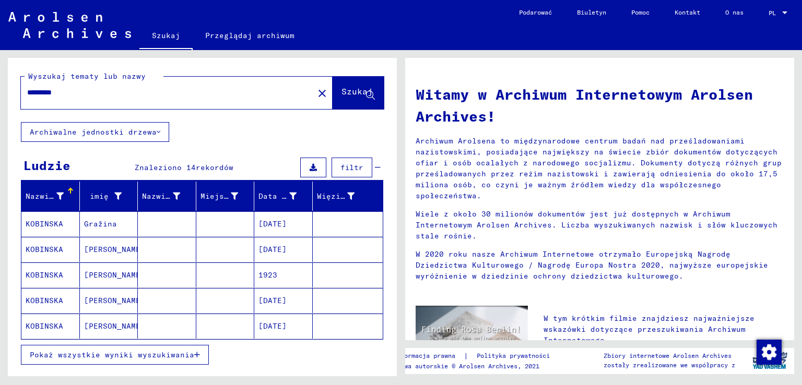
click at [148, 352] on font "Pokaż wszystkie wyniki wyszukiwania" at bounding box center [112, 354] width 164 height 9
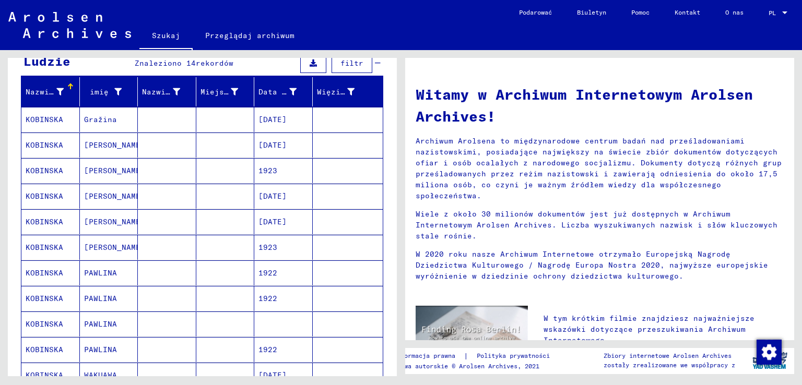
scroll to position [157, 0]
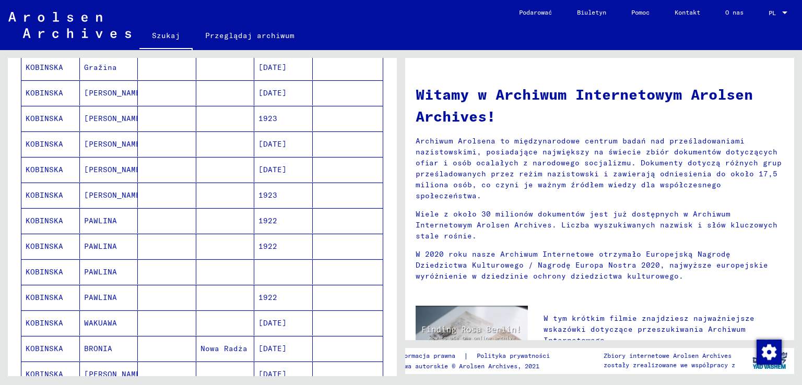
click at [118, 241] on mat-cell "PAWLINA" at bounding box center [109, 246] width 58 height 25
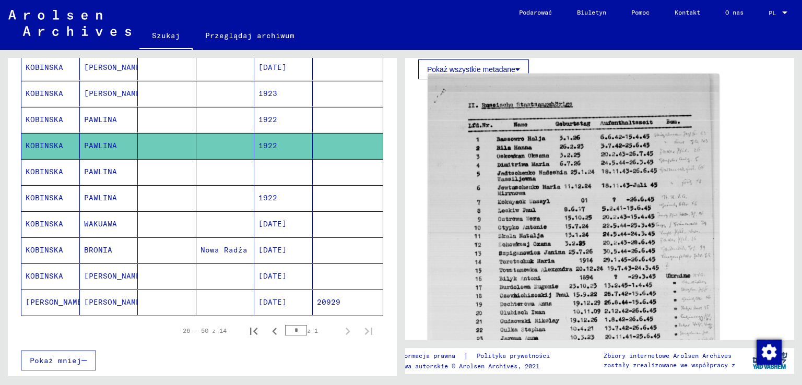
scroll to position [313, 0]
click at [554, 244] on img at bounding box center [573, 271] width 291 height 394
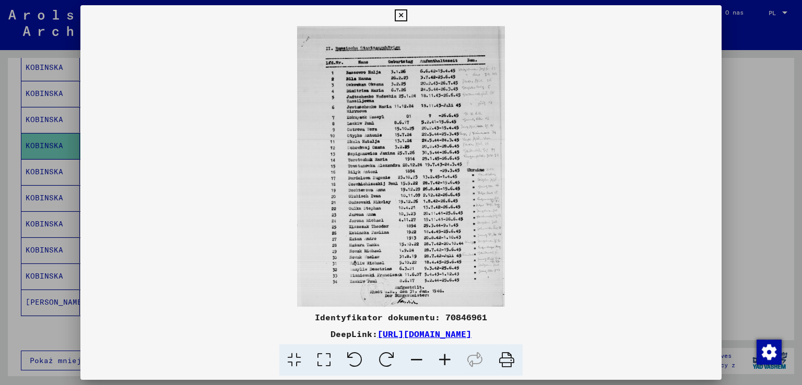
click at [443, 361] on icon at bounding box center [445, 361] width 28 height 32
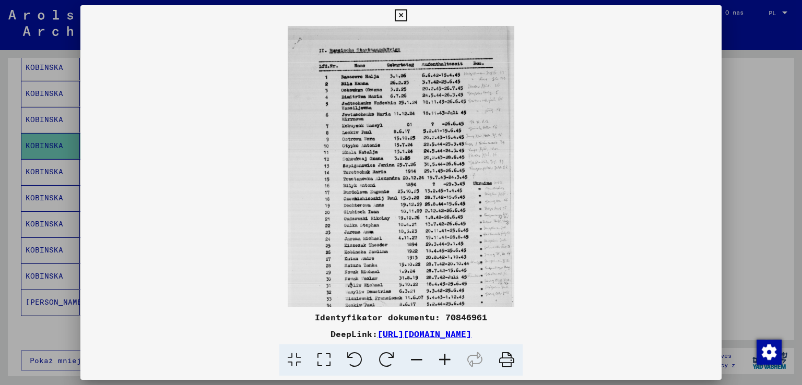
click at [443, 361] on icon at bounding box center [445, 361] width 28 height 32
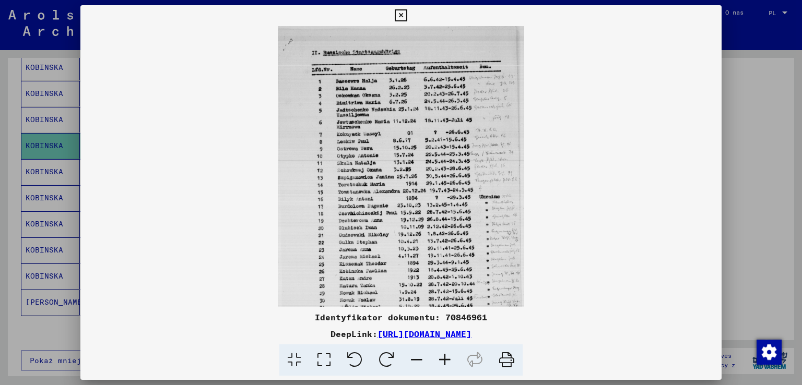
click at [443, 361] on icon at bounding box center [445, 361] width 28 height 32
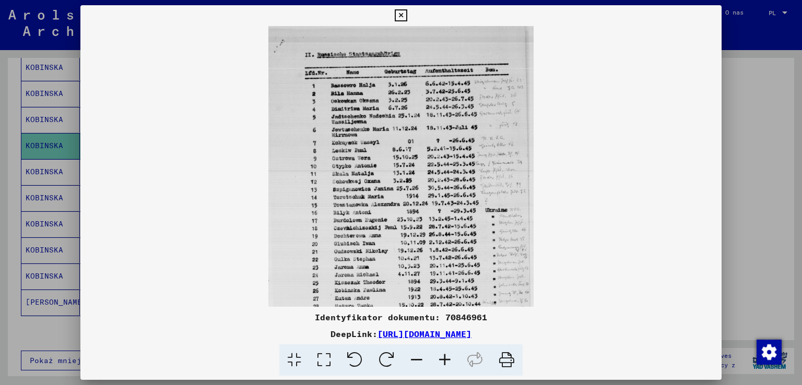
click at [443, 361] on icon at bounding box center [445, 361] width 28 height 32
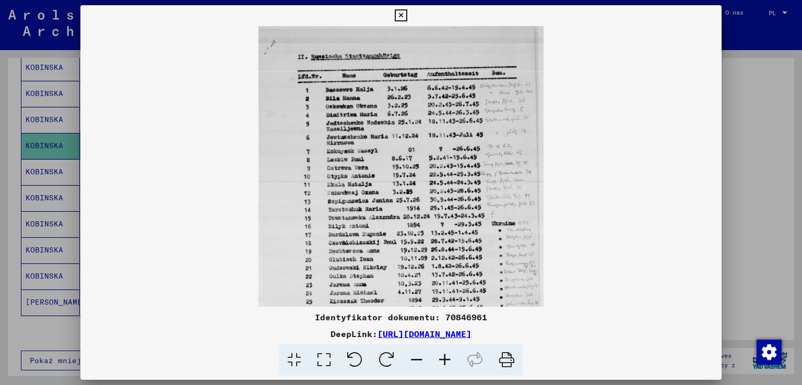
click at [443, 361] on icon at bounding box center [445, 361] width 28 height 32
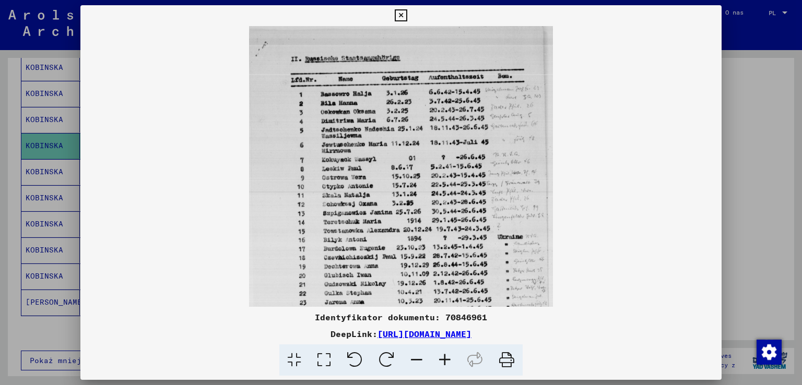
click at [443, 361] on icon at bounding box center [445, 361] width 28 height 32
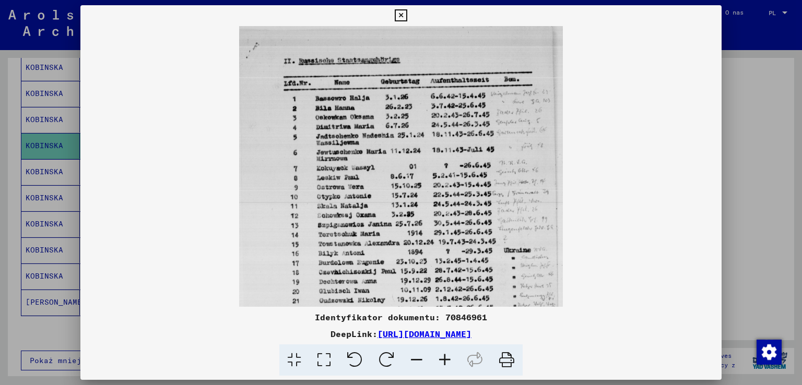
click at [443, 361] on icon at bounding box center [445, 361] width 28 height 32
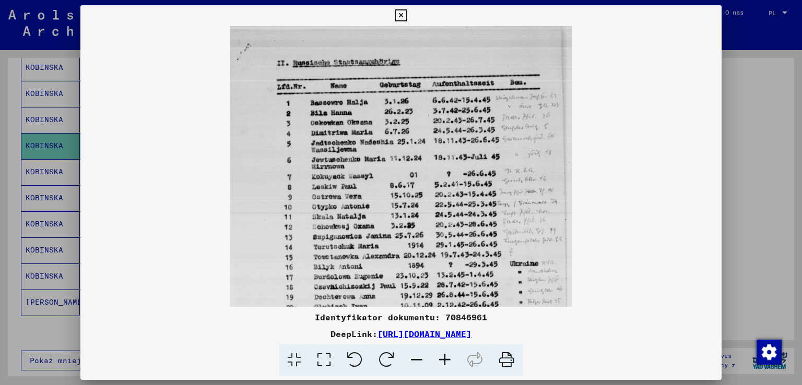
click at [443, 361] on icon at bounding box center [445, 361] width 28 height 32
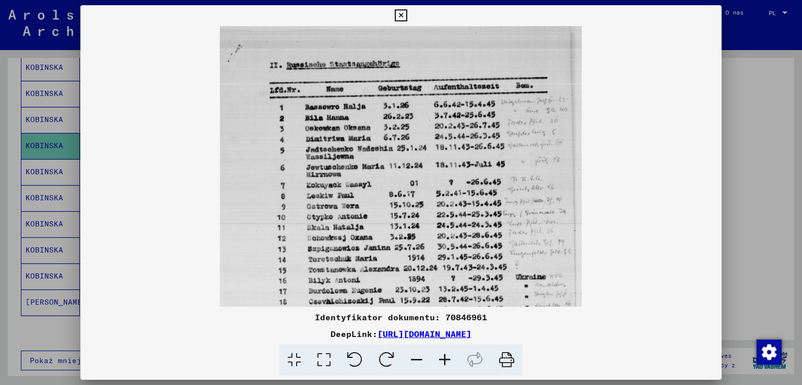
click at [443, 361] on icon at bounding box center [445, 361] width 28 height 32
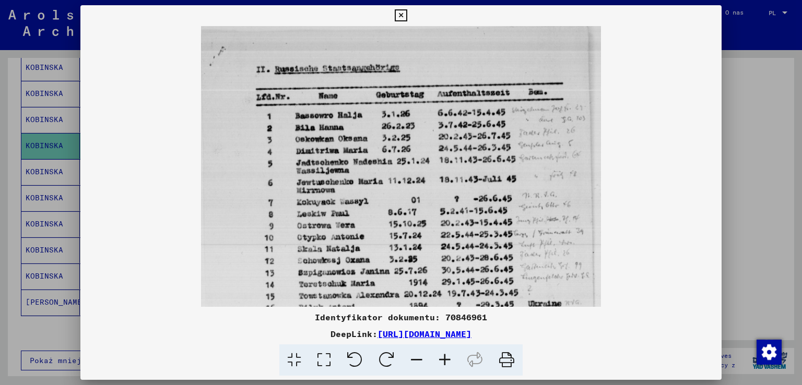
click at [443, 361] on icon at bounding box center [445, 361] width 28 height 32
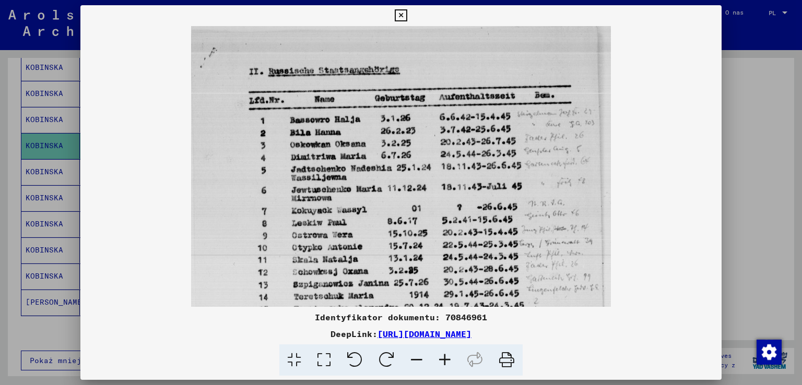
click at [443, 360] on icon at bounding box center [445, 361] width 28 height 32
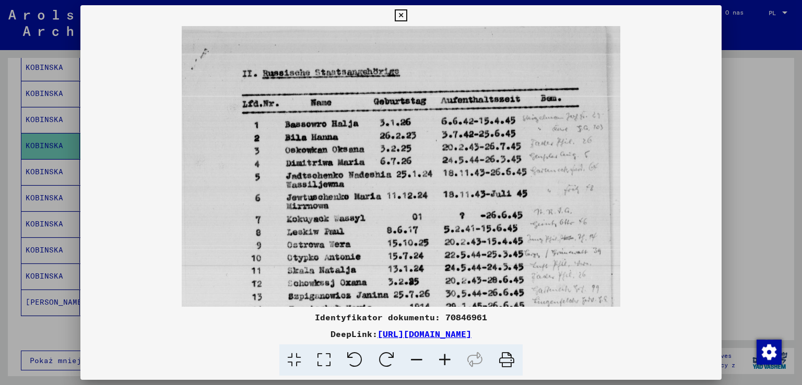
click at [443, 360] on icon at bounding box center [445, 361] width 28 height 32
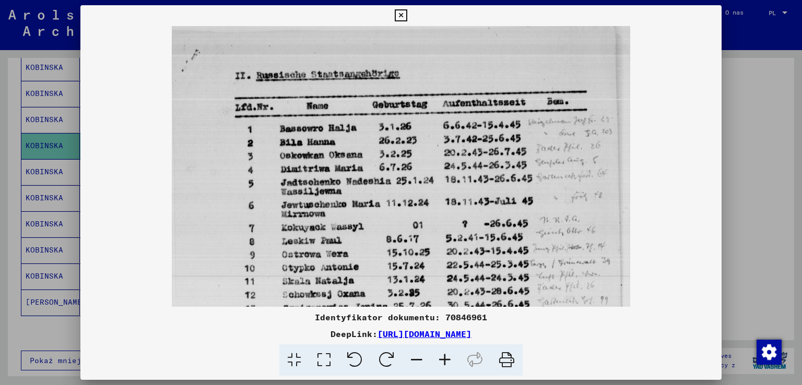
click at [443, 360] on icon at bounding box center [445, 361] width 28 height 32
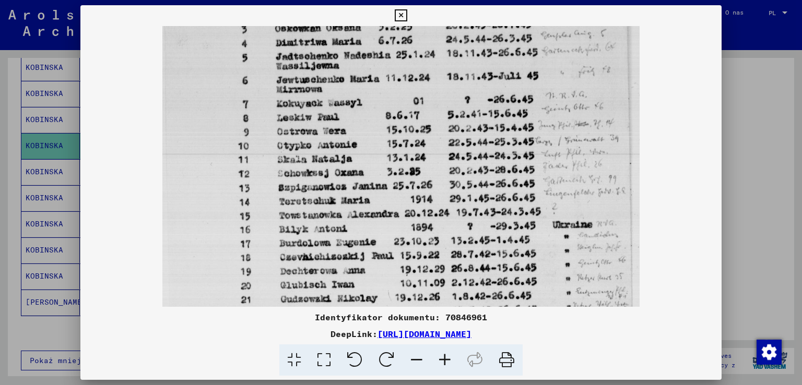
scroll to position [133, 0]
drag, startPoint x: 376, startPoint y: 227, endPoint x: 361, endPoint y: 93, distance: 134.5
click at [361, 93] on img at bounding box center [401, 216] width 478 height 646
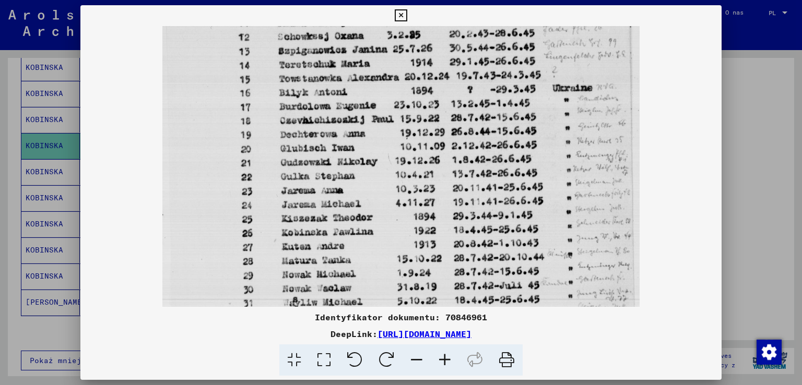
scroll to position [275, 0]
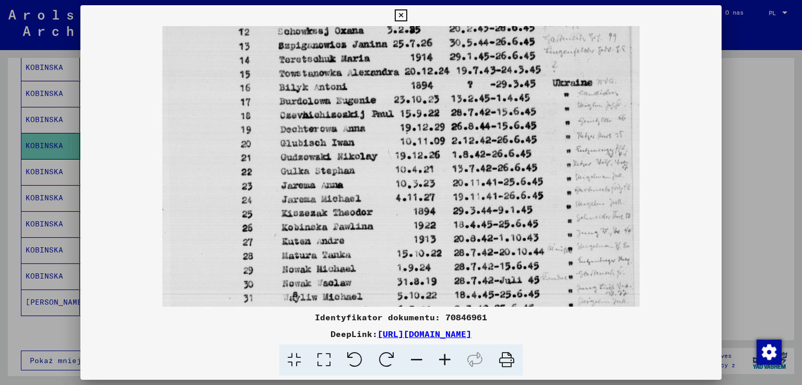
drag, startPoint x: 347, startPoint y: 235, endPoint x: 346, endPoint y: 96, distance: 138.9
click at [346, 96] on img at bounding box center [401, 74] width 478 height 646
click at [39, 139] on div at bounding box center [401, 192] width 802 height 385
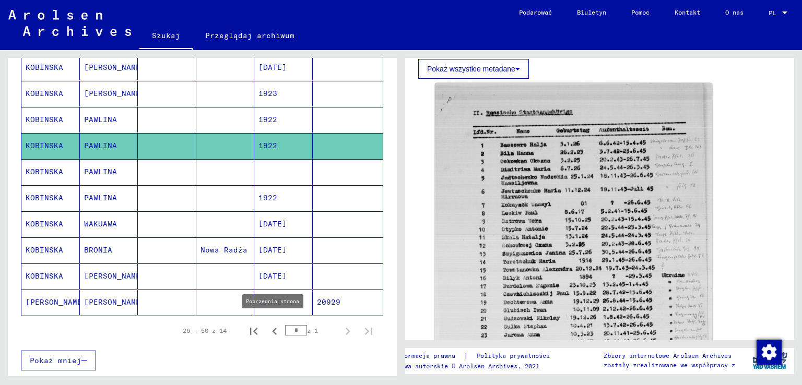
click at [272, 324] on icon "Poprzednia strona" at bounding box center [274, 331] width 15 height 15
type input "*"
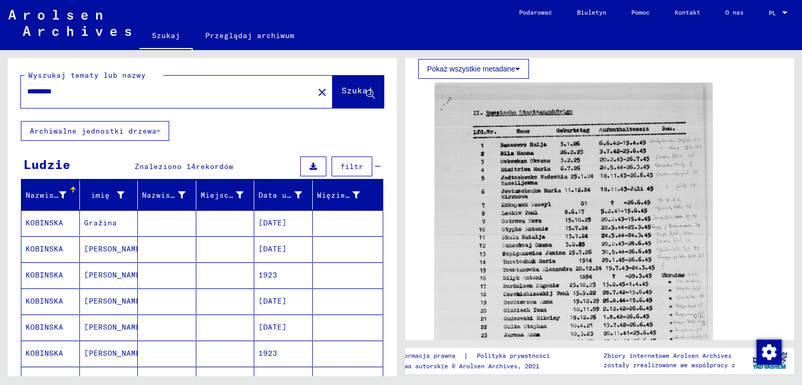
scroll to position [0, 0]
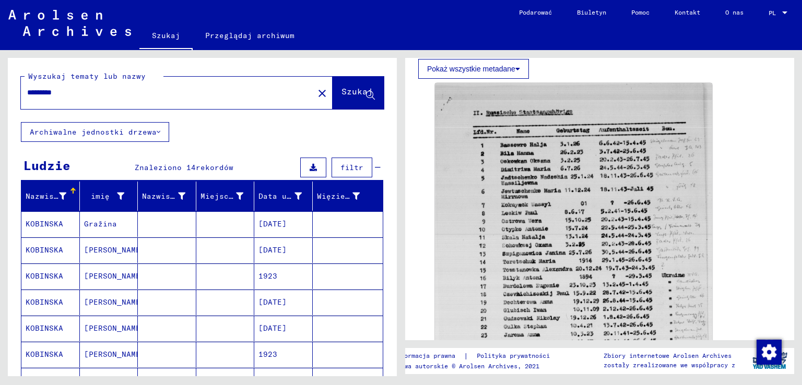
click at [148, 92] on input "********" at bounding box center [167, 92] width 280 height 11
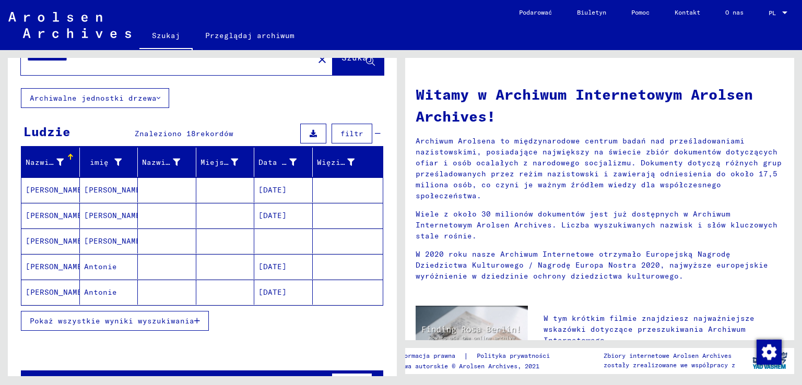
scroll to position [52, 0]
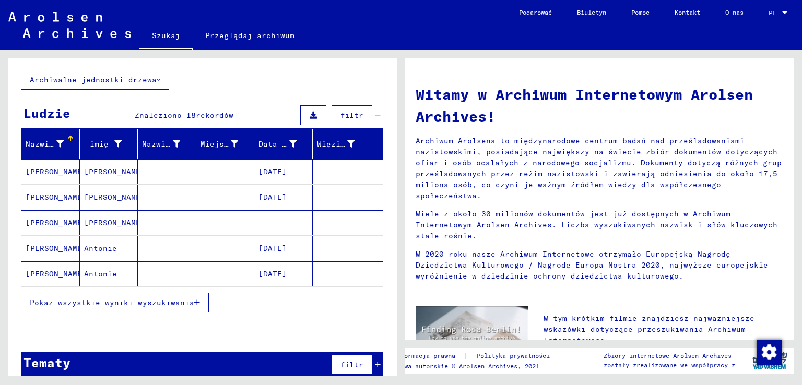
click at [155, 305] on button "Pokaż wszystkie wyniki wyszukiwania" at bounding box center [115, 303] width 188 height 20
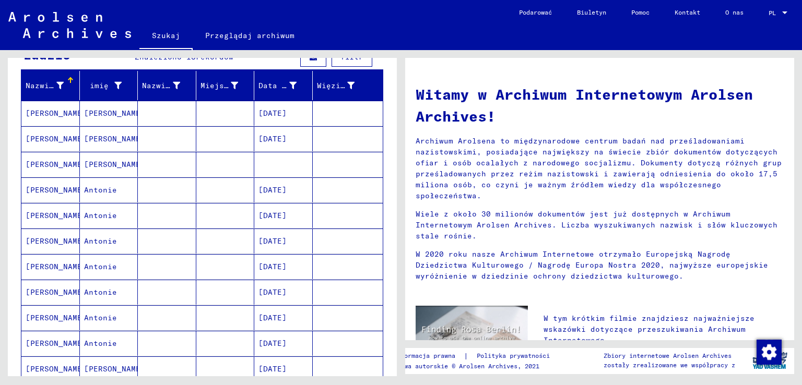
scroll to position [104, 0]
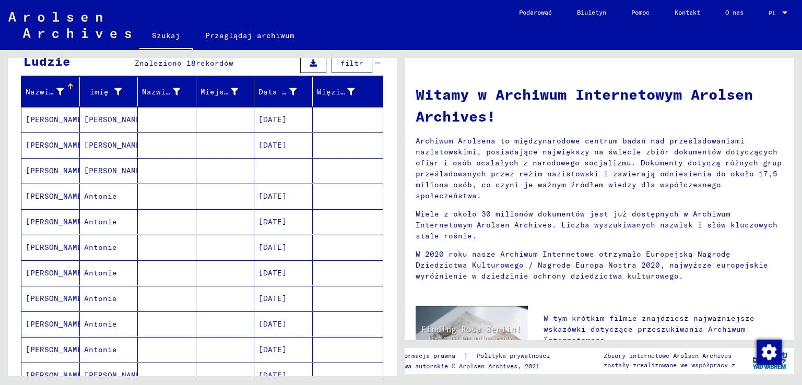
click at [197, 163] on mat-cell at bounding box center [225, 170] width 58 height 25
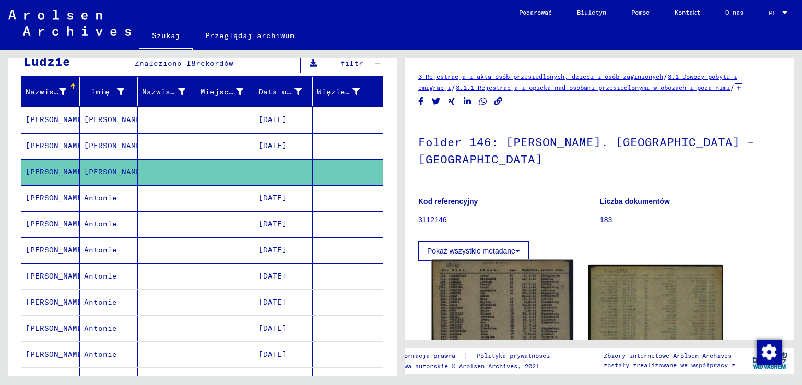
click at [524, 263] on img at bounding box center [502, 367] width 141 height 214
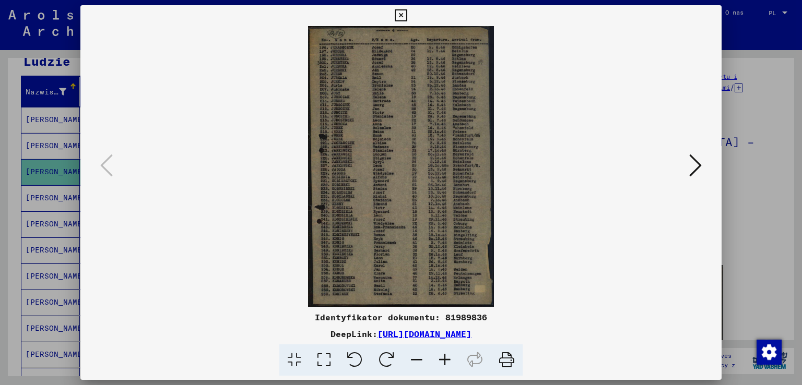
click at [685, 180] on img at bounding box center [401, 166] width 571 height 281
click at [690, 163] on icon at bounding box center [695, 165] width 13 height 25
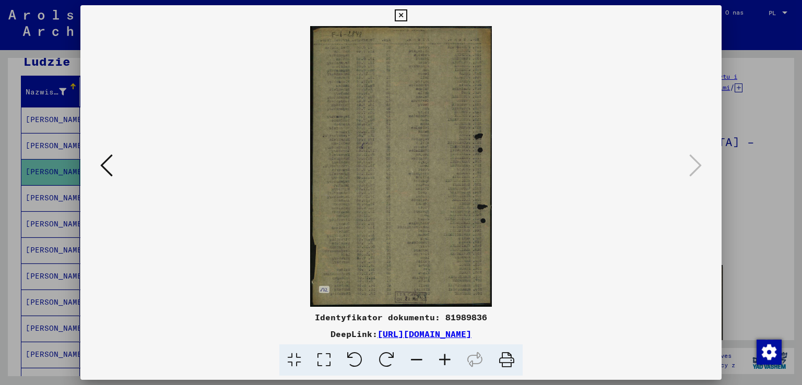
click at [99, 162] on button at bounding box center [106, 166] width 19 height 30
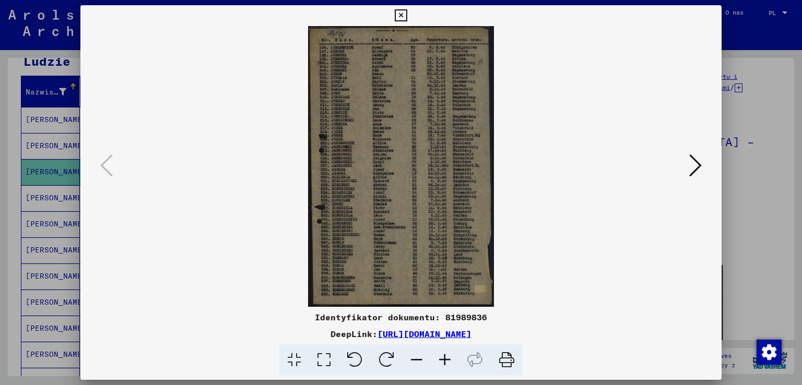
click at [440, 363] on icon at bounding box center [445, 361] width 28 height 32
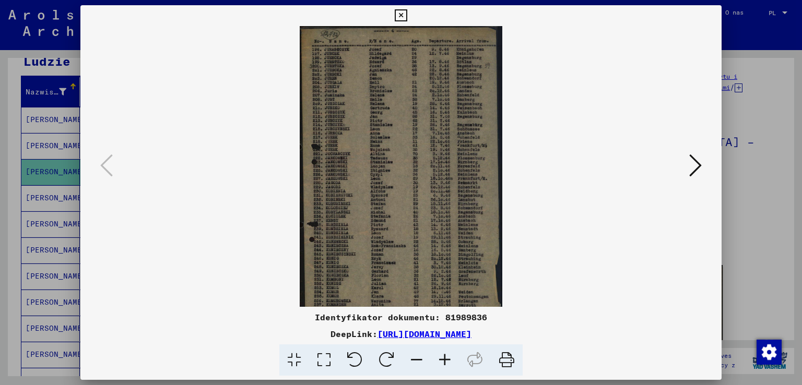
click at [440, 363] on icon at bounding box center [445, 361] width 28 height 32
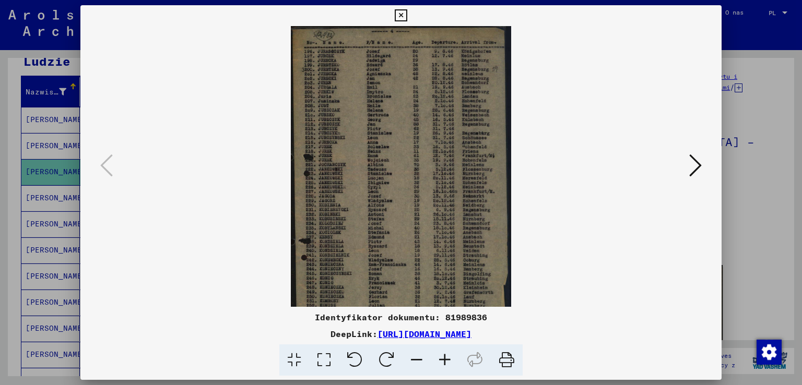
click at [440, 363] on icon at bounding box center [445, 361] width 28 height 32
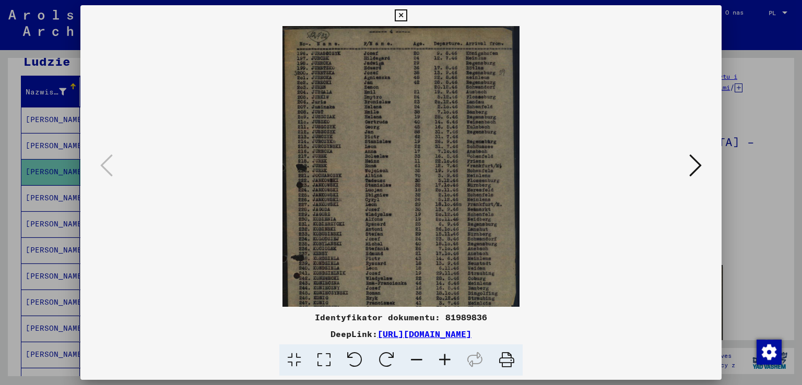
click at [440, 363] on icon at bounding box center [445, 361] width 28 height 32
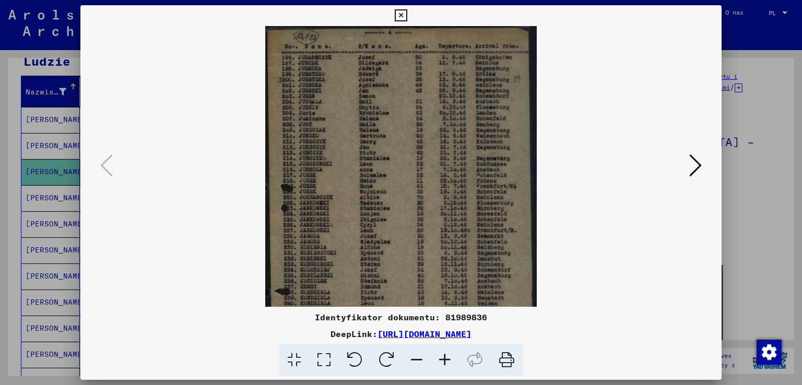
click at [440, 363] on icon at bounding box center [445, 361] width 28 height 32
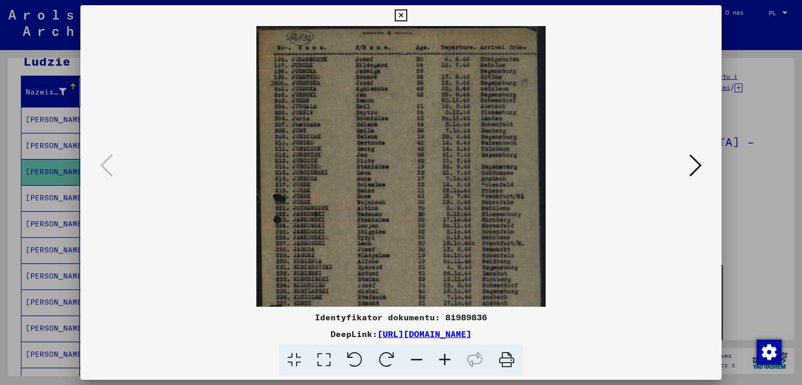
click at [440, 363] on icon at bounding box center [445, 361] width 28 height 32
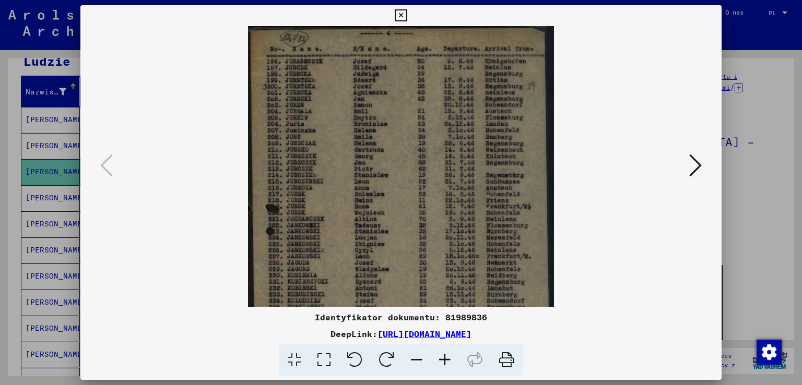
click at [440, 363] on icon at bounding box center [445, 361] width 28 height 32
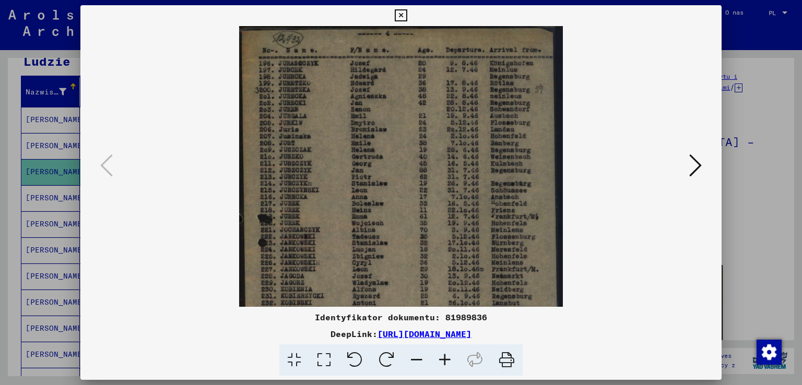
click at [440, 363] on icon at bounding box center [445, 361] width 28 height 32
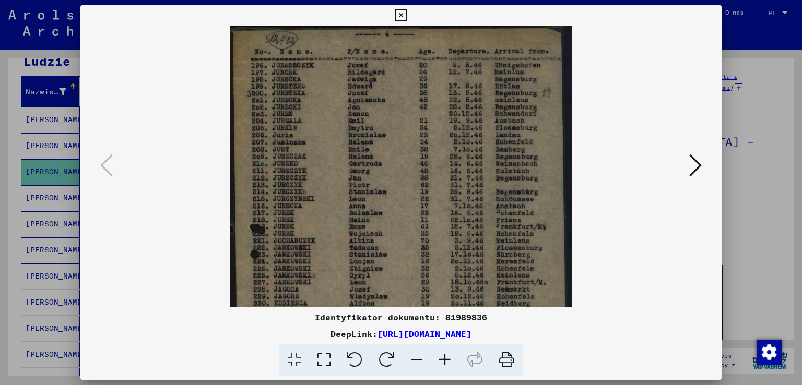
click at [440, 363] on icon at bounding box center [445, 361] width 28 height 32
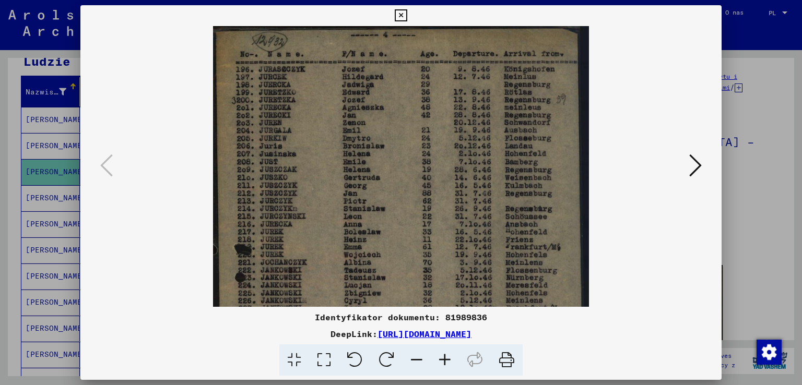
click at [440, 363] on icon at bounding box center [445, 361] width 28 height 32
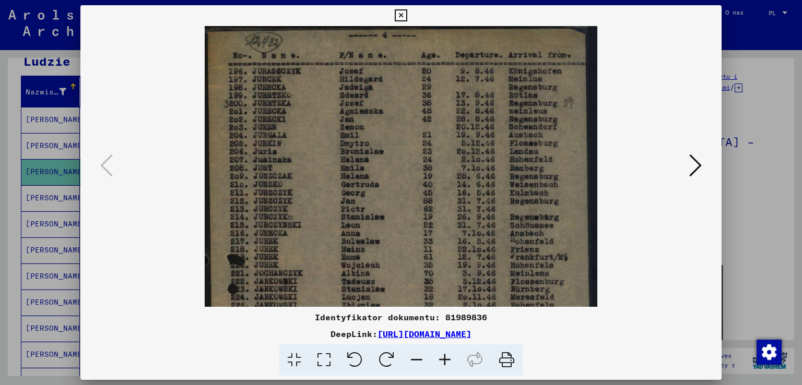
click at [440, 363] on icon at bounding box center [445, 361] width 28 height 32
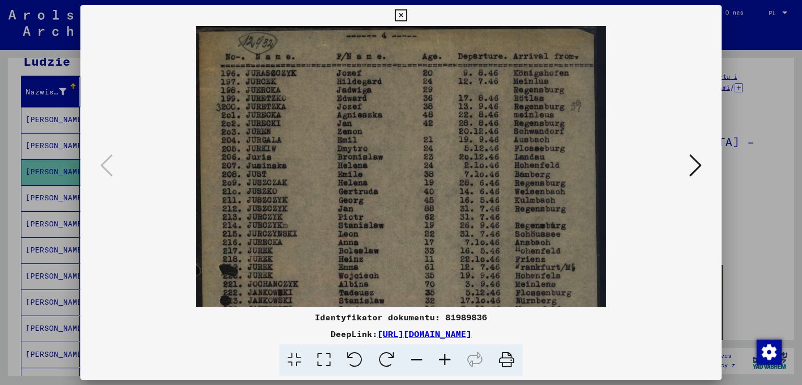
click at [440, 363] on icon at bounding box center [445, 361] width 28 height 32
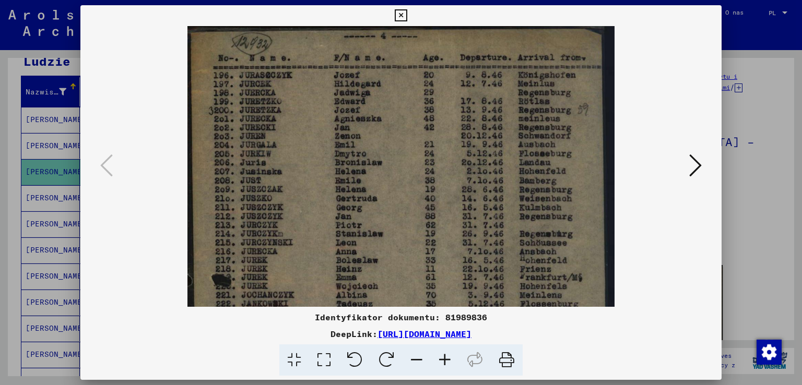
click at [440, 363] on icon at bounding box center [445, 361] width 28 height 32
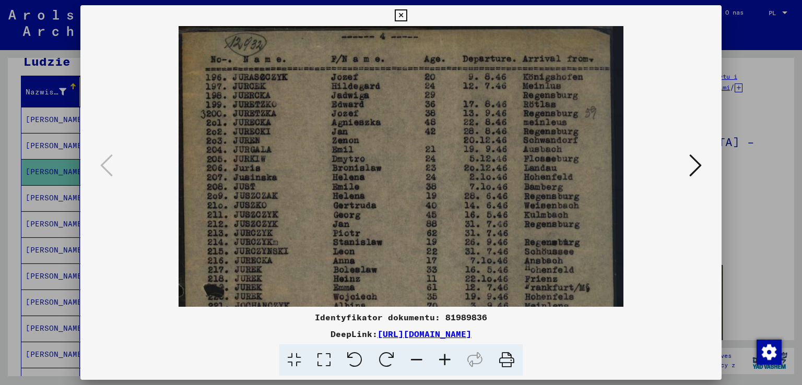
click at [440, 363] on icon at bounding box center [445, 361] width 28 height 32
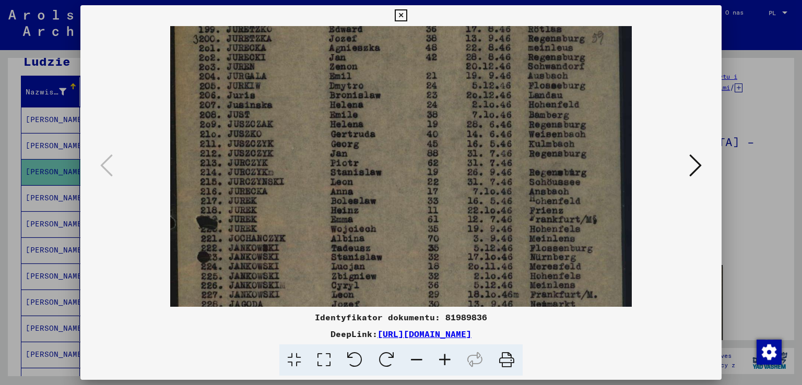
scroll to position [86, 0]
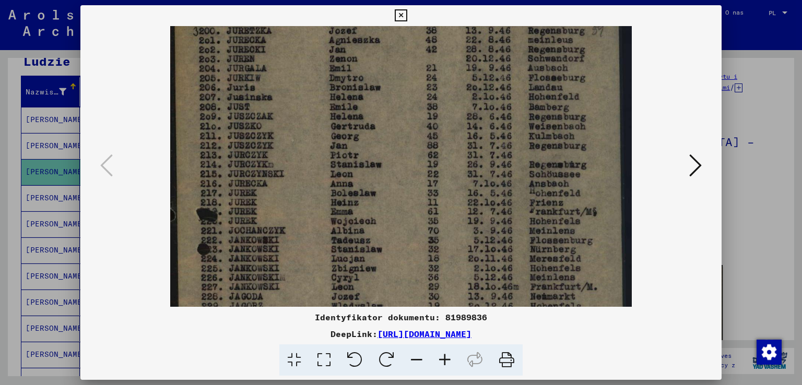
drag, startPoint x: 311, startPoint y: 223, endPoint x: 306, endPoint y: 138, distance: 85.3
click at [306, 138] on img at bounding box center [401, 289] width 462 height 699
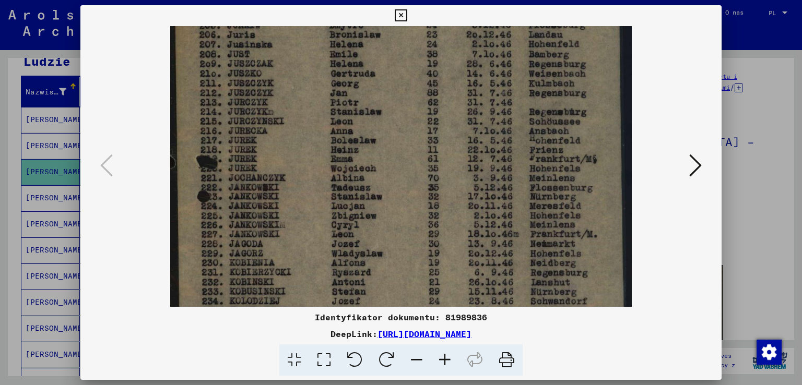
scroll to position [211, 0]
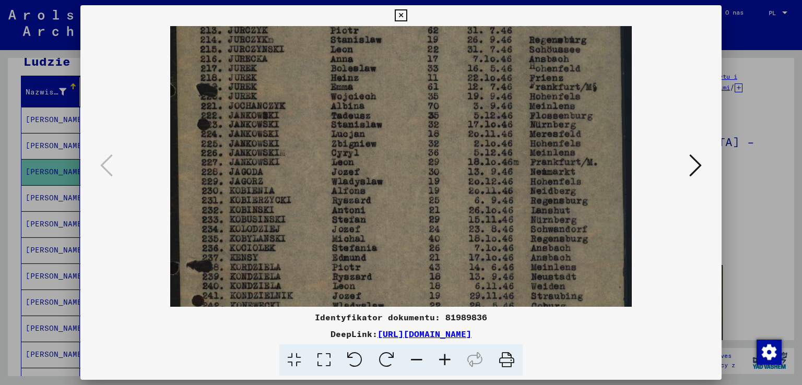
drag, startPoint x: 322, startPoint y: 291, endPoint x: 303, endPoint y: 168, distance: 124.7
click at [303, 168] on img at bounding box center [401, 164] width 462 height 699
click at [729, 184] on div at bounding box center [401, 192] width 802 height 385
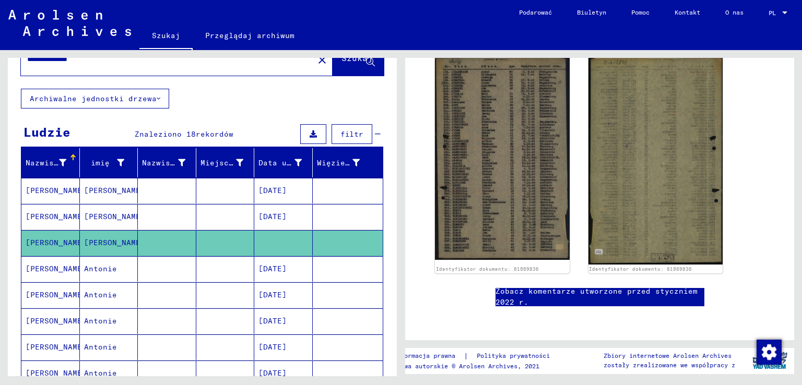
scroll to position [0, 0]
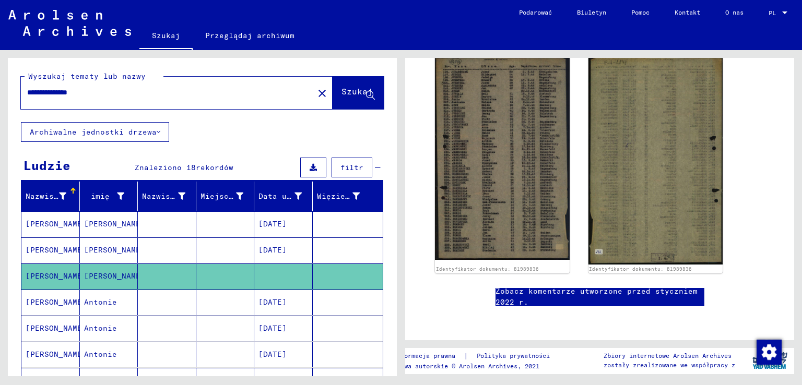
click at [109, 93] on input "**********" at bounding box center [167, 92] width 280 height 11
type input "*"
type input "**********"
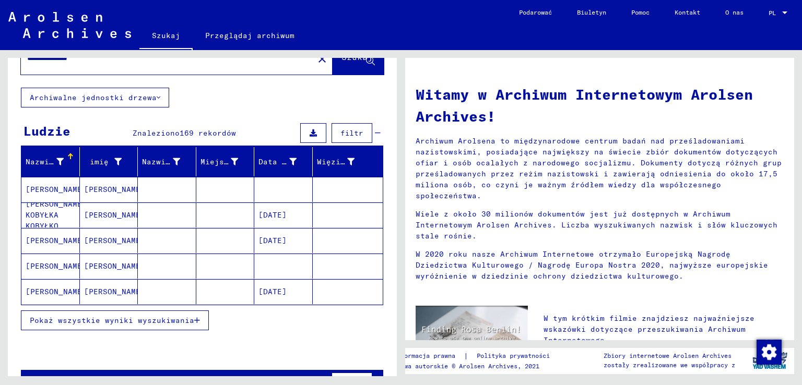
scroll to position [52, 0]
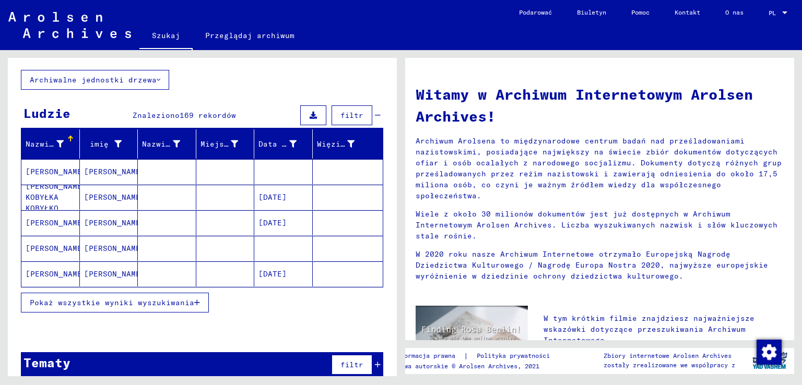
click at [194, 302] on icon "button" at bounding box center [197, 302] width 6 height 7
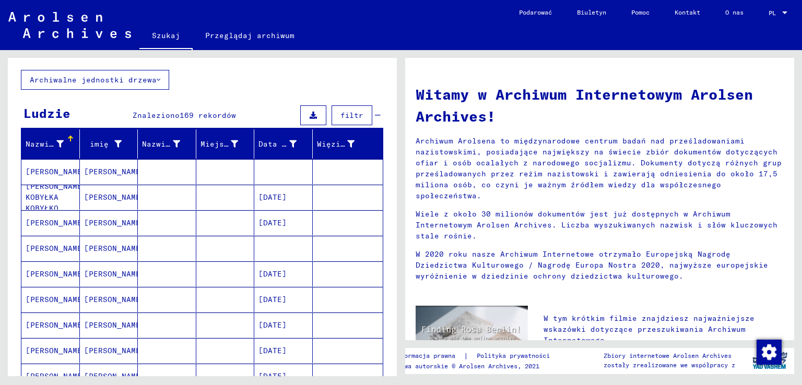
click at [204, 298] on mat-cell at bounding box center [225, 299] width 58 height 25
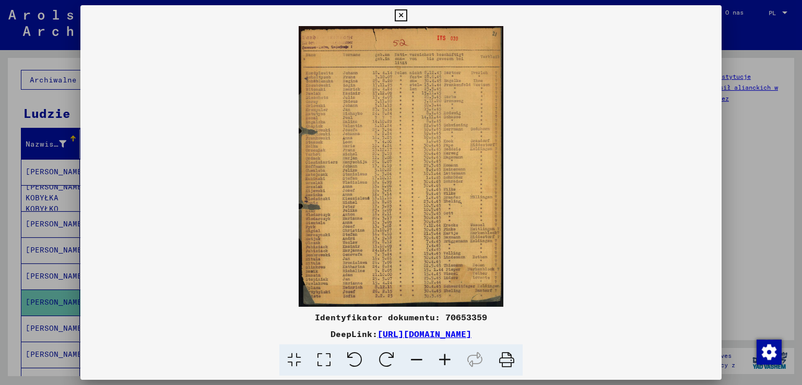
click at [439, 364] on icon at bounding box center [445, 361] width 28 height 32
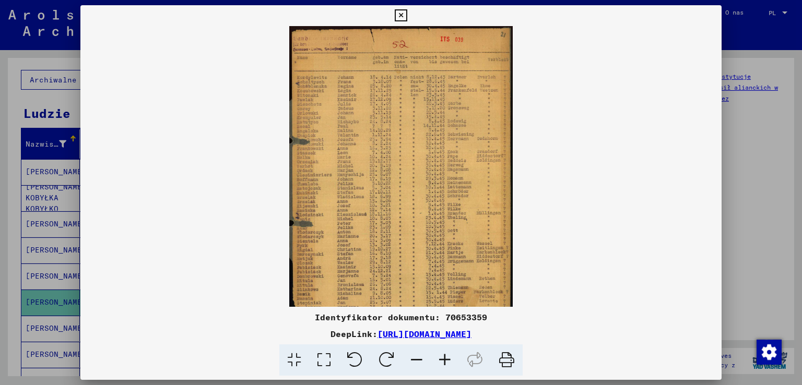
click at [439, 364] on icon at bounding box center [445, 361] width 28 height 32
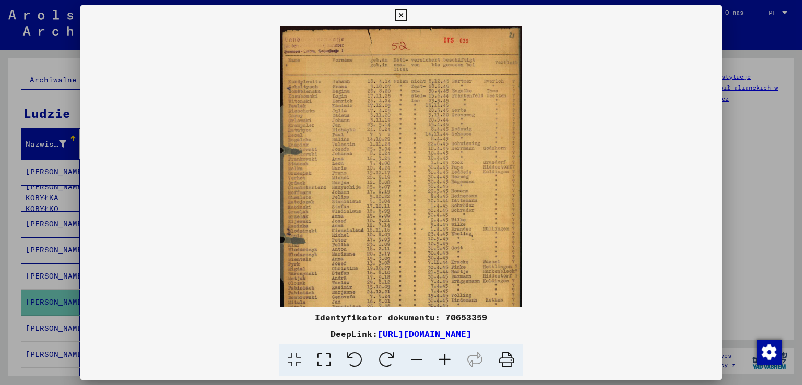
click at [439, 364] on icon at bounding box center [445, 361] width 28 height 32
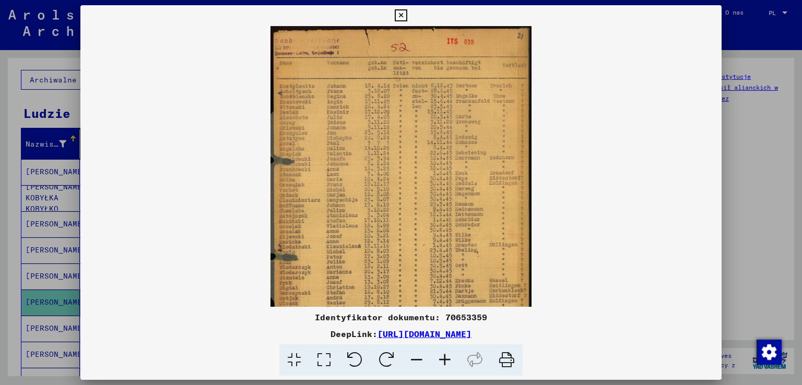
click at [439, 364] on icon at bounding box center [445, 361] width 28 height 32
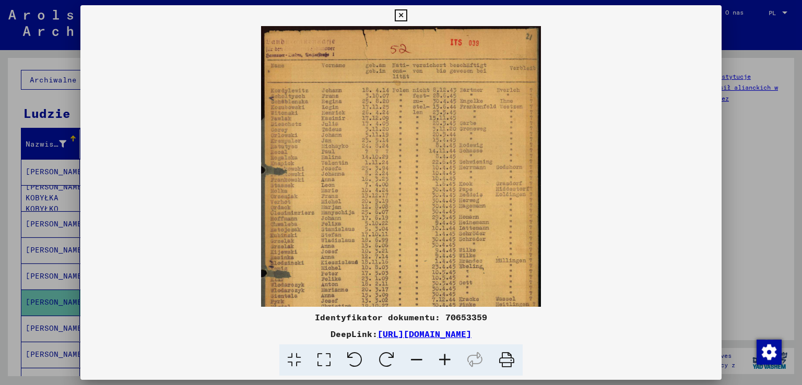
click at [439, 364] on icon at bounding box center [445, 361] width 28 height 32
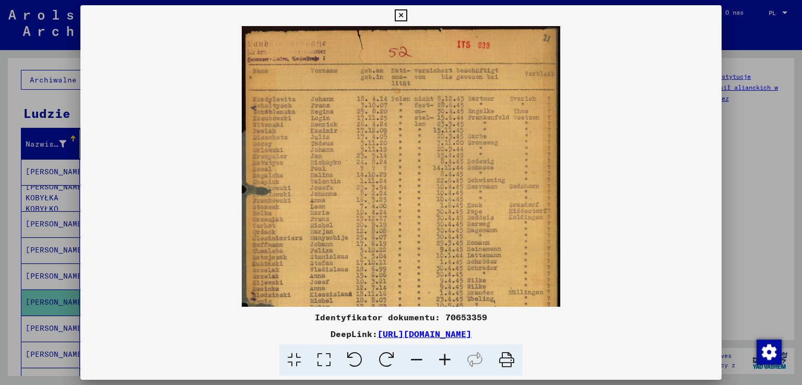
click at [439, 364] on icon at bounding box center [445, 361] width 28 height 32
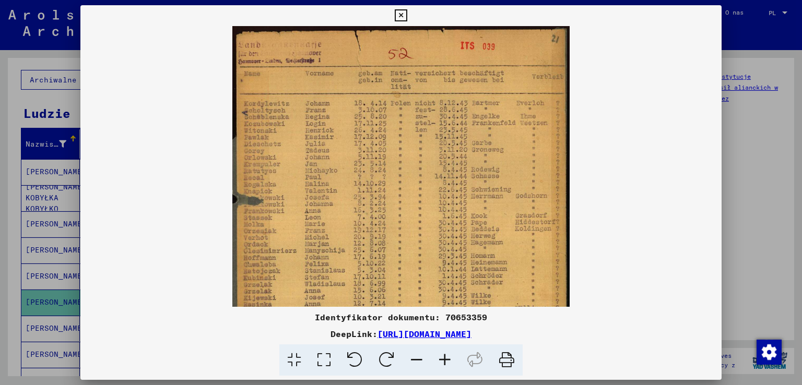
click at [439, 364] on icon at bounding box center [445, 361] width 28 height 32
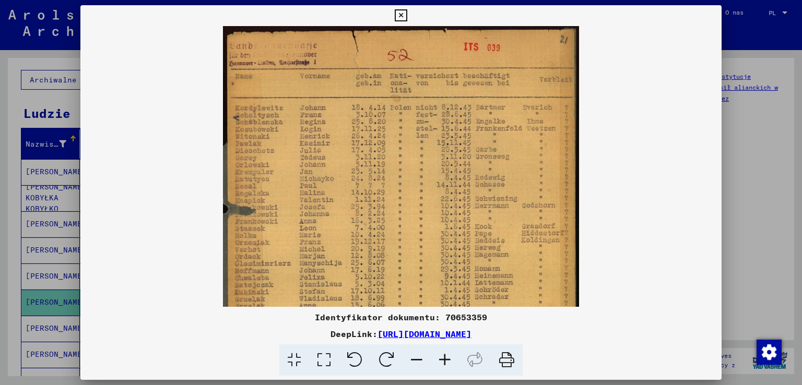
click at [439, 364] on icon at bounding box center [445, 361] width 28 height 32
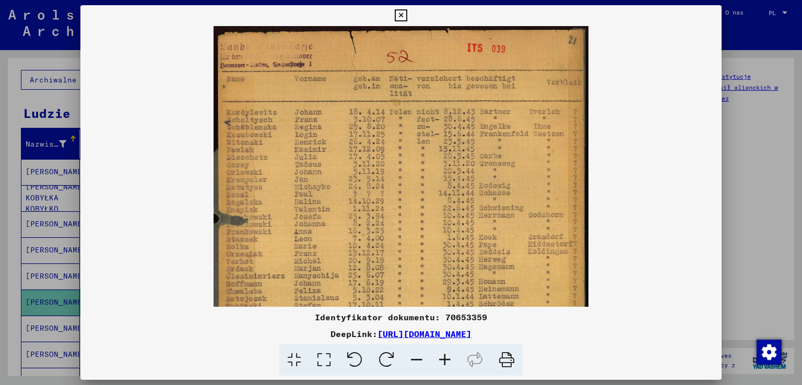
click at [439, 364] on icon at bounding box center [445, 361] width 28 height 32
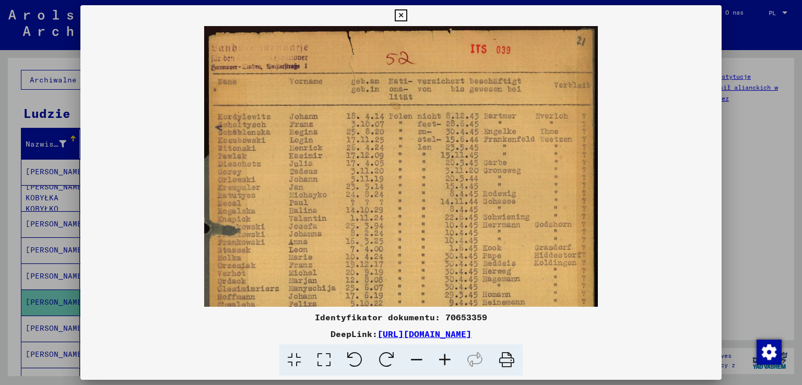
click at [439, 364] on icon at bounding box center [445, 361] width 28 height 32
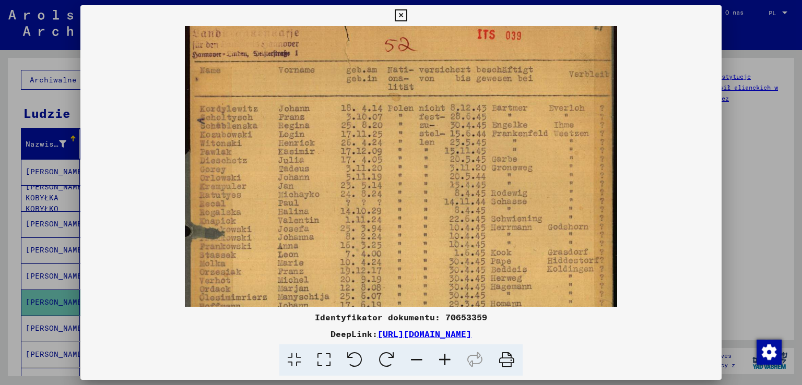
scroll to position [17, 0]
drag, startPoint x: 350, startPoint y: 220, endPoint x: 351, endPoint y: 203, distance: 17.3
click at [351, 203] on img at bounding box center [401, 306] width 432 height 594
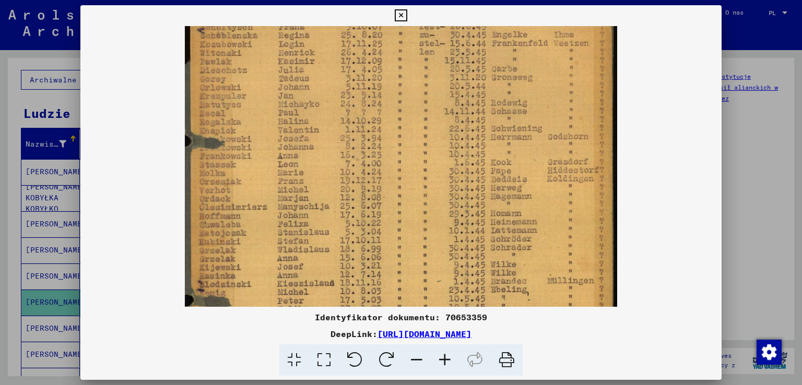
scroll to position [119, 0]
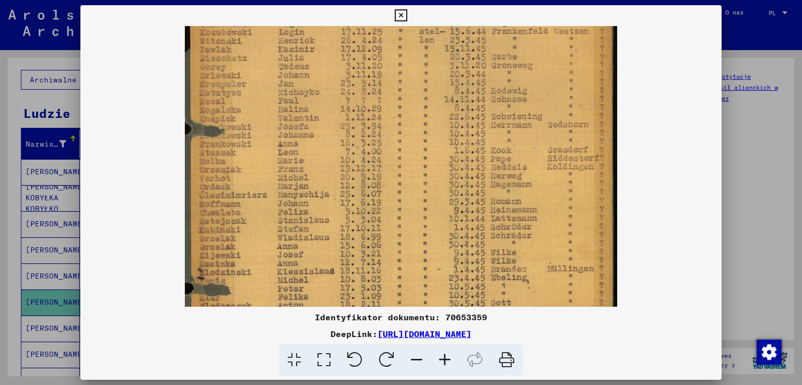
drag, startPoint x: 370, startPoint y: 290, endPoint x: 388, endPoint y: 188, distance: 103.4
click at [388, 188] on img at bounding box center [401, 204] width 432 height 594
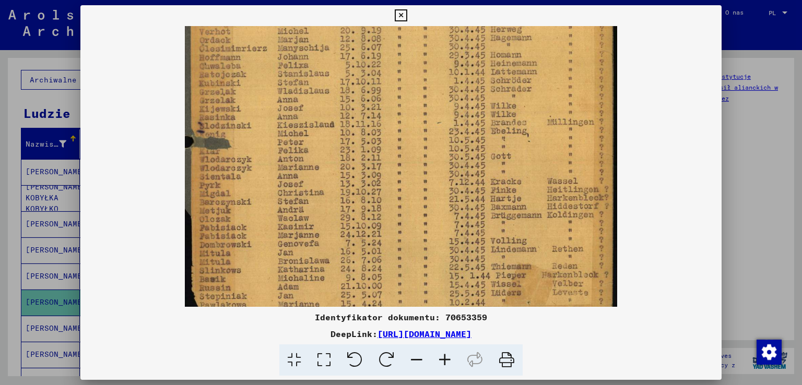
scroll to position [266, 0]
drag, startPoint x: 313, startPoint y: 282, endPoint x: 309, endPoint y: 137, distance: 145.2
click at [309, 137] on img at bounding box center [401, 57] width 432 height 594
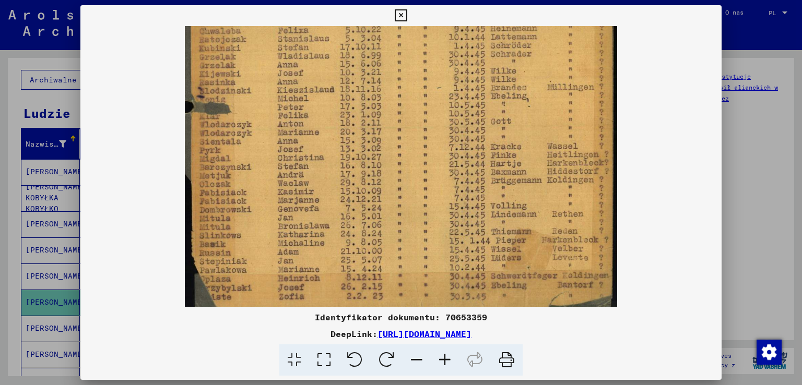
scroll to position [313, 0]
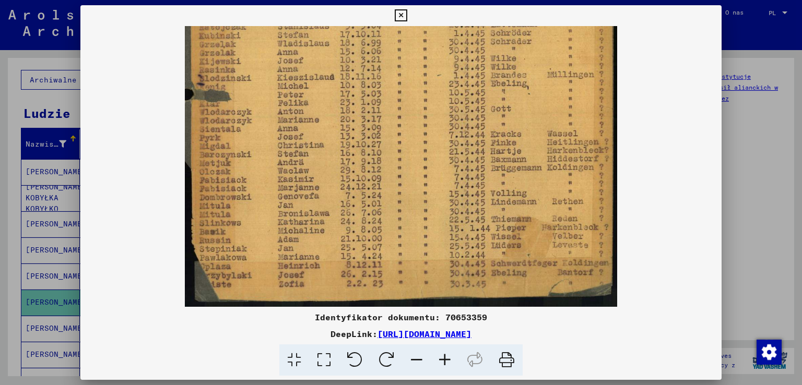
drag, startPoint x: 312, startPoint y: 289, endPoint x: 305, endPoint y: 191, distance: 99.0
click at [305, 191] on img at bounding box center [401, 10] width 432 height 594
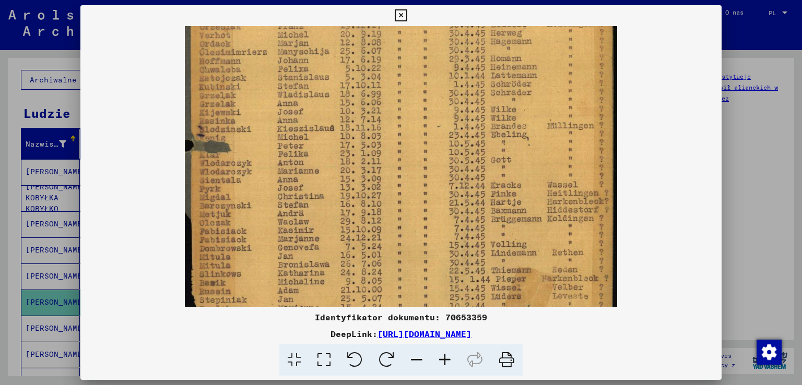
scroll to position [262, 0]
drag, startPoint x: 324, startPoint y: 157, endPoint x: 328, endPoint y: 209, distance: 52.4
click at [328, 209] on img at bounding box center [401, 62] width 432 height 594
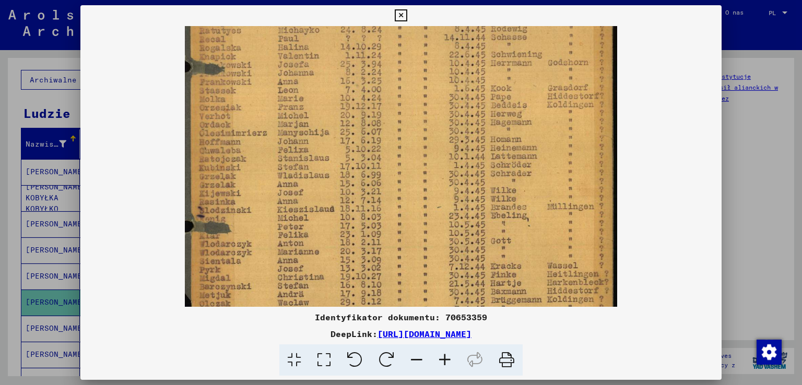
scroll to position [175, 0]
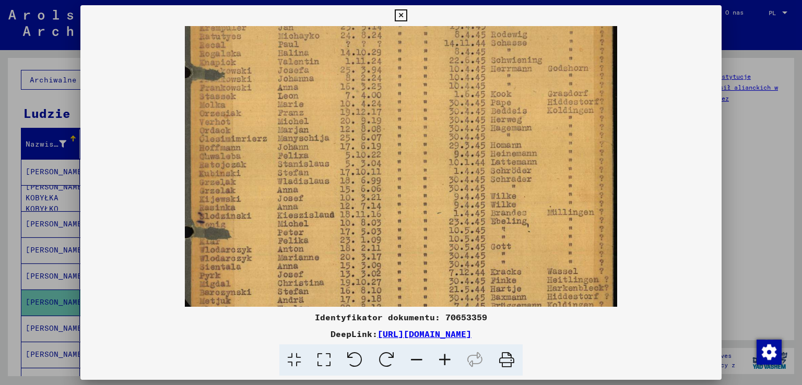
drag, startPoint x: 319, startPoint y: 89, endPoint x: 319, endPoint y: 181, distance: 91.9
click at [319, 181] on img at bounding box center [401, 148] width 432 height 594
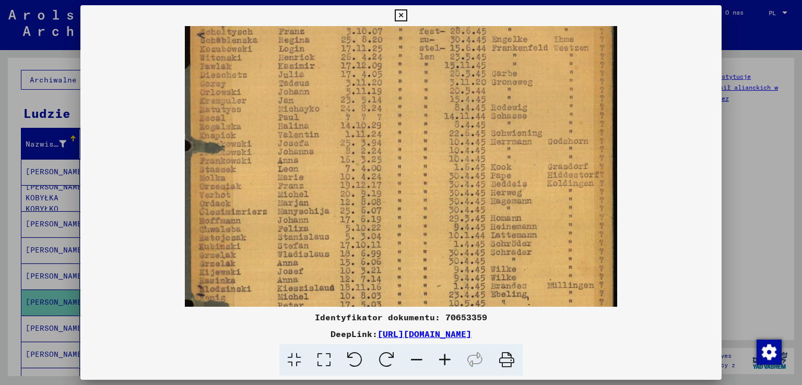
scroll to position [94, 0]
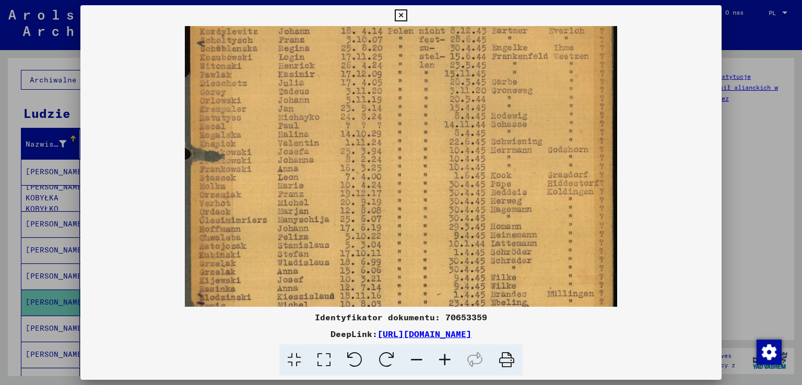
drag, startPoint x: 313, startPoint y: 65, endPoint x: 303, endPoint y: 150, distance: 86.2
click at [303, 150] on img at bounding box center [401, 229] width 432 height 594
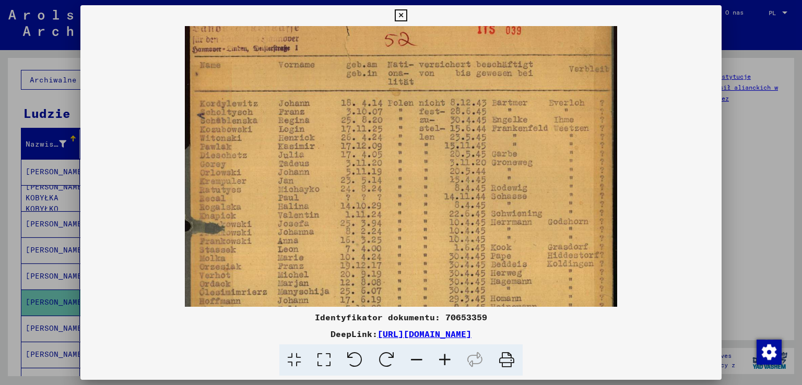
scroll to position [19, 0]
drag, startPoint x: 291, startPoint y: 63, endPoint x: 278, endPoint y: 140, distance: 78.3
click at [278, 140] on img at bounding box center [401, 304] width 432 height 594
click at [745, 116] on div at bounding box center [401, 192] width 802 height 385
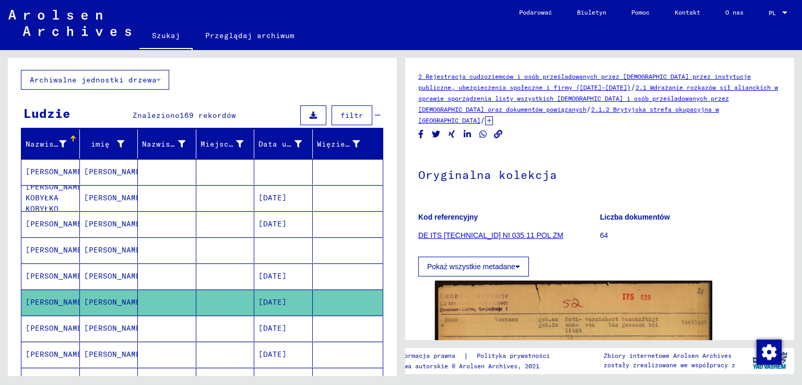
click at [275, 324] on font "[DATE]" at bounding box center [272, 328] width 28 height 9
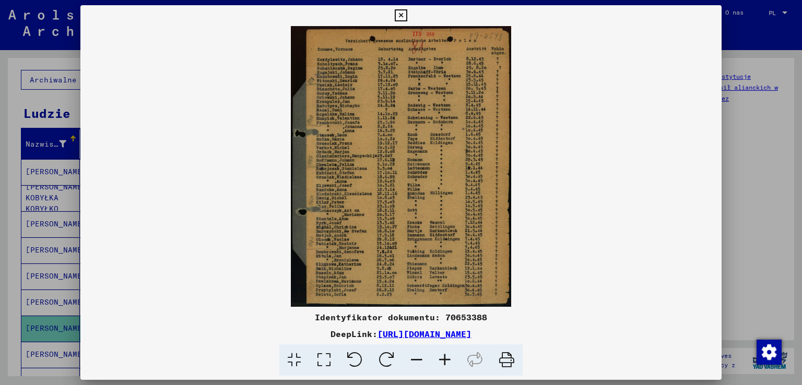
click at [442, 358] on icon at bounding box center [445, 361] width 28 height 32
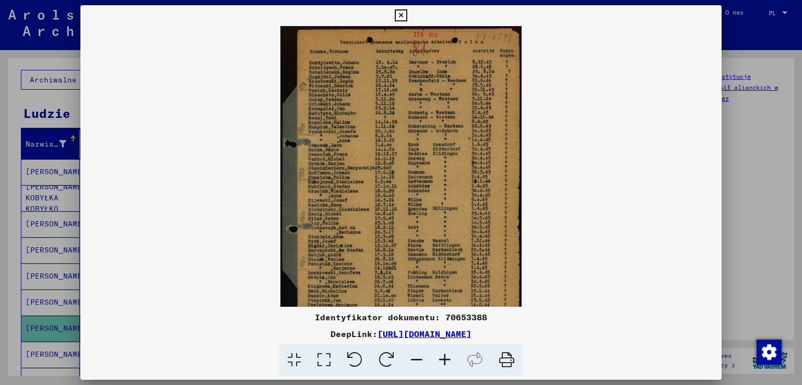
click at [442, 358] on icon at bounding box center [445, 361] width 28 height 32
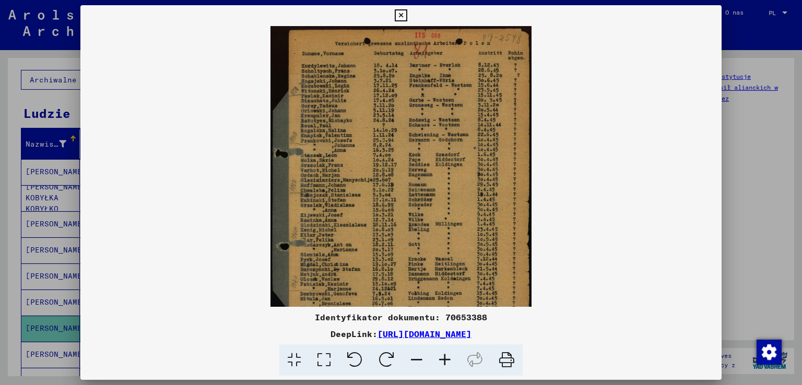
click at [442, 358] on icon at bounding box center [445, 361] width 28 height 32
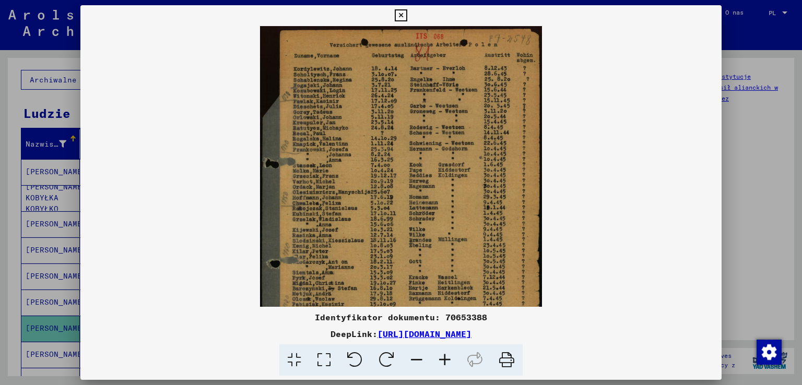
click at [442, 358] on icon at bounding box center [445, 361] width 28 height 32
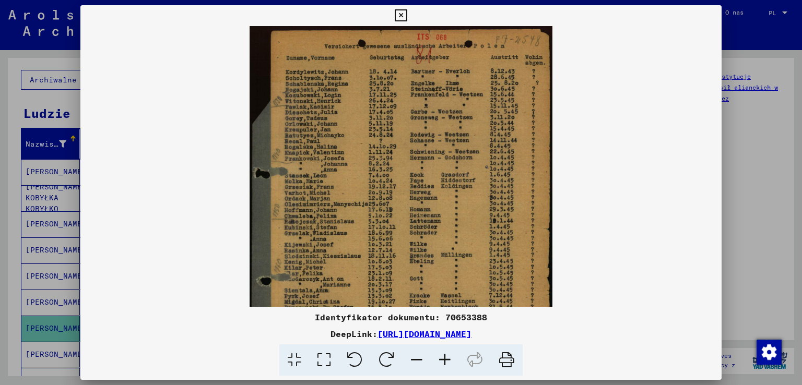
click at [442, 358] on icon at bounding box center [445, 361] width 28 height 32
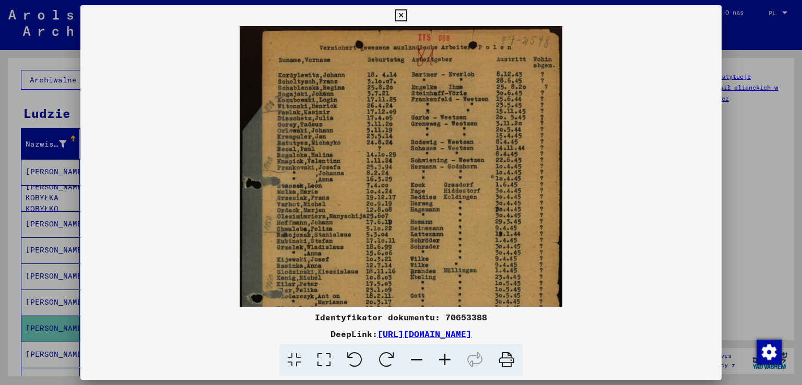
click at [442, 358] on icon at bounding box center [445, 361] width 28 height 32
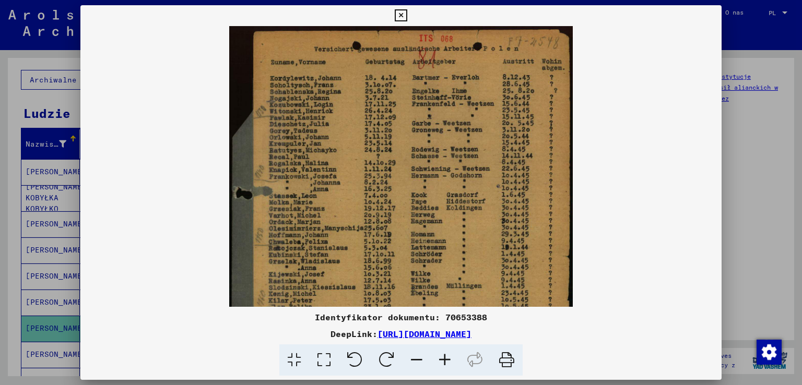
click at [442, 358] on icon at bounding box center [445, 361] width 28 height 32
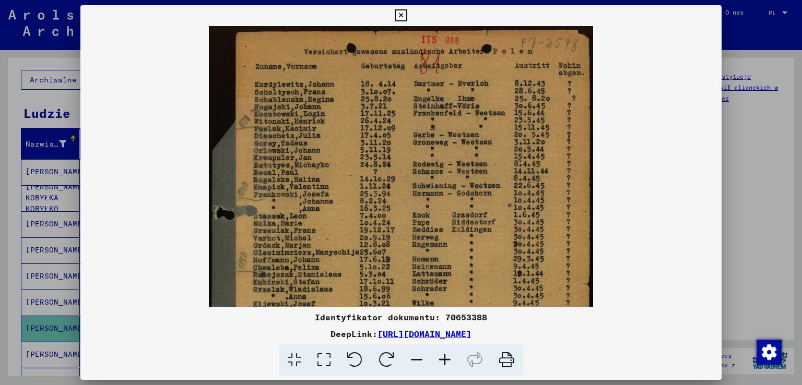
click at [442, 358] on icon at bounding box center [445, 361] width 28 height 32
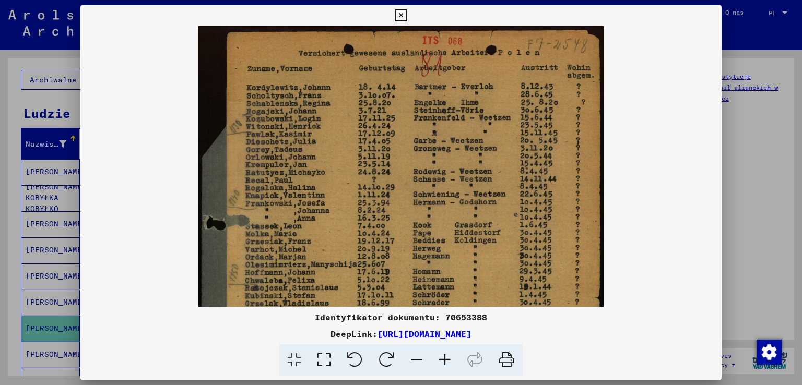
click at [442, 358] on icon at bounding box center [445, 361] width 28 height 32
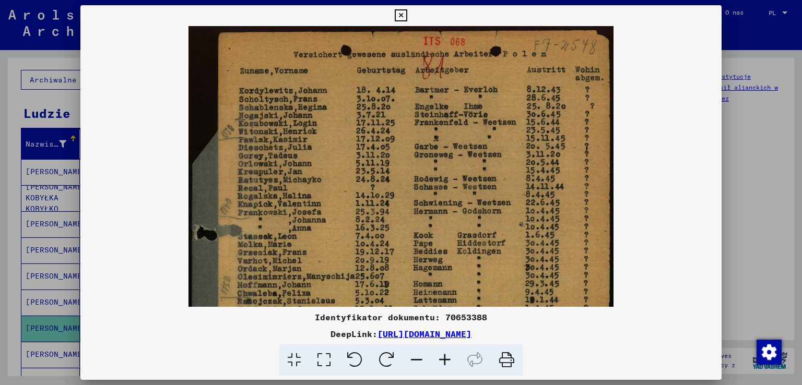
click at [442, 358] on icon at bounding box center [445, 361] width 28 height 32
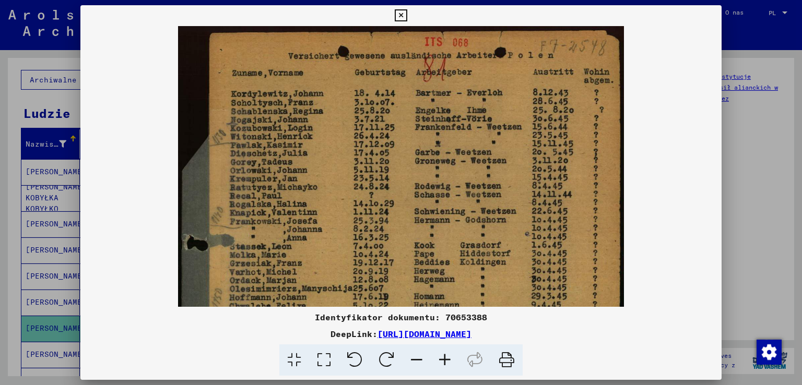
click at [442, 358] on icon at bounding box center [445, 361] width 28 height 32
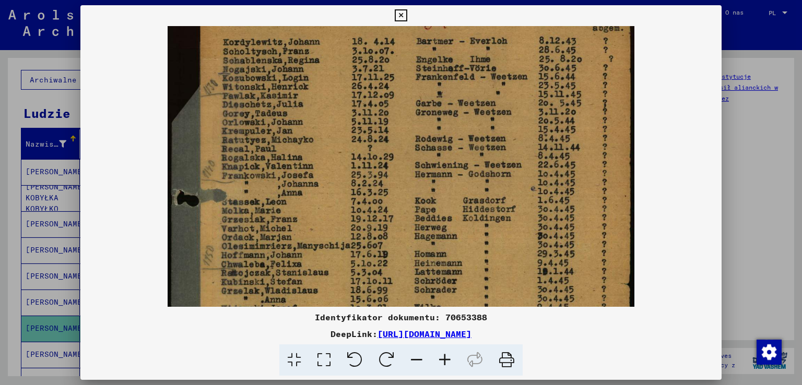
scroll to position [80, 0]
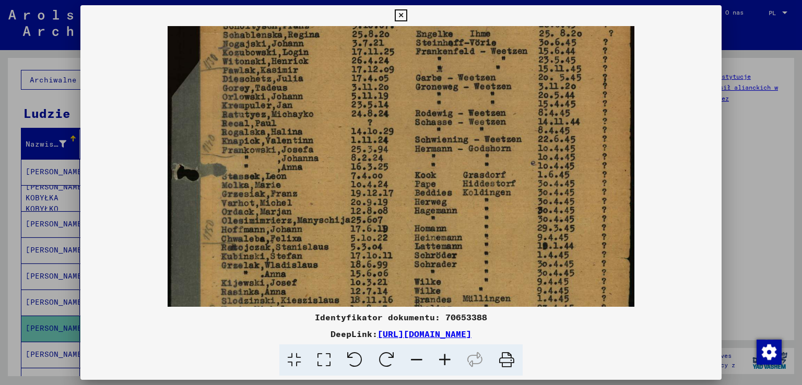
drag, startPoint x: 311, startPoint y: 178, endPoint x: 304, endPoint y: 99, distance: 79.7
click at [304, 99] on img at bounding box center [401, 243] width 466 height 594
click at [6, 207] on div at bounding box center [401, 192] width 802 height 385
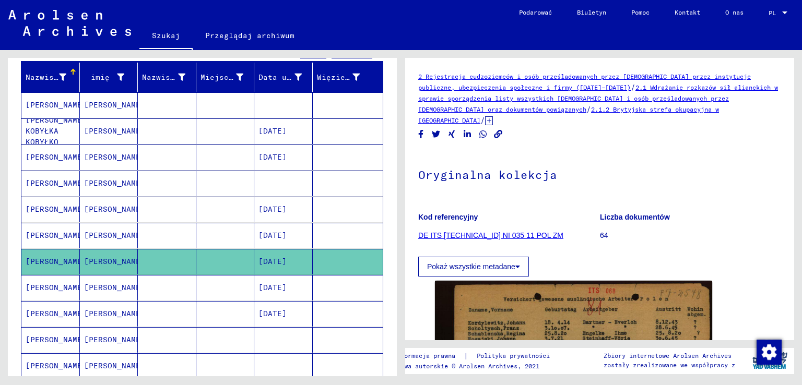
scroll to position [52, 0]
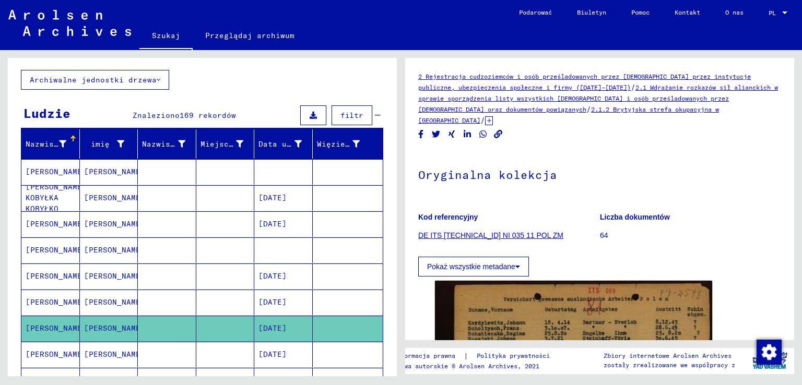
click at [211, 194] on mat-cell at bounding box center [225, 198] width 58 height 26
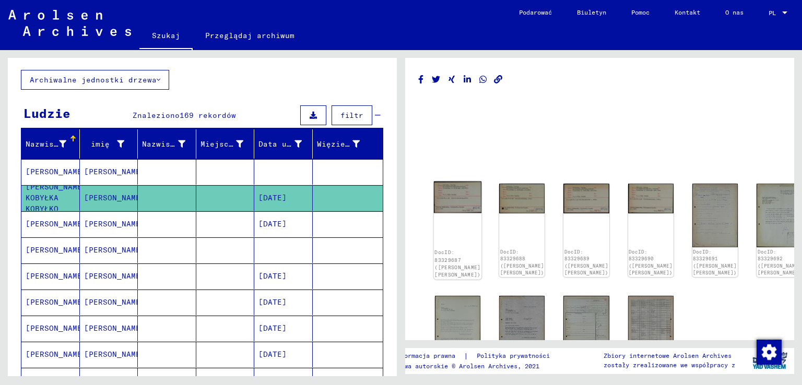
click at [449, 201] on img at bounding box center [458, 198] width 48 height 32
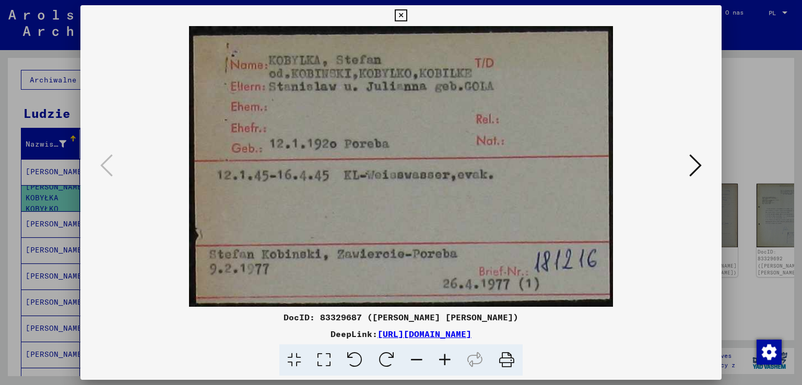
click at [684, 157] on img at bounding box center [401, 166] width 571 height 281
click at [692, 177] on icon at bounding box center [695, 165] width 13 height 25
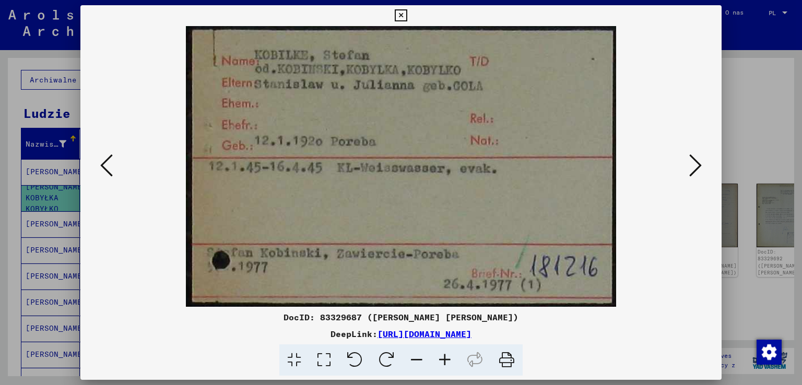
click at [692, 177] on icon at bounding box center [695, 165] width 13 height 25
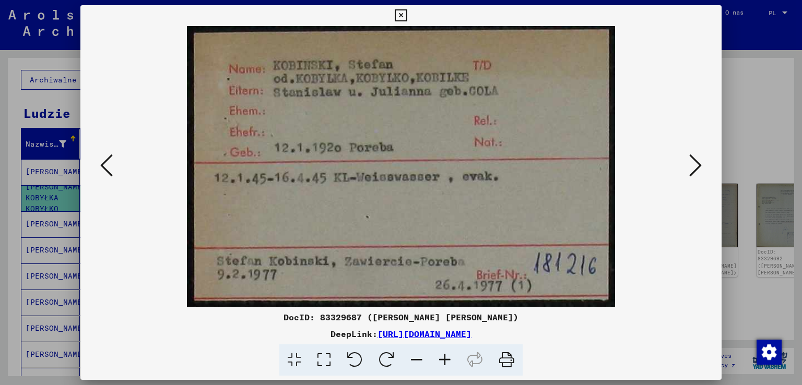
click at [692, 177] on icon at bounding box center [695, 165] width 13 height 25
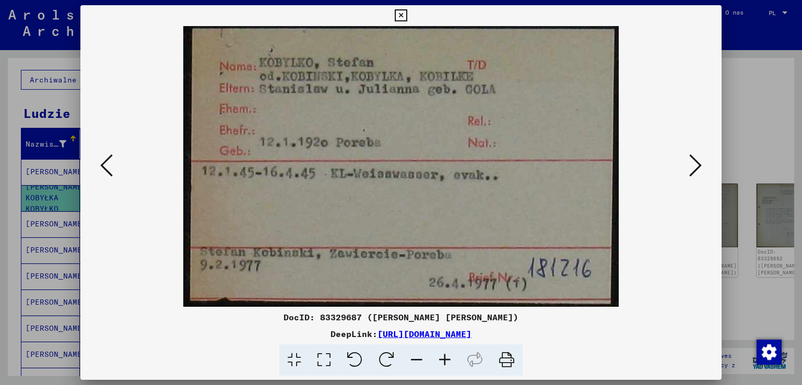
click at [692, 177] on icon at bounding box center [695, 165] width 13 height 25
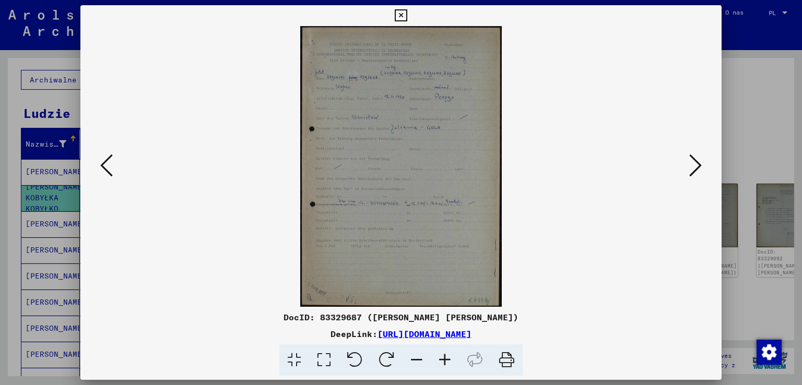
click at [444, 360] on icon at bounding box center [445, 361] width 28 height 32
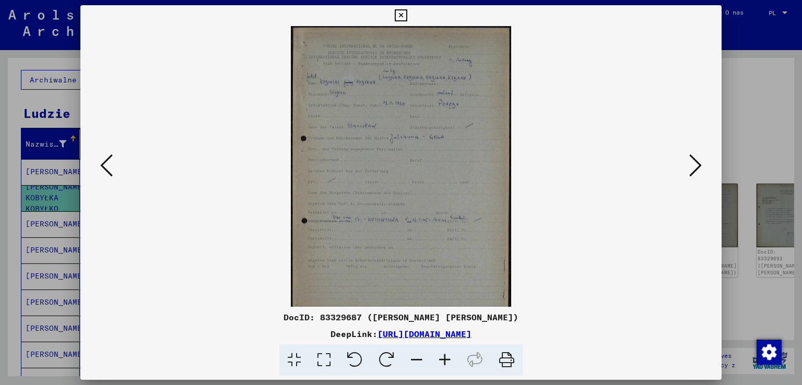
click at [444, 360] on icon at bounding box center [445, 361] width 28 height 32
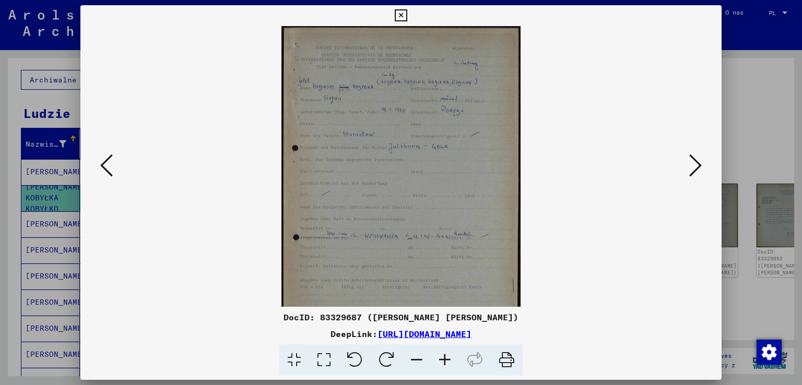
click at [444, 360] on icon at bounding box center [445, 361] width 28 height 32
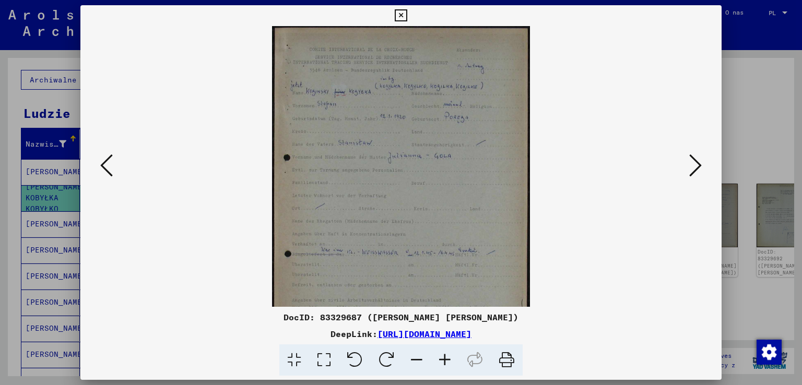
click at [444, 360] on icon at bounding box center [445, 361] width 28 height 32
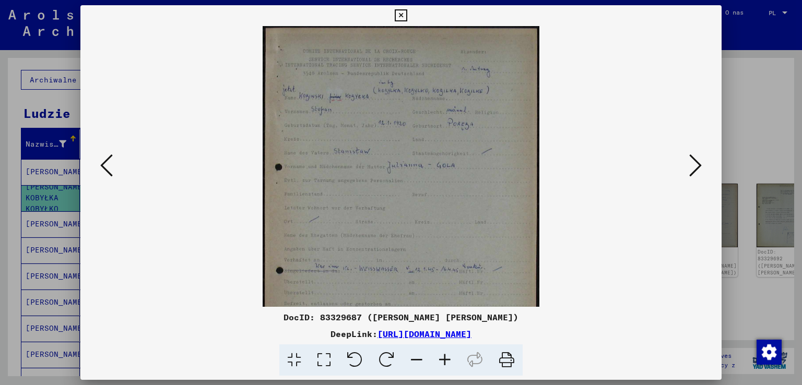
click at [444, 360] on icon at bounding box center [445, 361] width 28 height 32
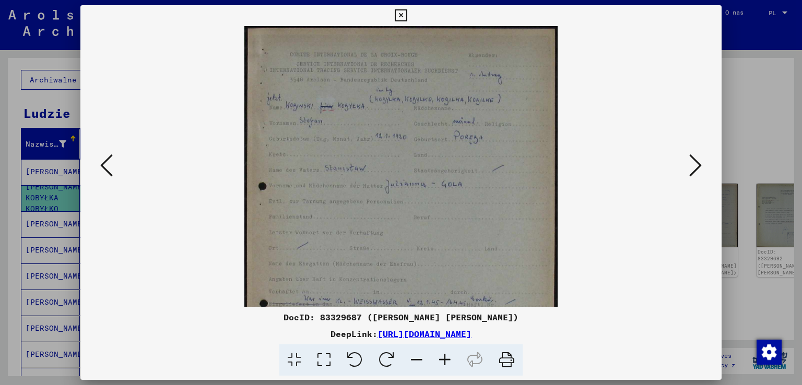
click at [444, 359] on icon at bounding box center [445, 361] width 28 height 32
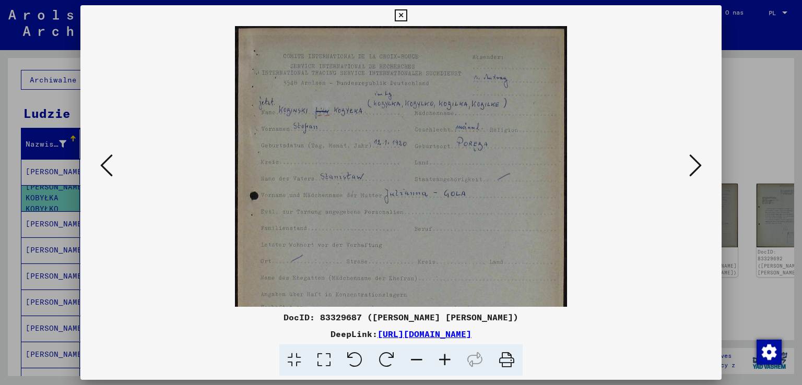
click at [444, 359] on icon at bounding box center [445, 361] width 28 height 32
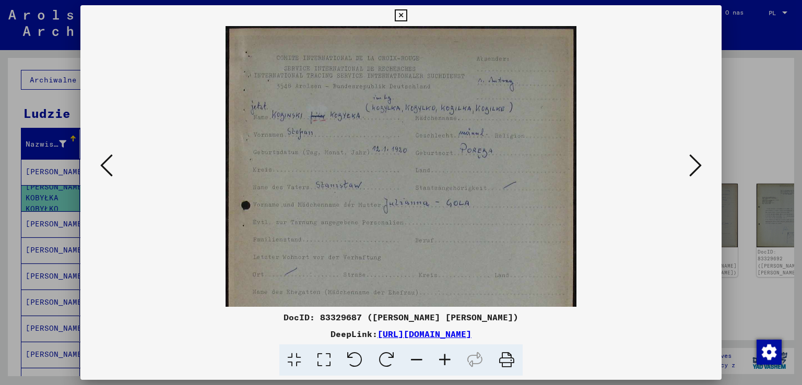
click at [444, 359] on icon at bounding box center [445, 361] width 28 height 32
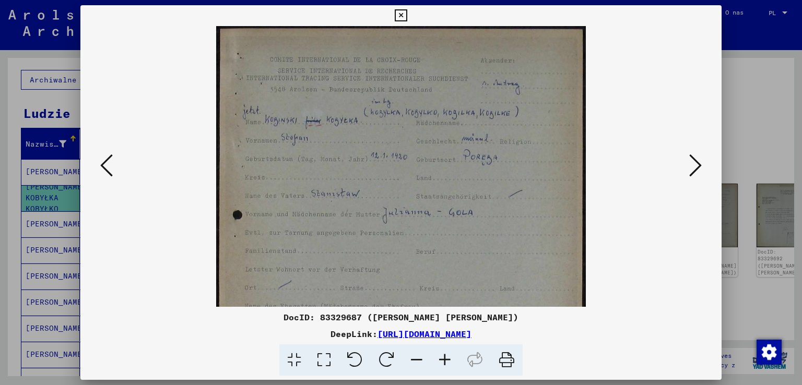
click at [444, 358] on icon at bounding box center [445, 361] width 28 height 32
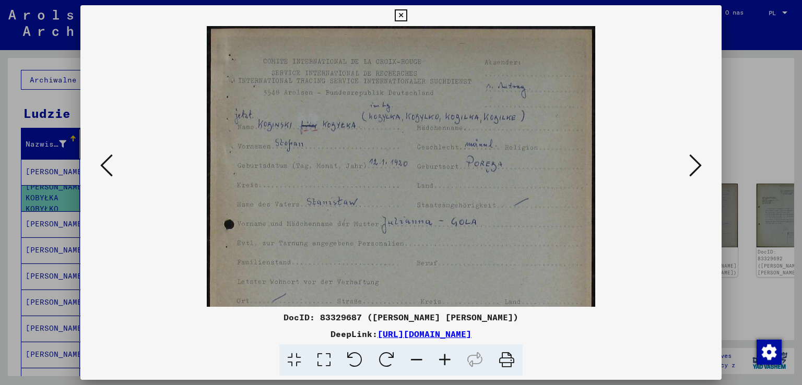
click at [444, 357] on icon at bounding box center [445, 361] width 28 height 32
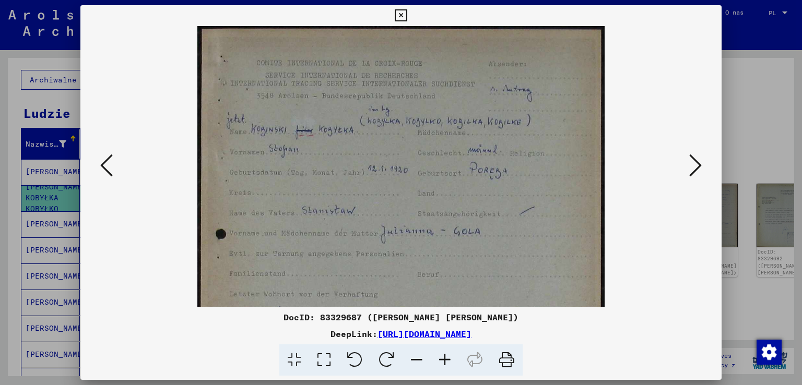
click at [444, 357] on icon at bounding box center [445, 361] width 28 height 32
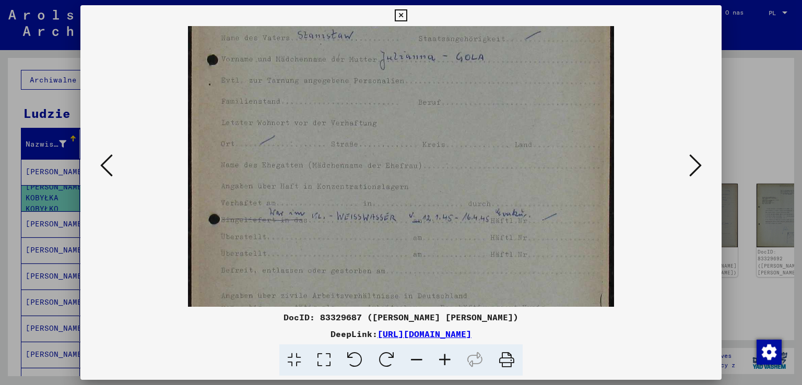
scroll to position [246, 0]
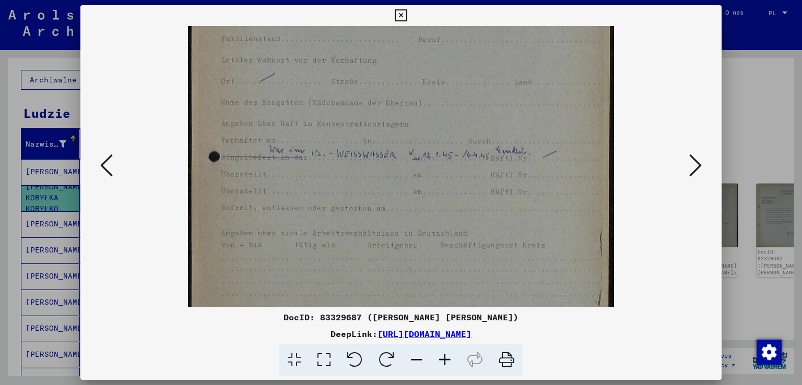
drag, startPoint x: 327, startPoint y: 206, endPoint x: 320, endPoint y: -40, distance: 246.0
click at [320, 0] on html "**********" at bounding box center [401, 192] width 802 height 385
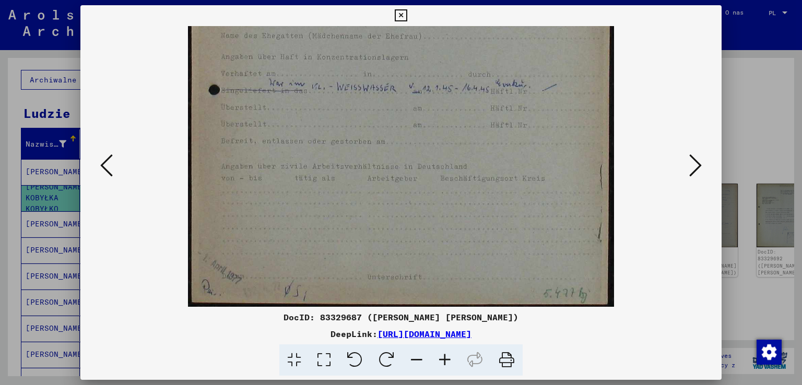
drag, startPoint x: 351, startPoint y: 170, endPoint x: 319, endPoint y: 71, distance: 104.0
click at [318, 71] on img at bounding box center [401, 10] width 426 height 594
click at [686, 174] on button at bounding box center [695, 166] width 19 height 30
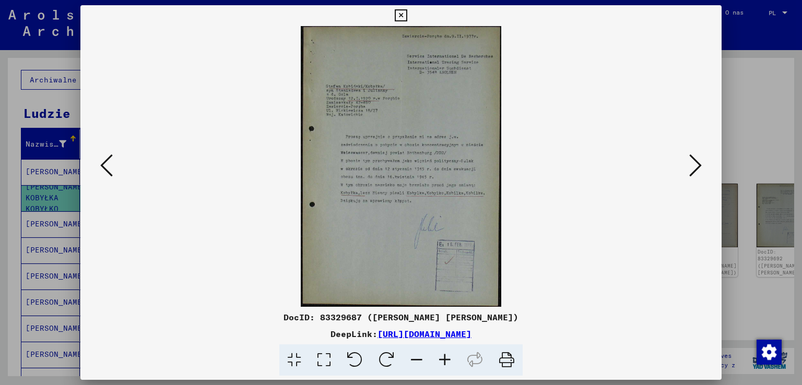
click at [445, 364] on icon at bounding box center [445, 361] width 28 height 32
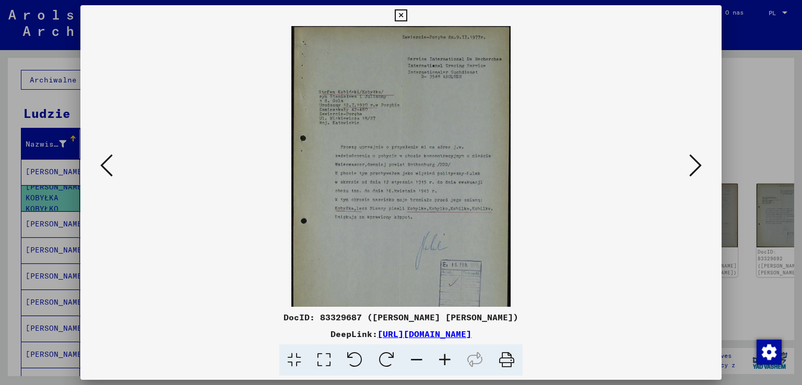
click at [445, 364] on icon at bounding box center [445, 361] width 28 height 32
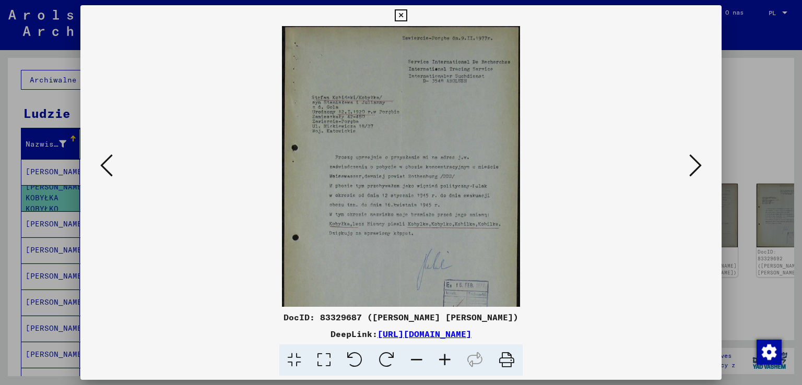
click at [445, 363] on icon at bounding box center [445, 361] width 28 height 32
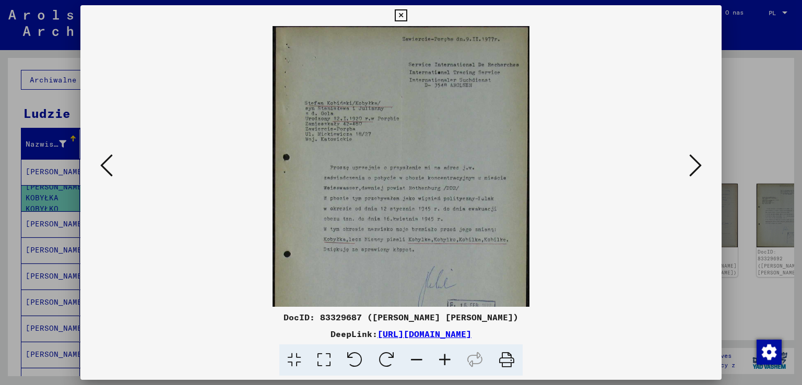
click at [445, 363] on icon at bounding box center [445, 361] width 28 height 32
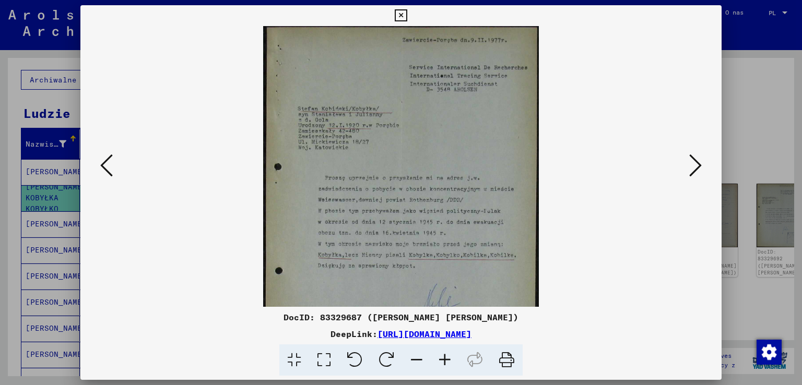
click at [445, 363] on icon at bounding box center [445, 361] width 28 height 32
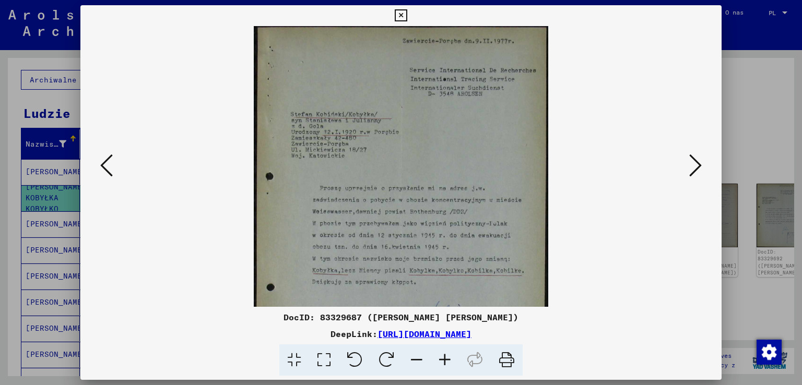
click at [445, 363] on icon at bounding box center [445, 361] width 28 height 32
click at [445, 362] on icon at bounding box center [445, 361] width 28 height 32
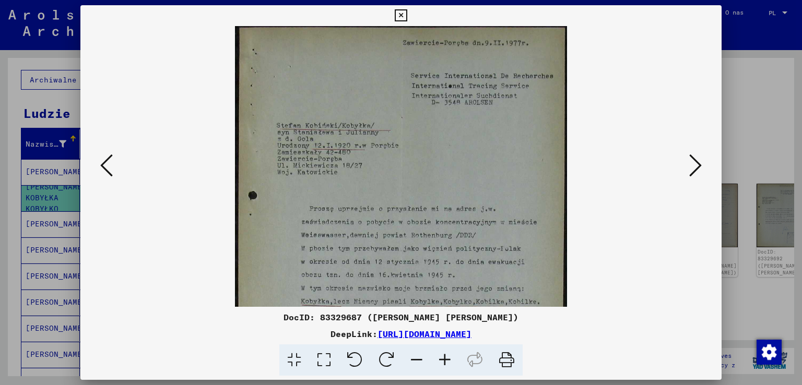
click at [445, 362] on icon at bounding box center [445, 361] width 28 height 32
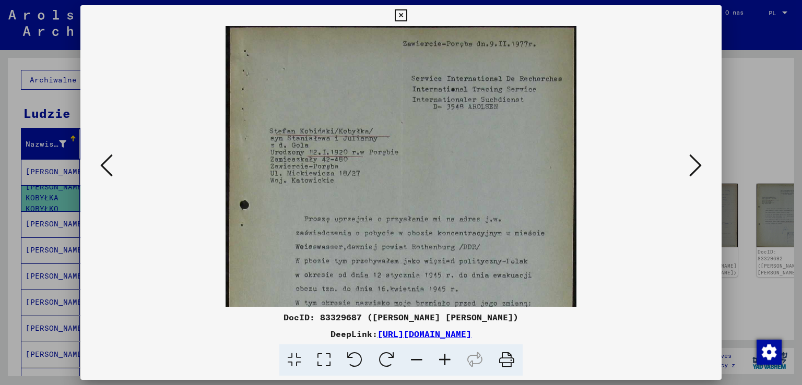
click at [445, 362] on icon at bounding box center [445, 361] width 28 height 32
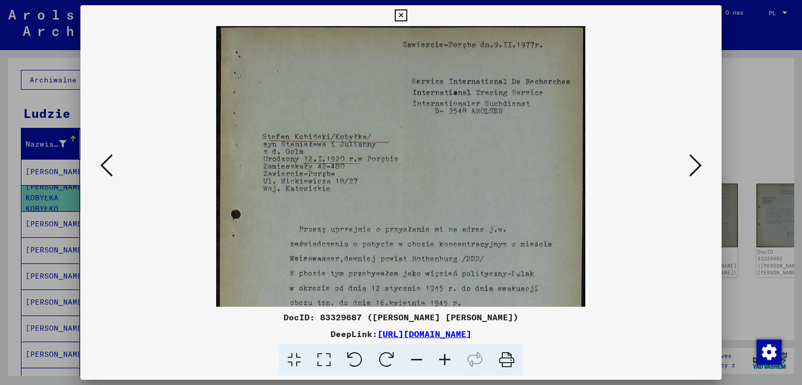
click at [445, 362] on icon at bounding box center [445, 361] width 28 height 32
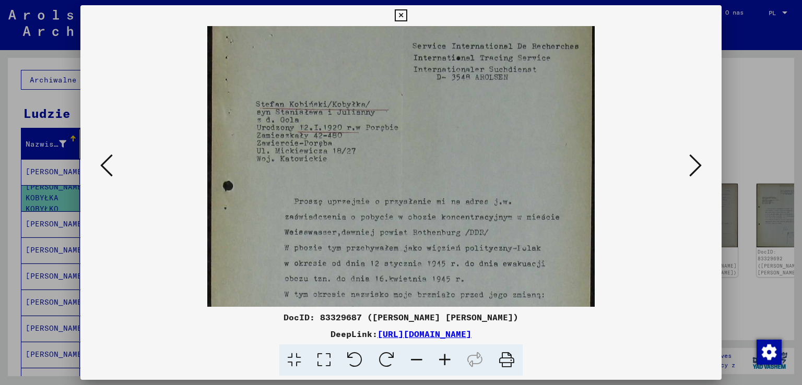
scroll to position [39, 0]
drag, startPoint x: 414, startPoint y: 215, endPoint x: 372, endPoint y: 183, distance: 52.5
click at [372, 183] on img at bounding box center [401, 258] width 388 height 542
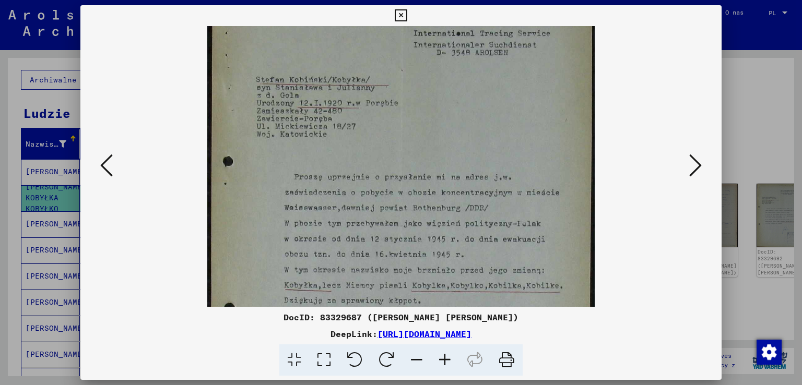
scroll to position [63, 0]
drag, startPoint x: 363, startPoint y: 245, endPoint x: 365, endPoint y: 219, distance: 25.7
click at [365, 219] on img at bounding box center [401, 234] width 388 height 542
click at [463, 238] on img at bounding box center [401, 232] width 388 height 542
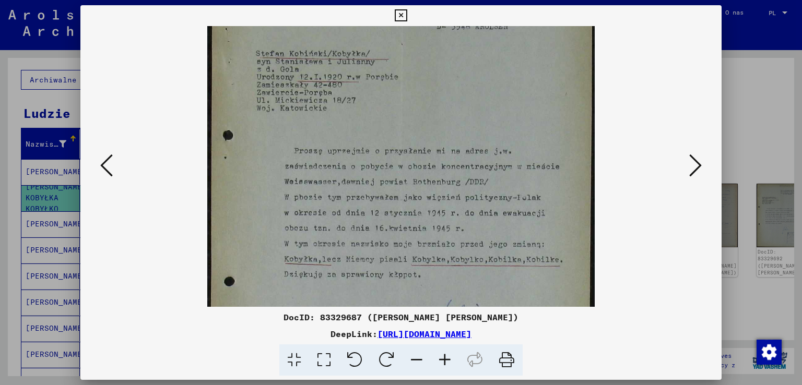
scroll to position [90, 0]
drag, startPoint x: 530, startPoint y: 256, endPoint x: 522, endPoint y: 232, distance: 24.9
click at [522, 232] on img at bounding box center [401, 207] width 388 height 542
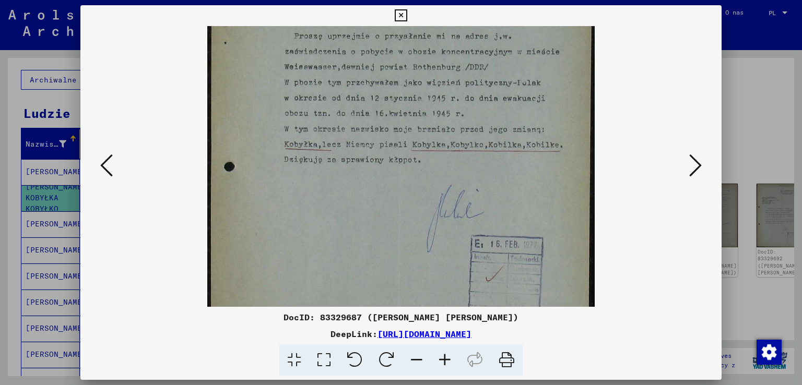
scroll to position [206, 0]
drag, startPoint x: 514, startPoint y: 246, endPoint x: 461, endPoint y: 132, distance: 126.4
click at [461, 132] on img at bounding box center [401, 91] width 388 height 542
click at [700, 172] on icon at bounding box center [695, 165] width 13 height 25
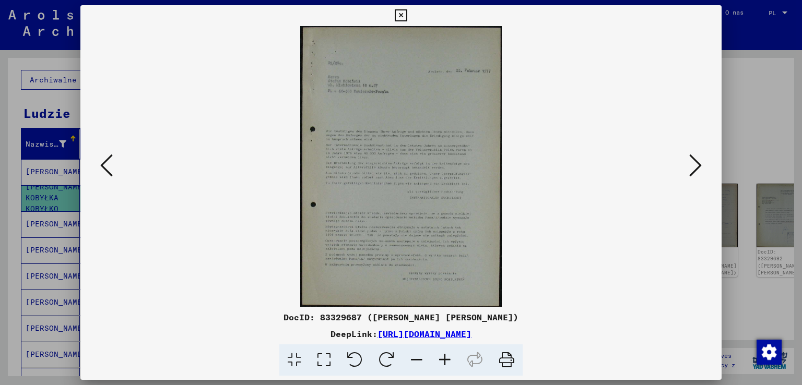
click at [700, 172] on icon at bounding box center [695, 165] width 13 height 25
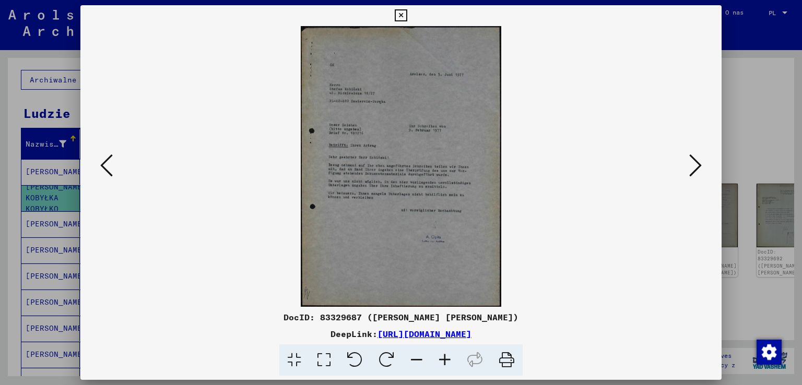
click at [700, 172] on icon at bounding box center [695, 165] width 13 height 25
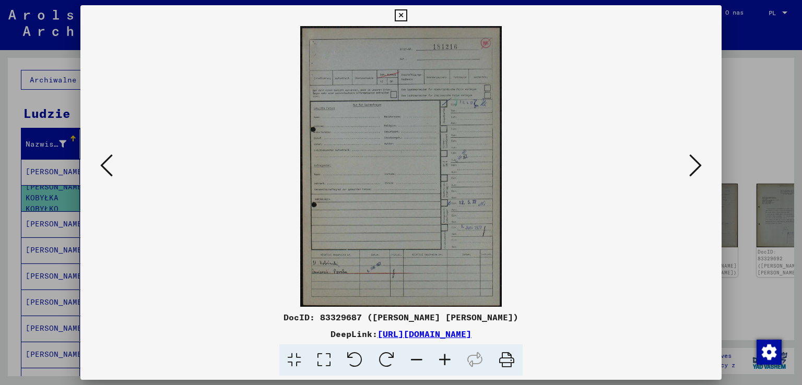
click at [700, 171] on icon at bounding box center [695, 165] width 13 height 25
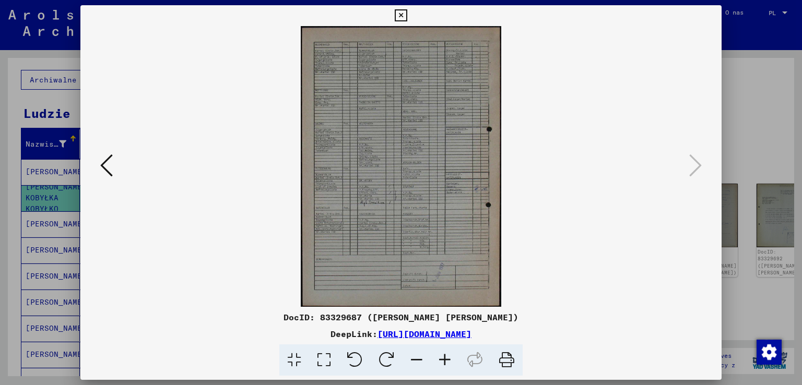
click at [735, 139] on div at bounding box center [401, 192] width 802 height 385
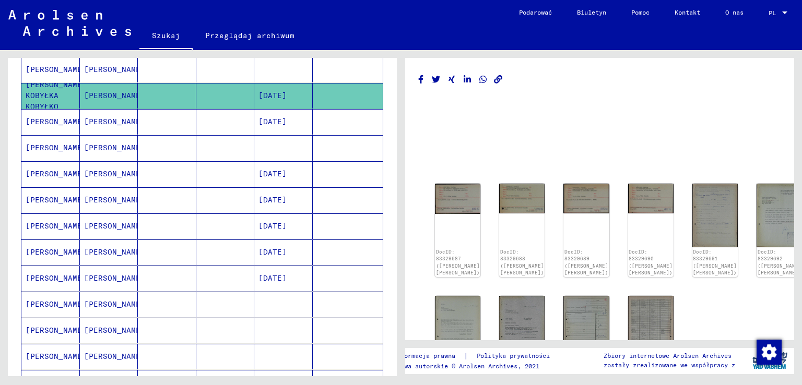
scroll to position [157, 0]
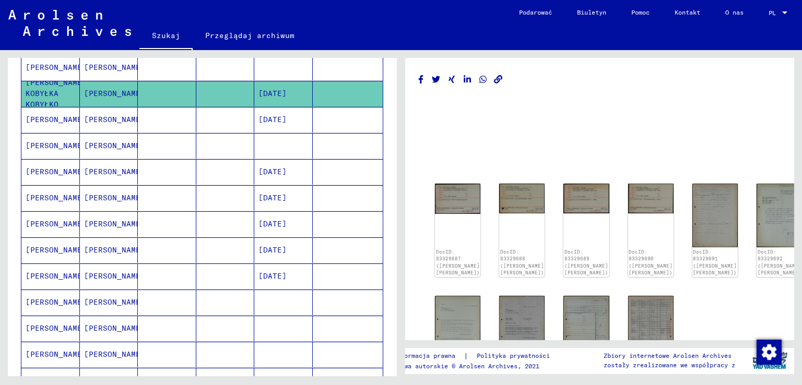
click at [268, 120] on font "[DATE]" at bounding box center [272, 119] width 28 height 9
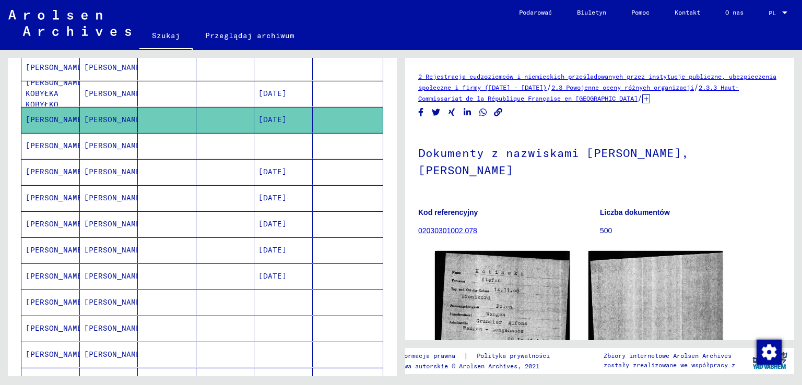
click at [478, 225] on figure "Kod referencyjny 02030301002.078" at bounding box center [508, 223] width 181 height 47
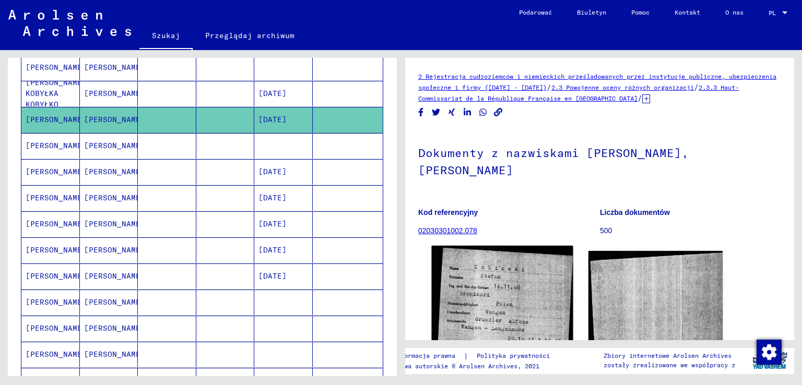
click at [480, 251] on img at bounding box center [502, 339] width 141 height 187
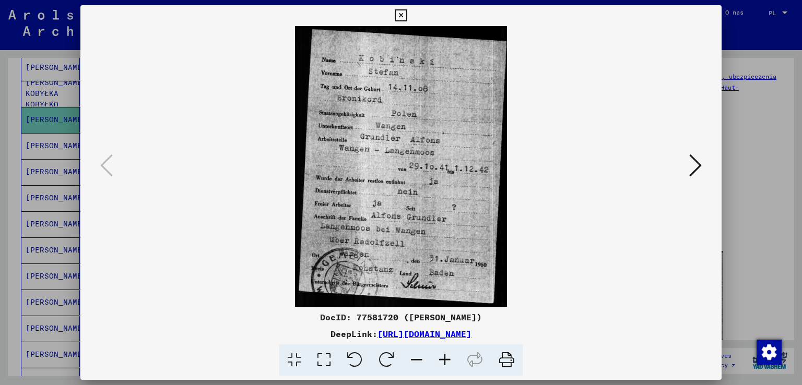
click at [6, 137] on div at bounding box center [401, 192] width 802 height 385
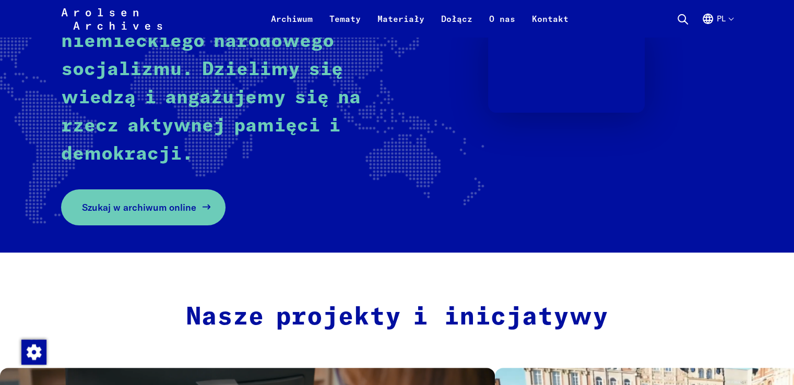
scroll to position [209, 0]
